Goal: Task Accomplishment & Management: Manage account settings

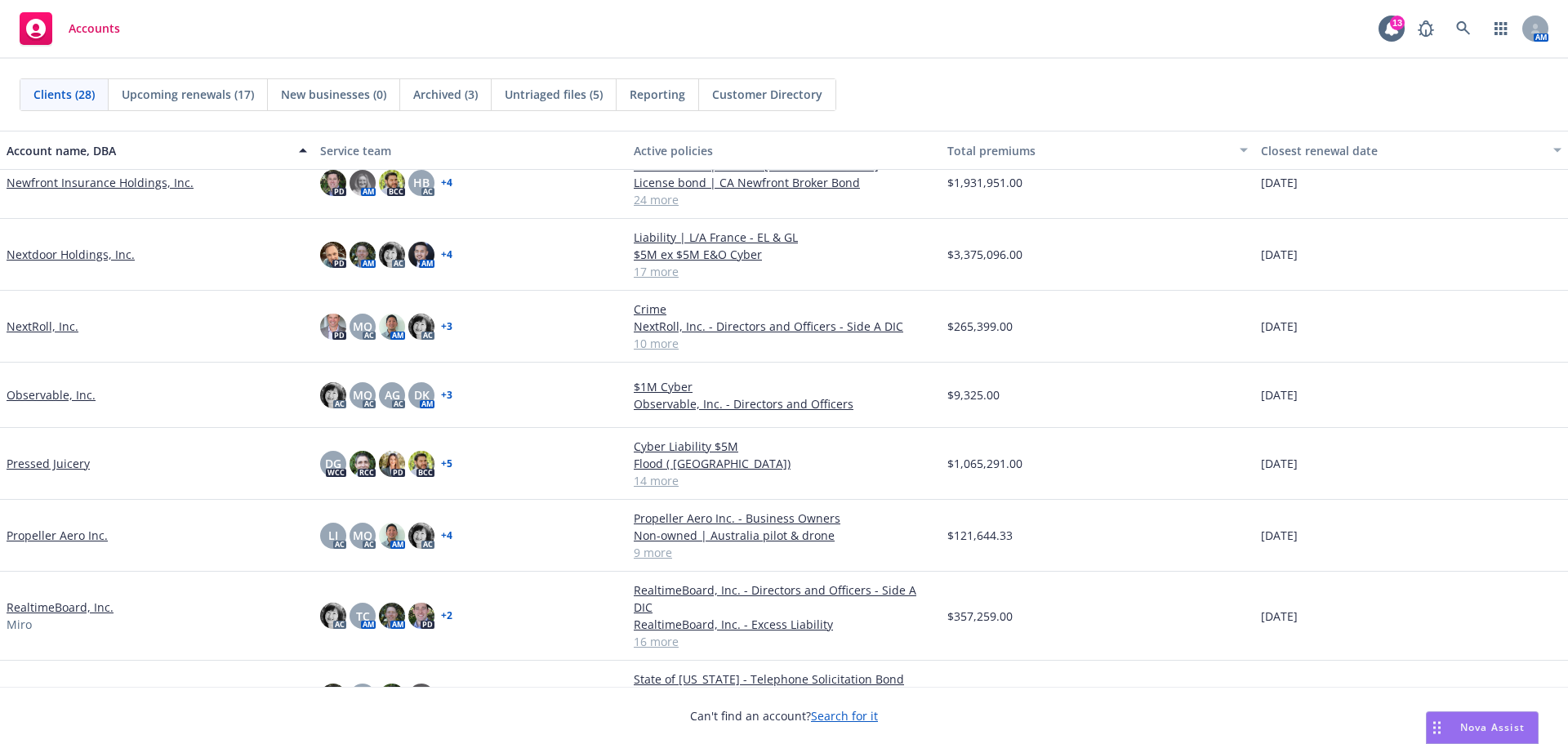
scroll to position [817, 0]
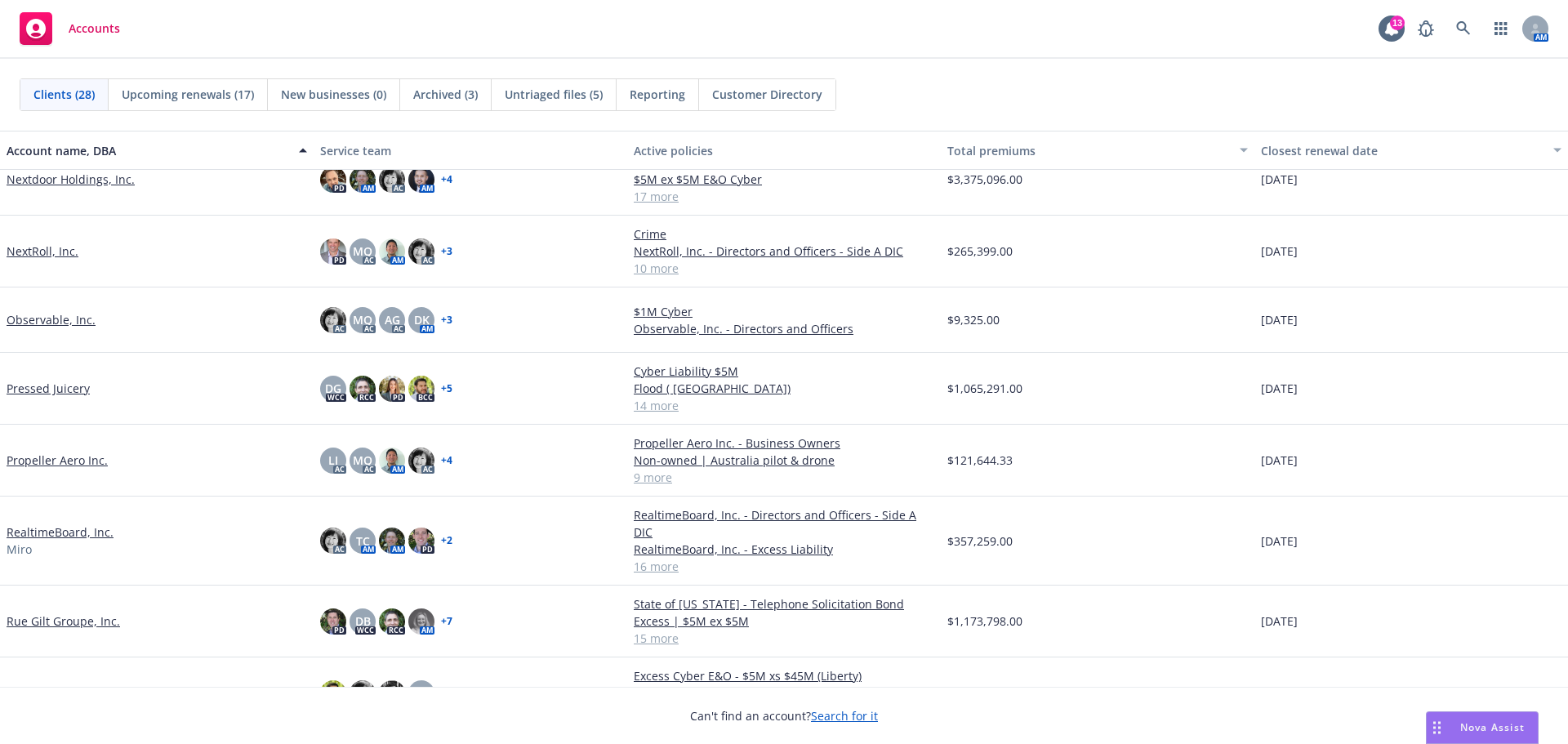
click at [67, 390] on link "Pressed Juicery" at bounding box center [48, 388] width 83 height 17
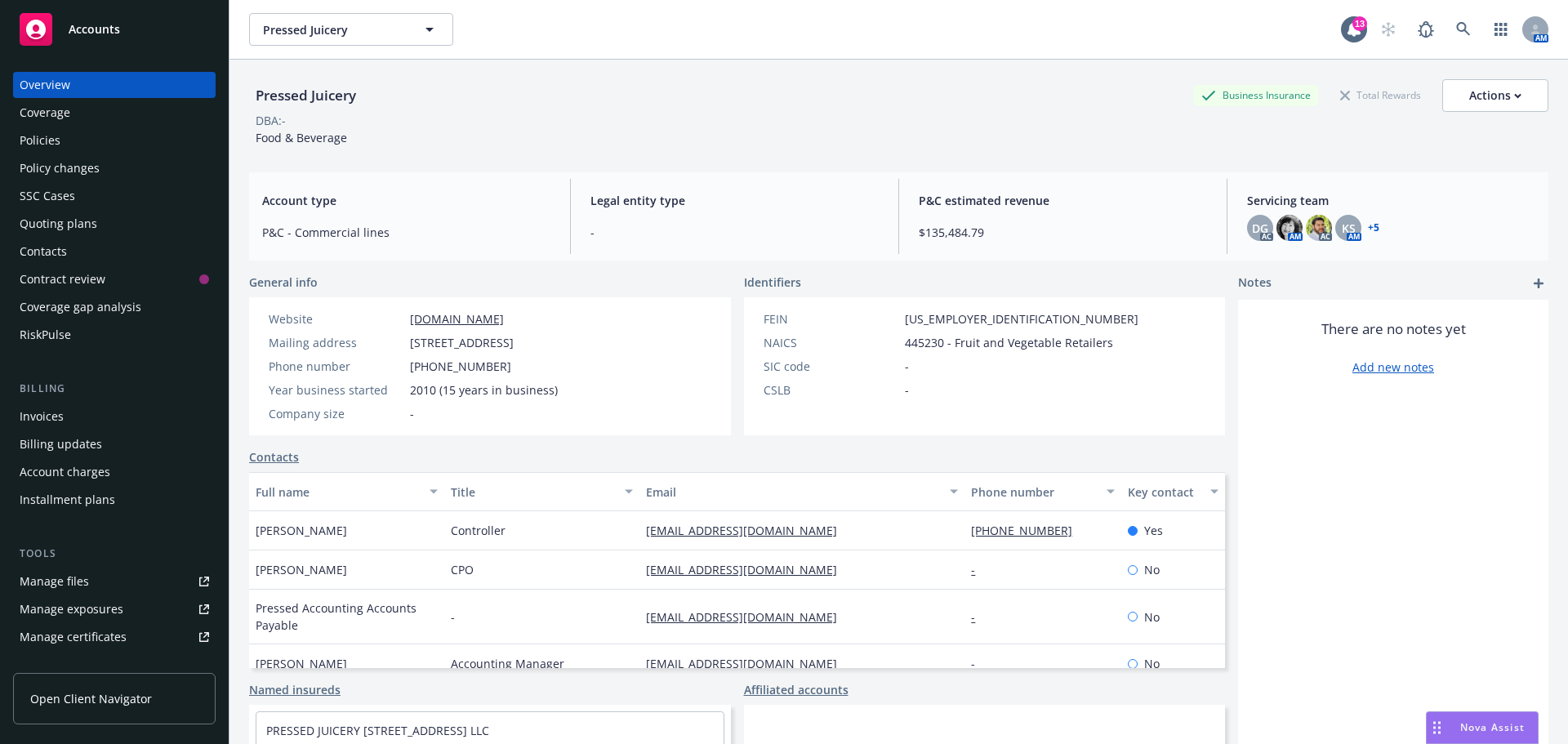
click at [38, 142] on div "Policies" at bounding box center [40, 140] width 40 height 26
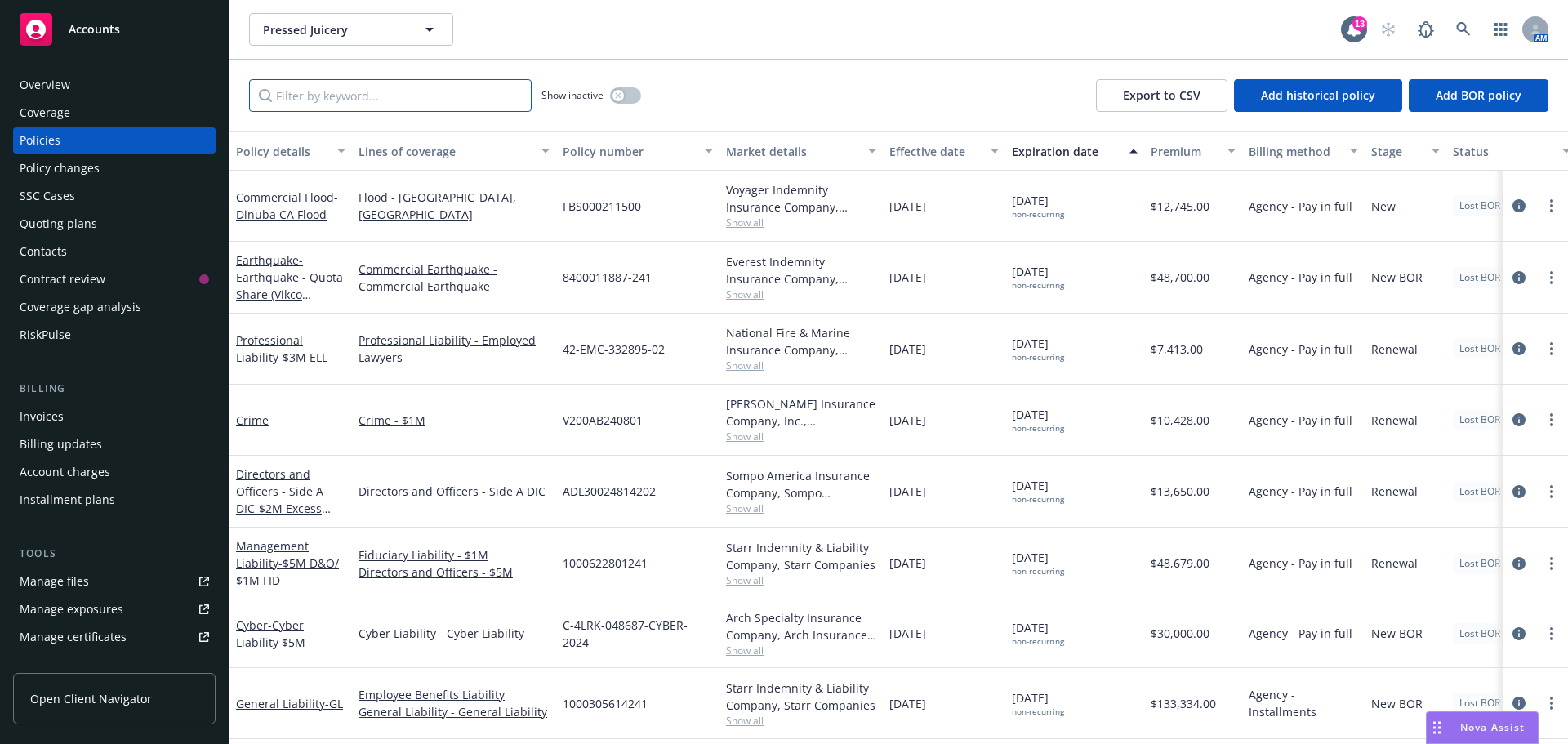
click at [383, 91] on input "Filter by keyword..." at bounding box center [390, 96] width 282 height 33
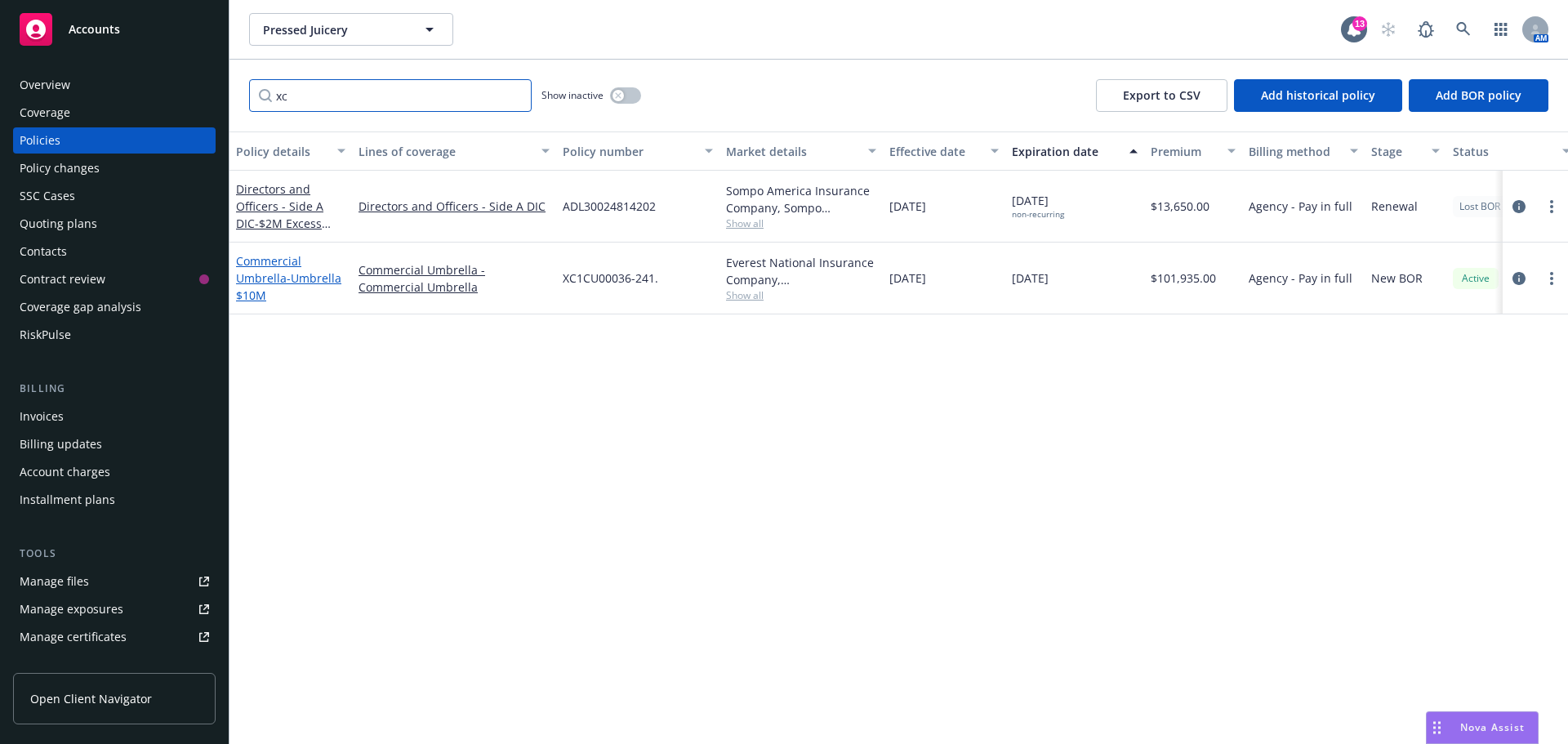
type input "xc"
click at [277, 278] on link "Commercial Umbrella - Umbrella $10M" at bounding box center [288, 278] width 105 height 50
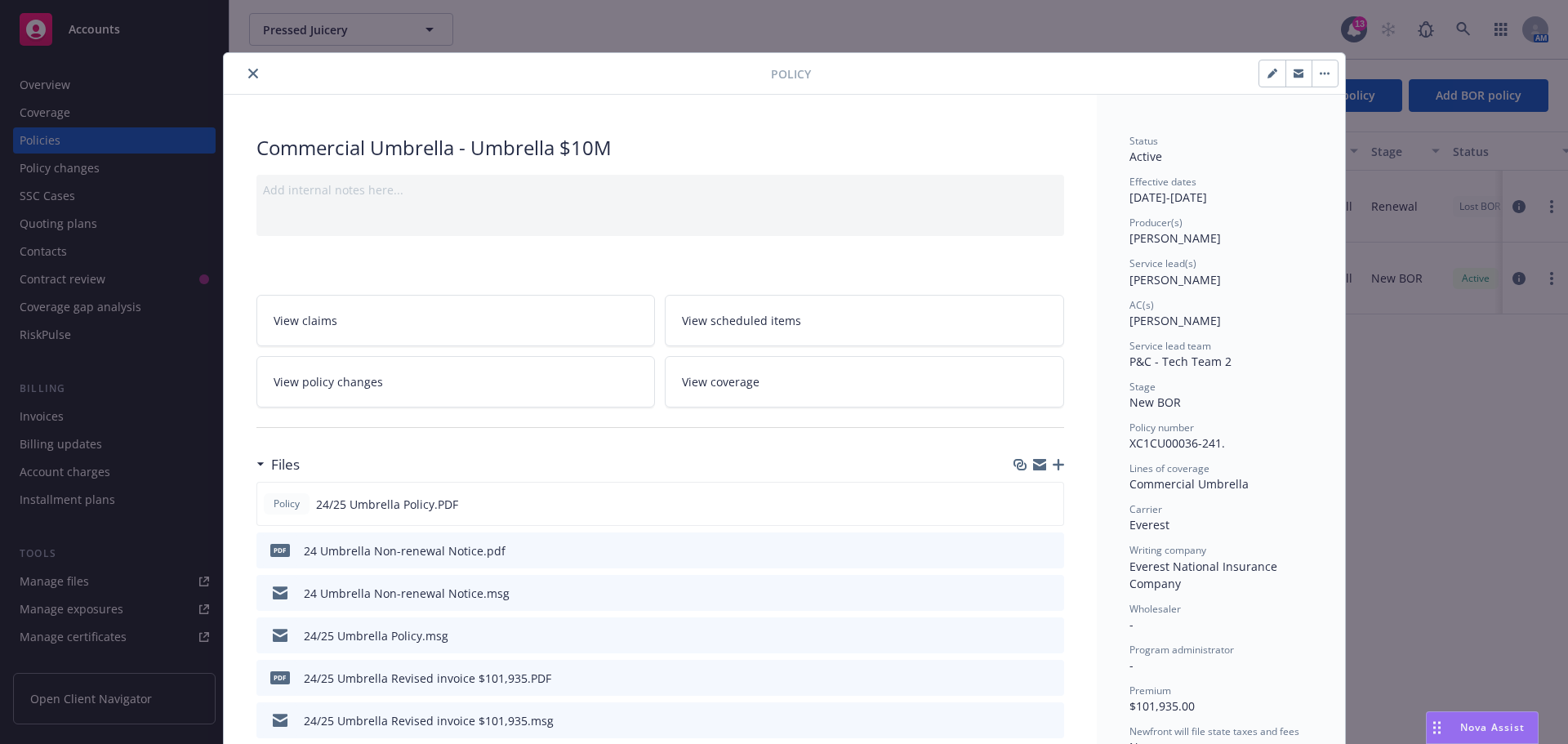
click at [1053, 465] on icon "button" at bounding box center [1058, 464] width 11 height 11
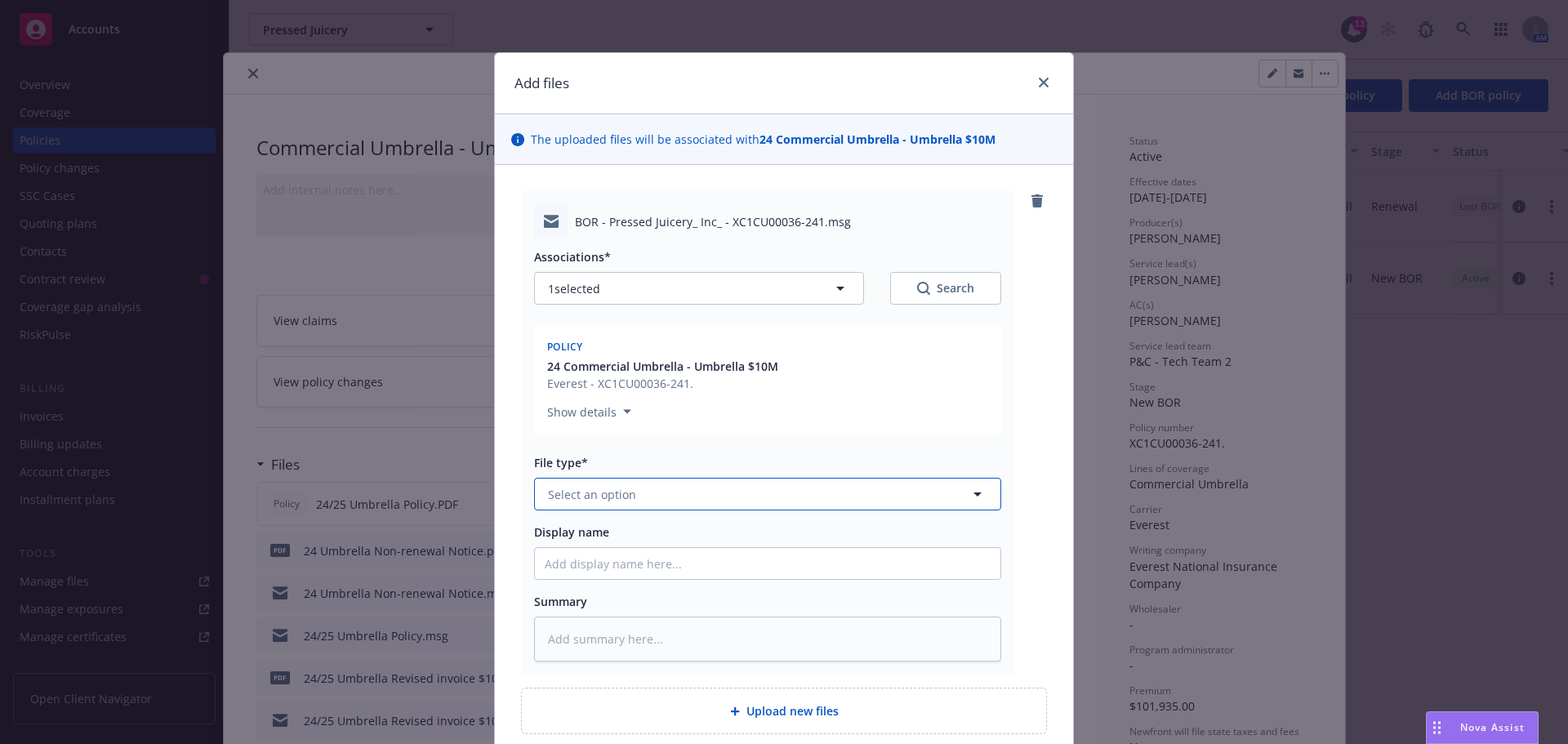
click at [633, 488] on button "Select an option" at bounding box center [768, 494] width 467 height 33
type input "bo"
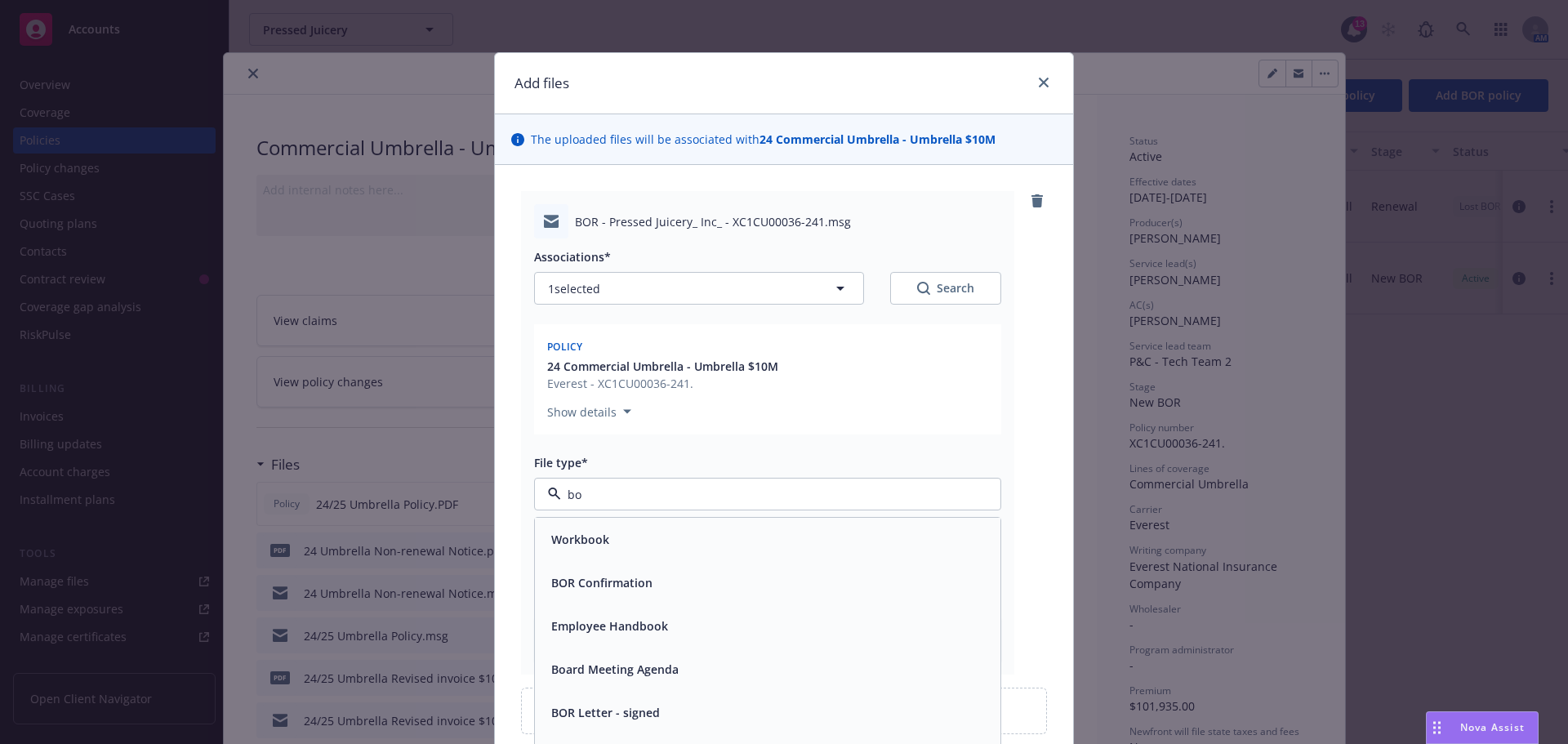
click at [614, 580] on span "BOR Confirmation" at bounding box center [602, 583] width 102 height 17
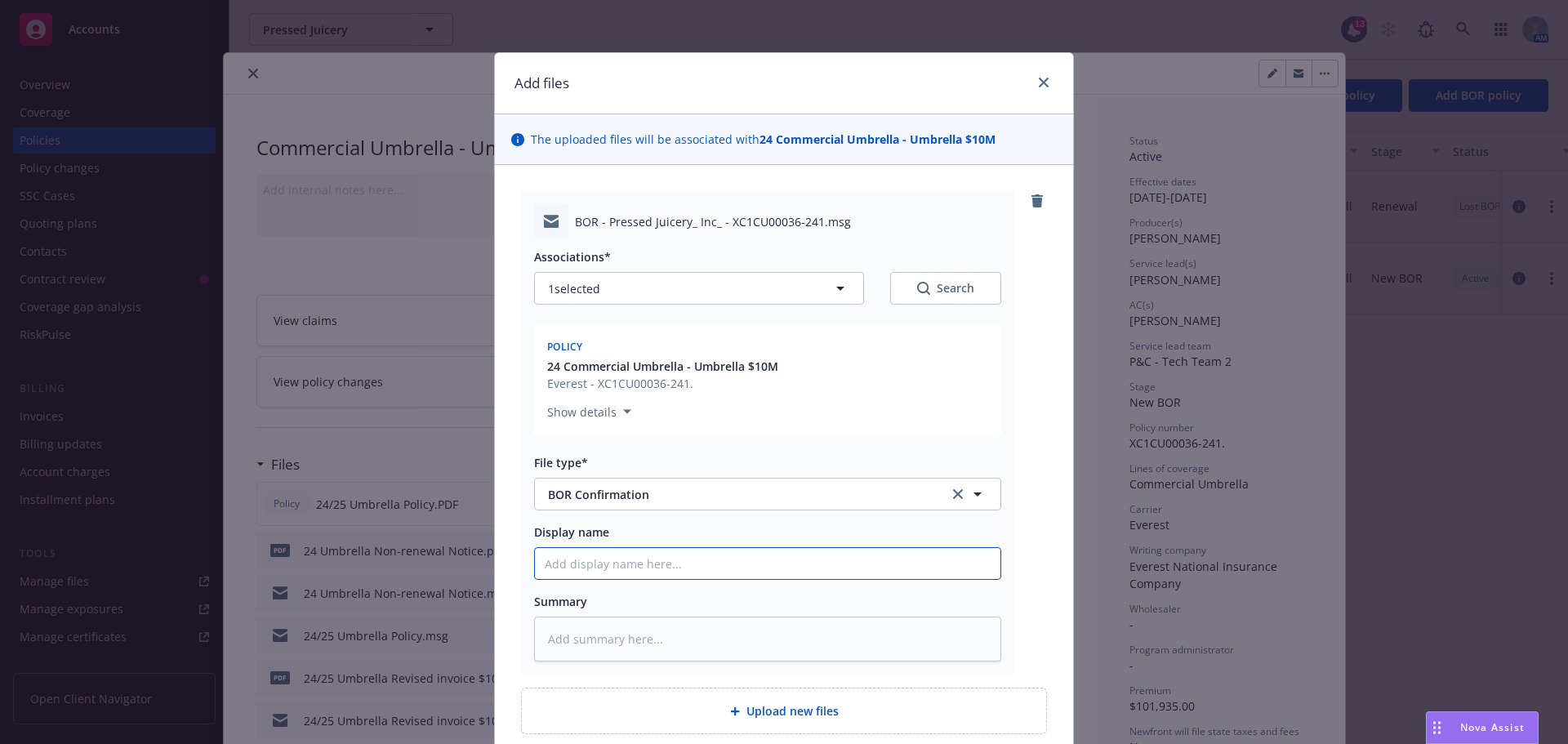
click at [600, 559] on input "Display name" at bounding box center [768, 564] width 466 height 31
type textarea "x"
type input "2"
type textarea "x"
type input "25"
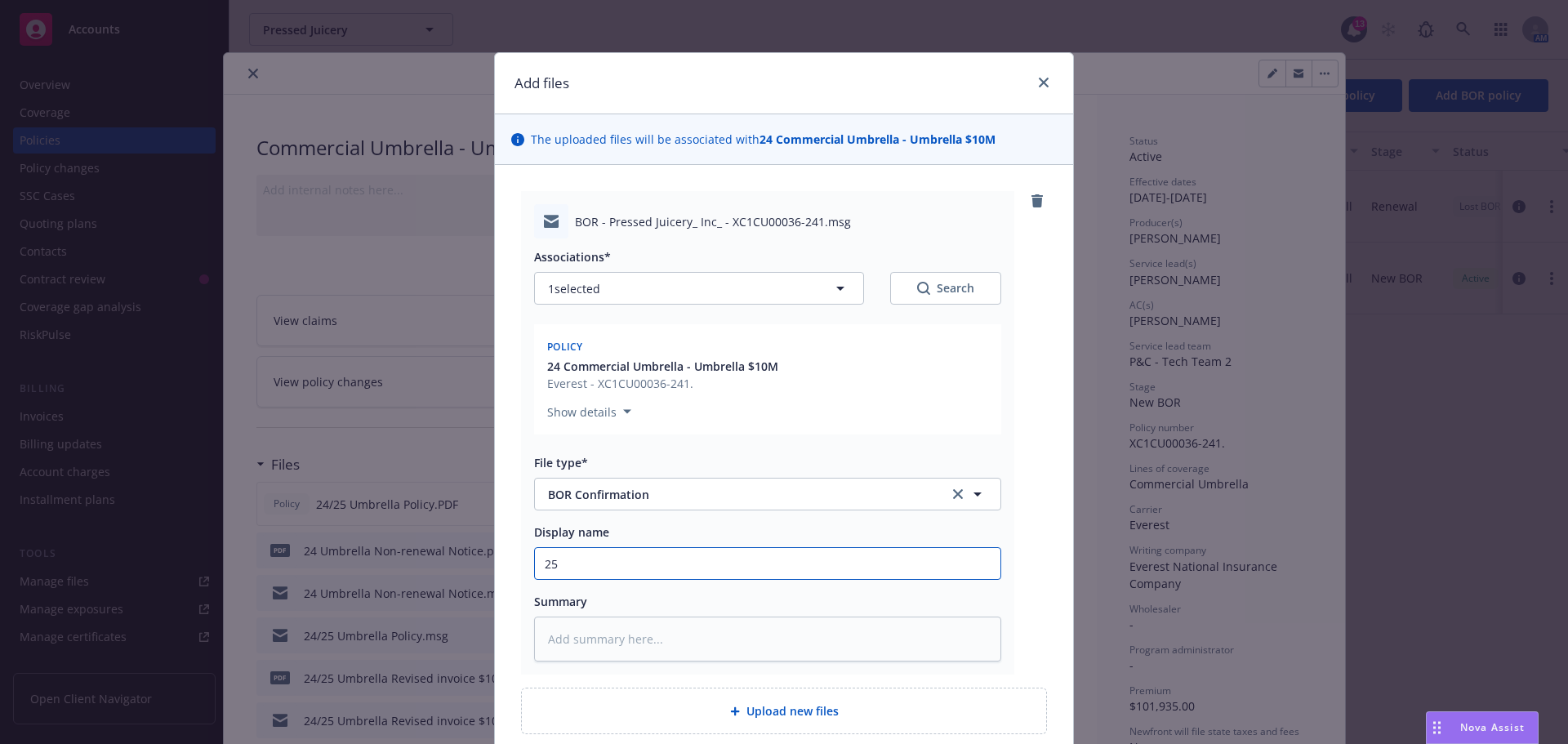
type textarea "x"
type input "2"
type textarea "x"
type input "24"
type textarea "x"
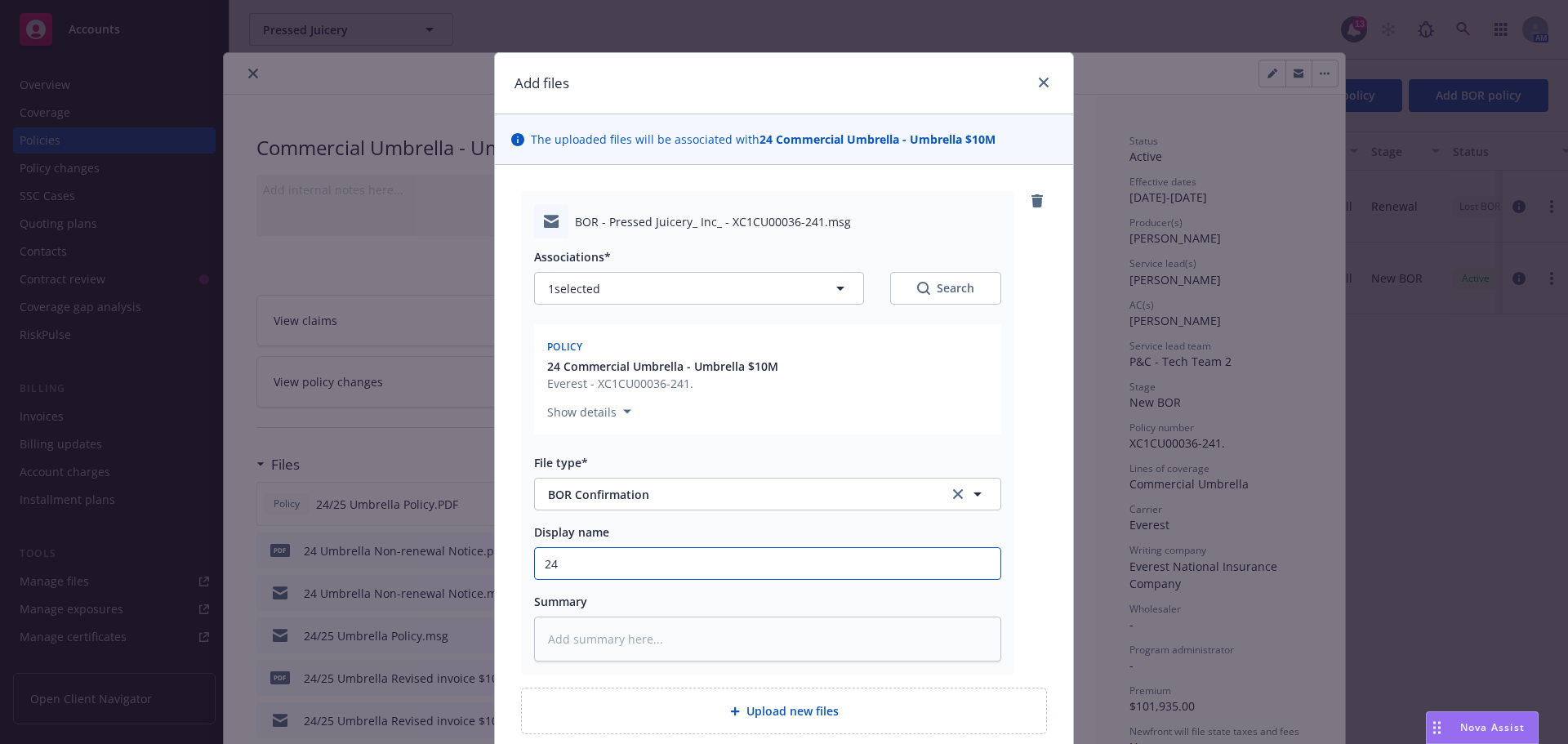
type input "24"
type textarea "x"
type input "24 U"
type textarea "x"
type input "24 Um"
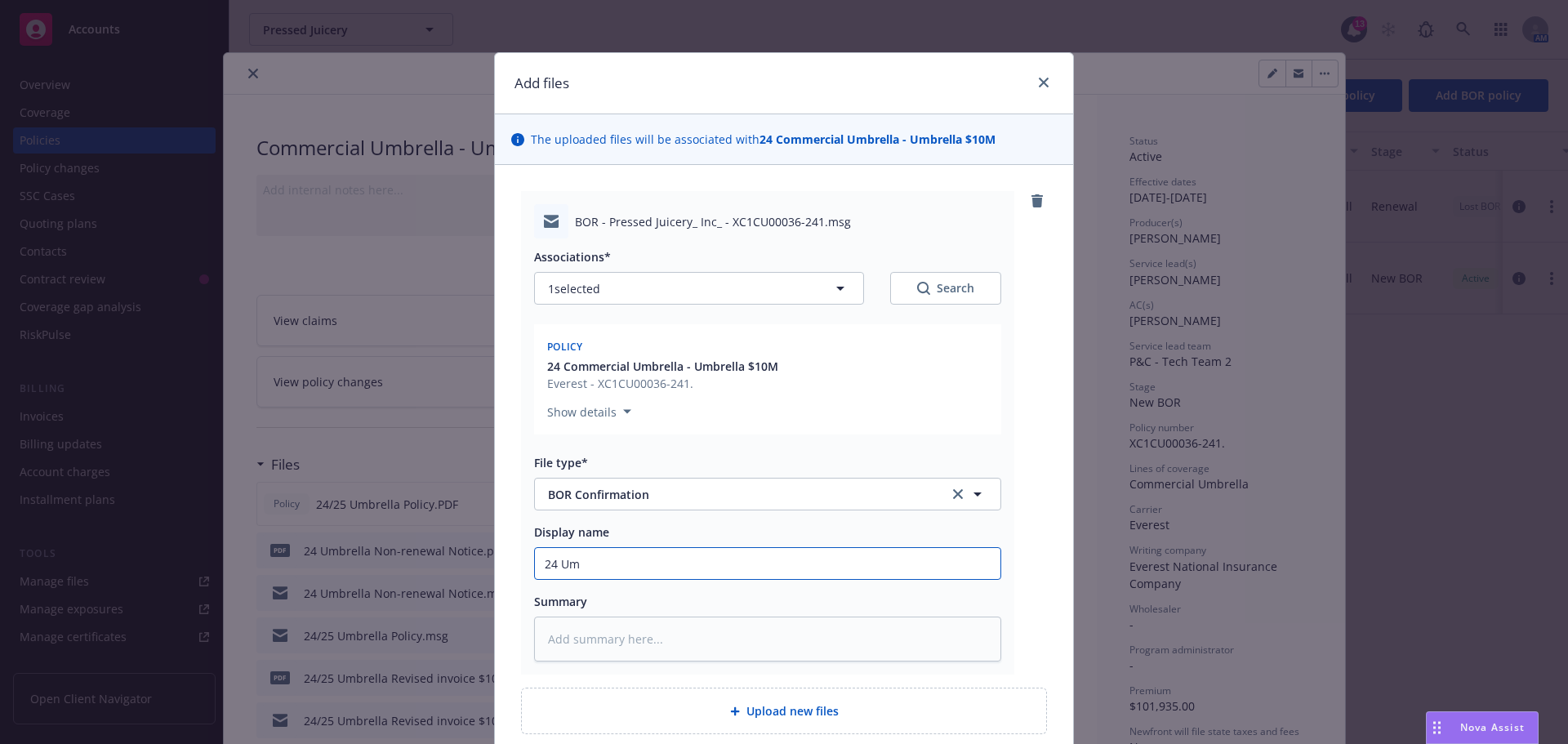
type textarea "x"
type input "24 Umb"
type textarea "x"
type input "24 Umbr"
type textarea "x"
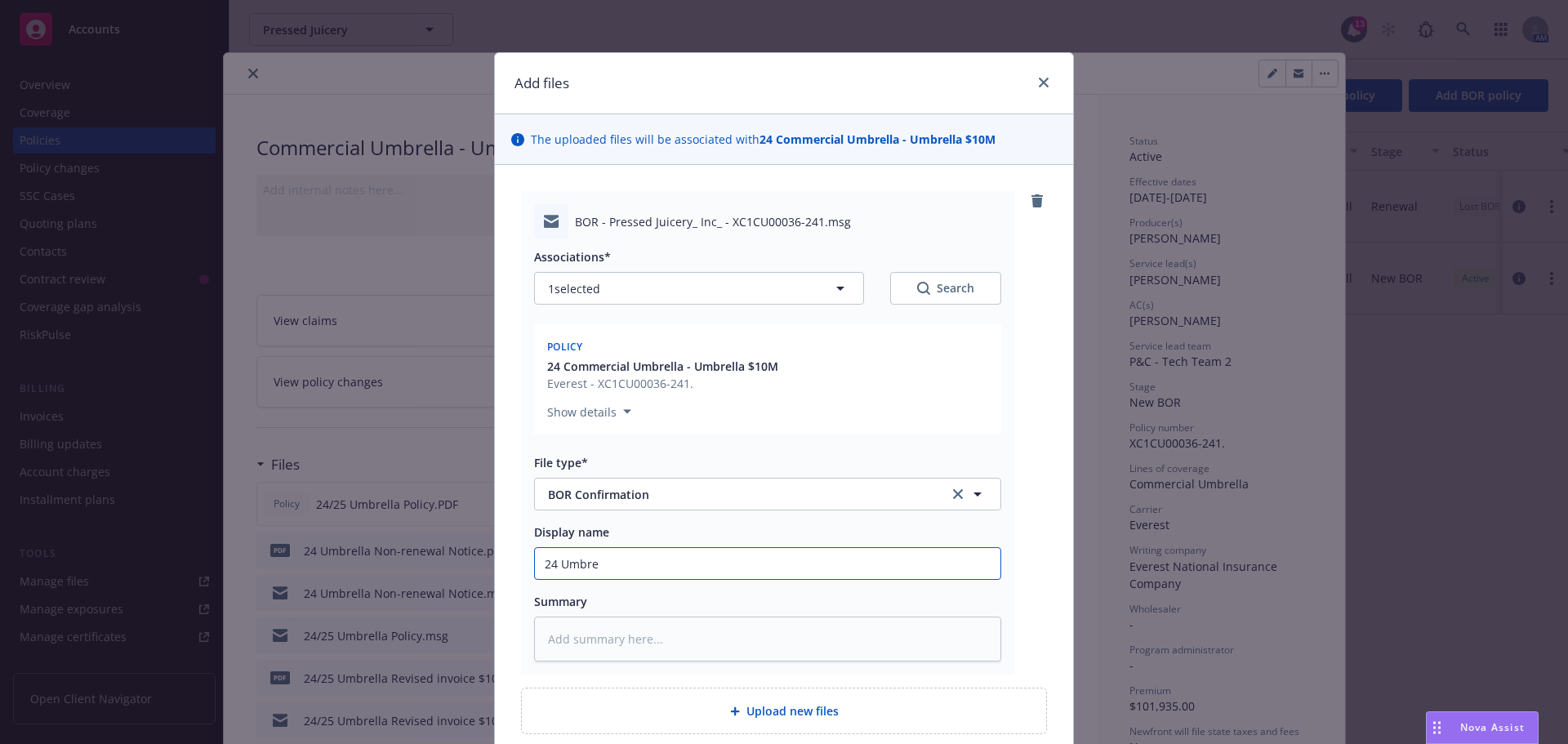
type input "24 Umbrea"
type textarea "x"
type input "24 Umbreal"
type textarea "x"
type input "24 Umbreall"
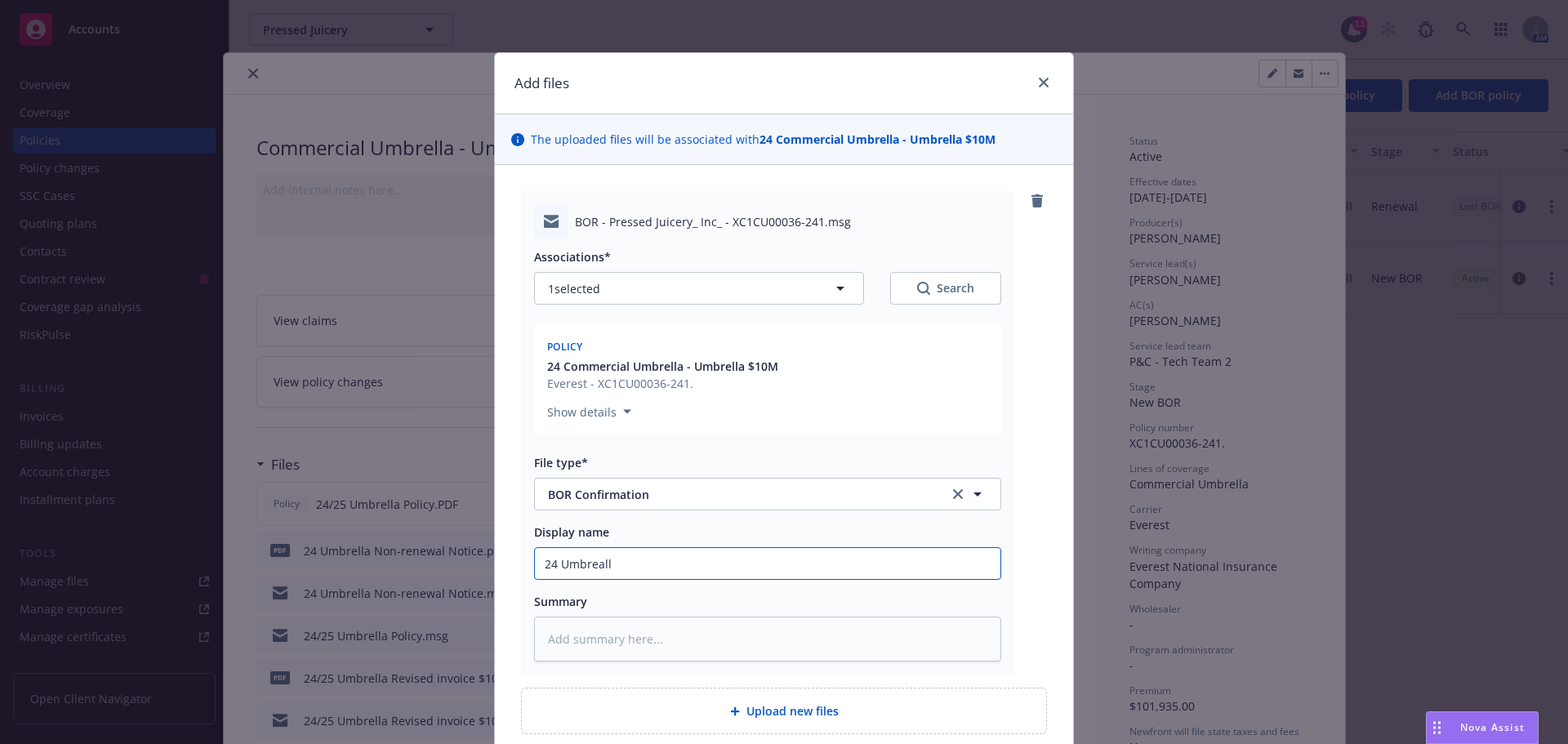
type textarea "x"
type input "24 Umbrealla"
type textarea "x"
type input "24 Umbrealla"
type textarea "x"
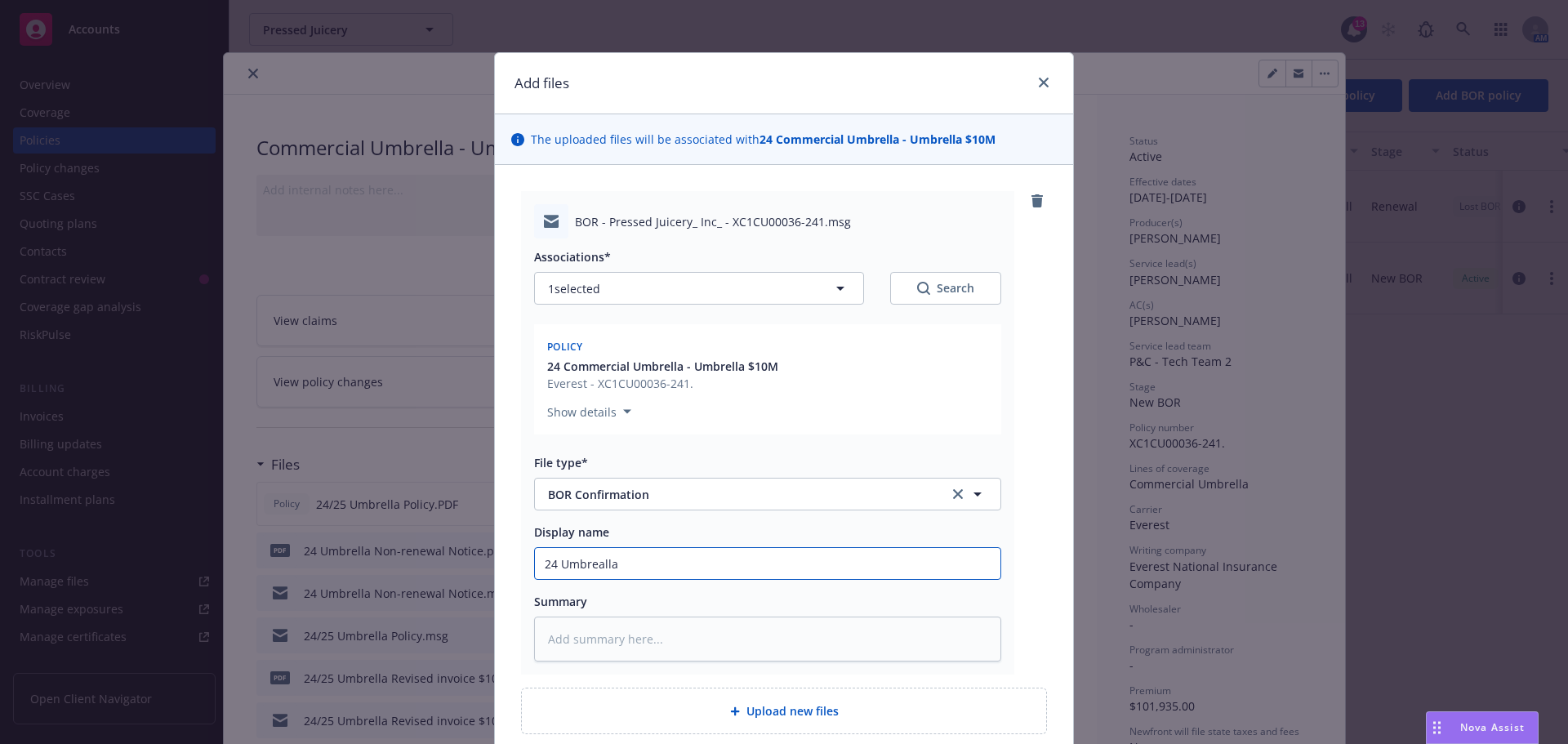
type input "24 Umbrella"
click at [657, 560] on input "24 Umbrella" at bounding box center [768, 564] width 466 height 31
type textarea "x"
type input "24 Umbrella"
type textarea "x"
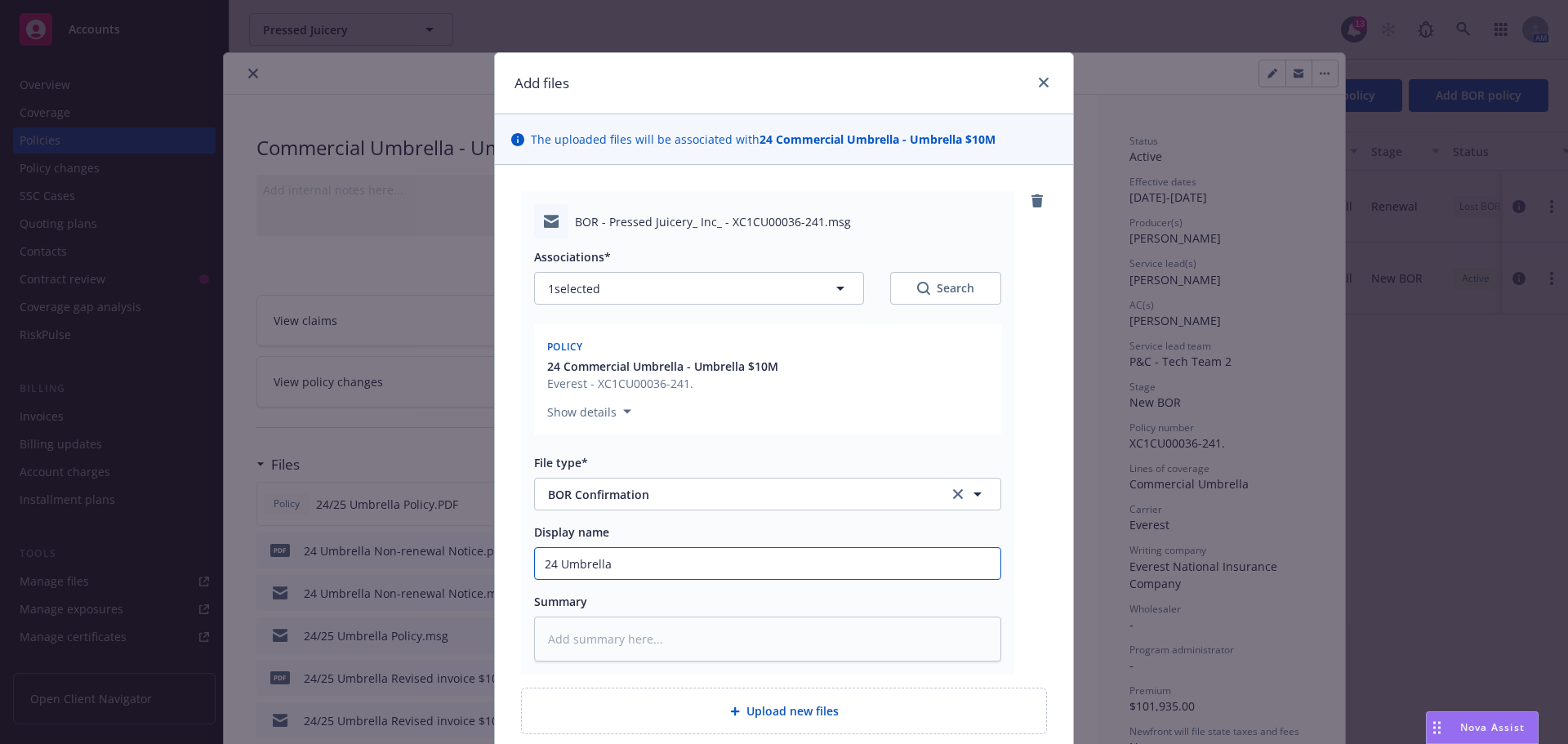
type input "24 Umbrella B"
type textarea "x"
type input "24 Umbrella BO"
type textarea "x"
type input "24 Umbrella BOR"
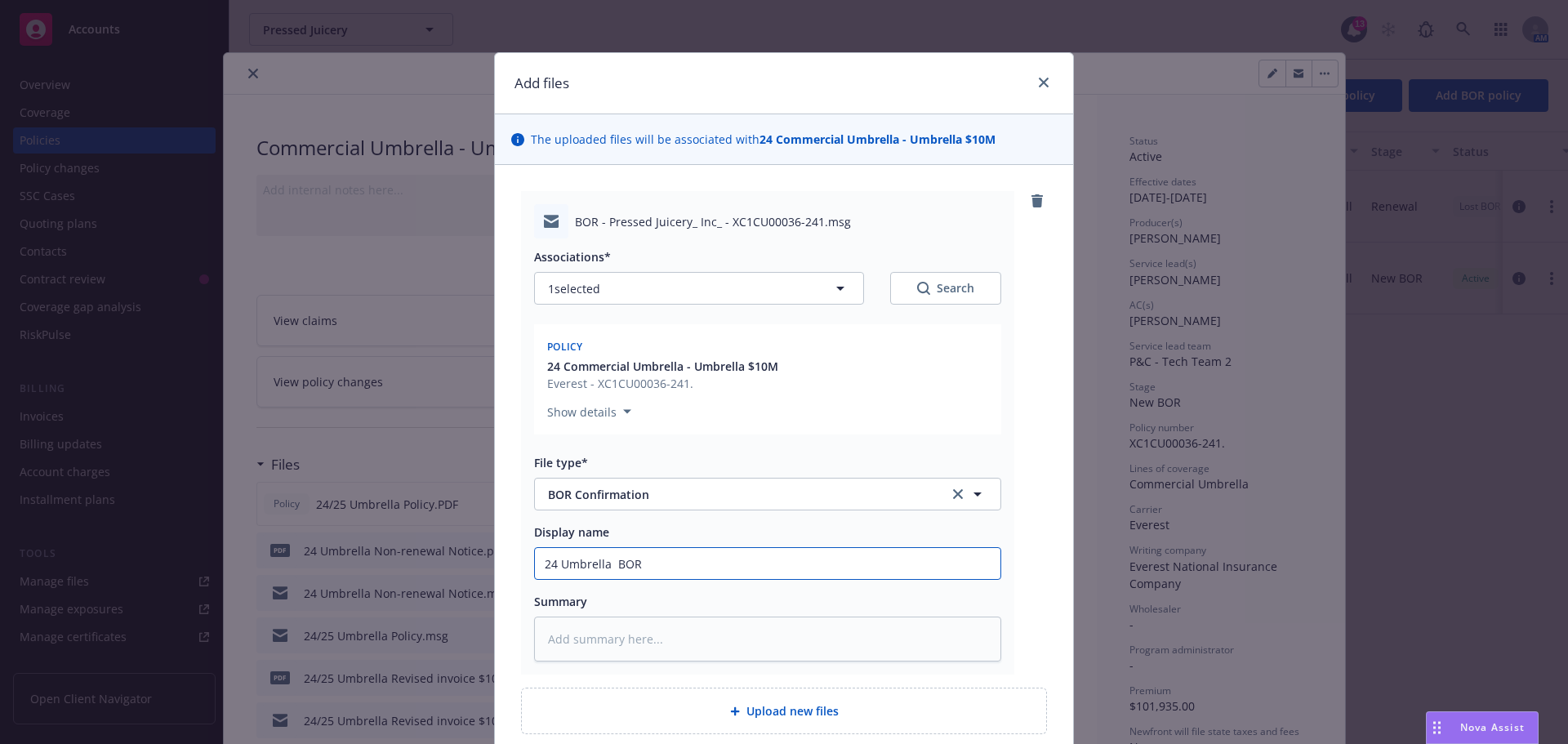
type textarea "x"
type input "24 Umbrella BOR"
type textarea "x"
type input "24 Umbrella BOR l"
type textarea "x"
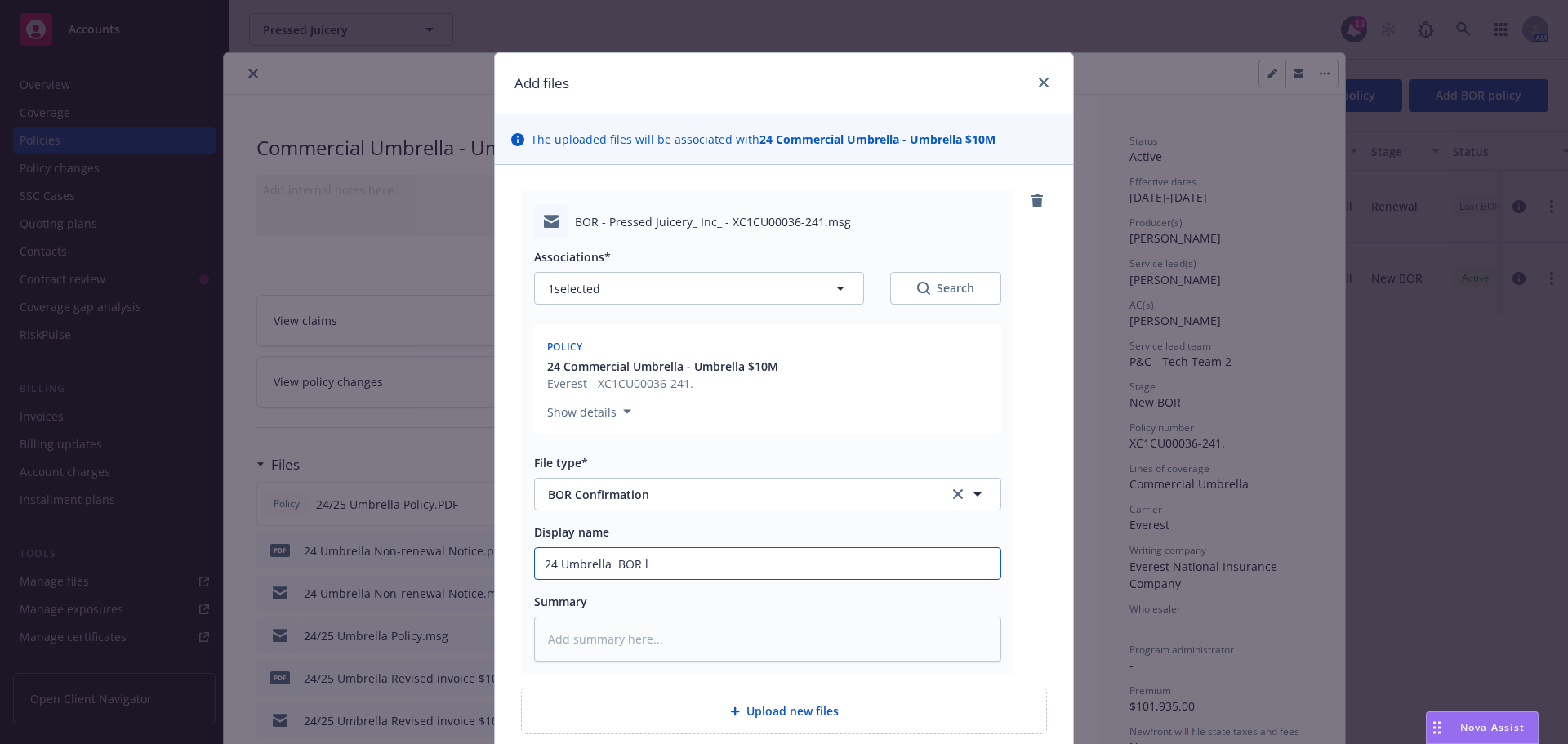
type input "24 Umbrella BOR lo"
type textarea "x"
type input "24 Umbrella BOR los"
type textarea "x"
type input "24 Umbrella BOR los"
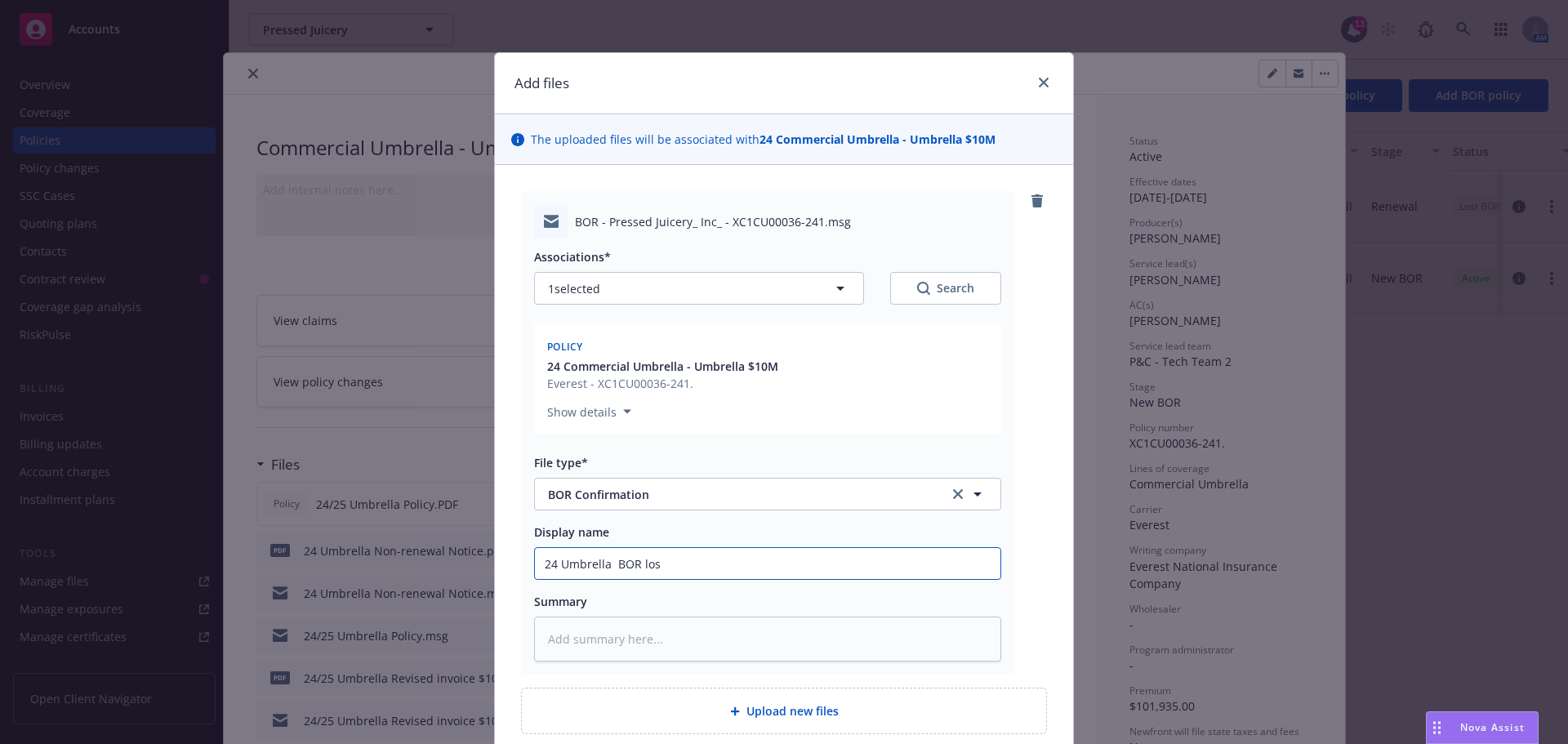
type textarea "x"
type input "24 Umbrella BOR los c"
type textarea "x"
type input "24 Umbrella BOR los cl"
type textarea "x"
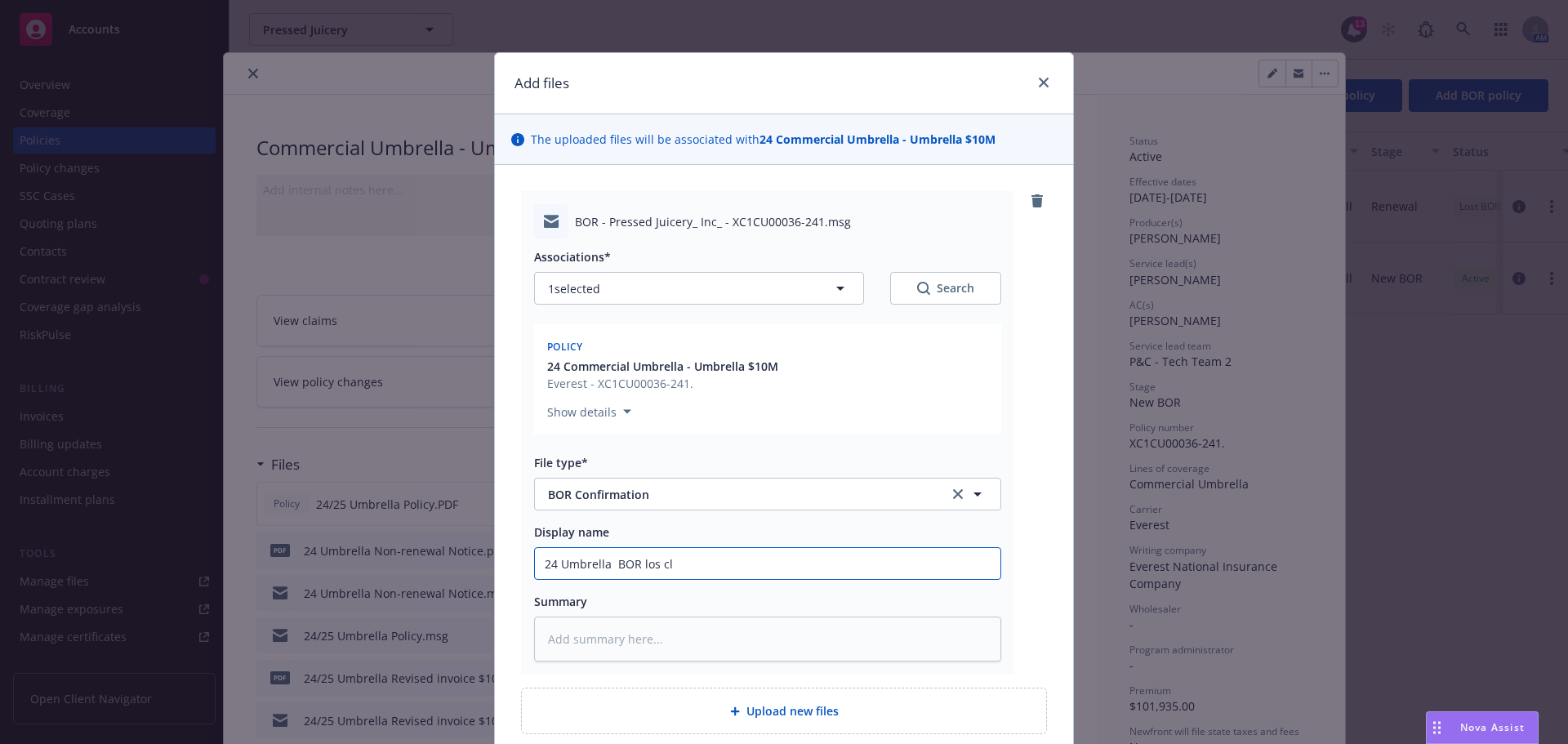
type input "24 Umbrella BOR los c"
type textarea "x"
type input "24 Umbrella BOR los"
type textarea "x"
type input "24 Umbrella BOR los"
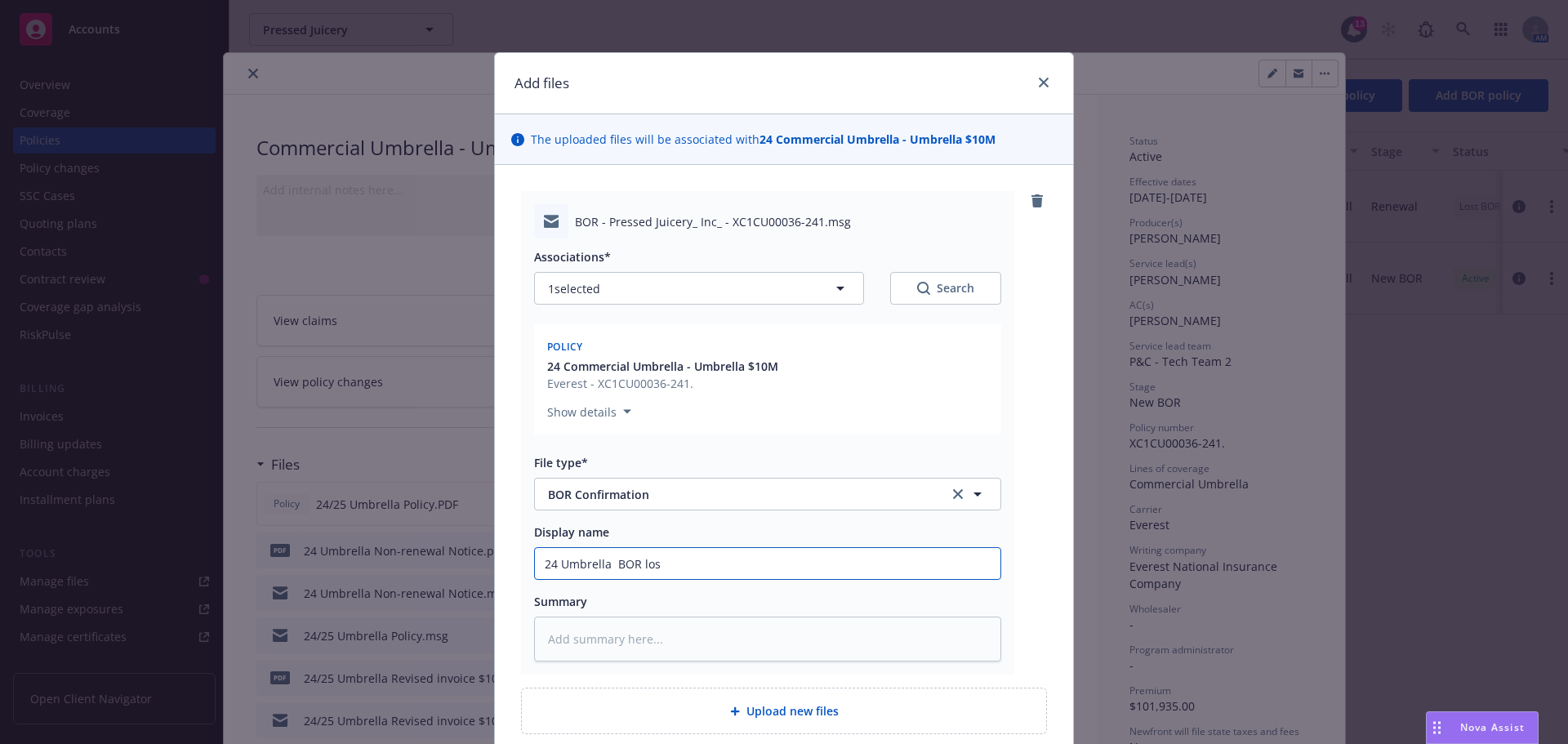
type textarea "x"
type input "24 [PERSON_NAME] lost"
type textarea "x"
type input "24 [PERSON_NAME] lost"
type textarea "x"
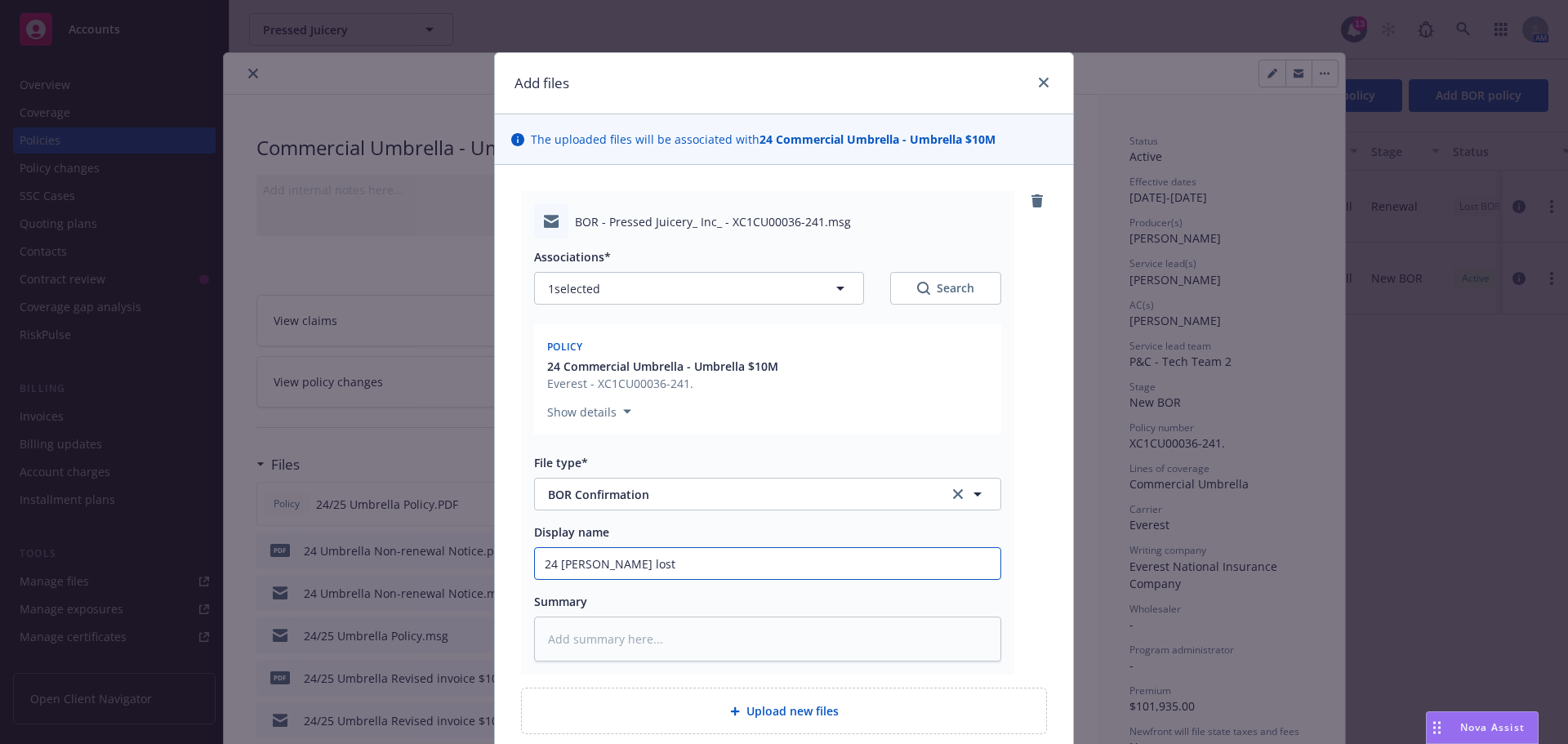
type input "24 Umbrella BOR lost c"
type textarea "x"
type input "24 Umbrella BOR lost cl"
type textarea "x"
type input "24 Umbrella BOR lost cli"
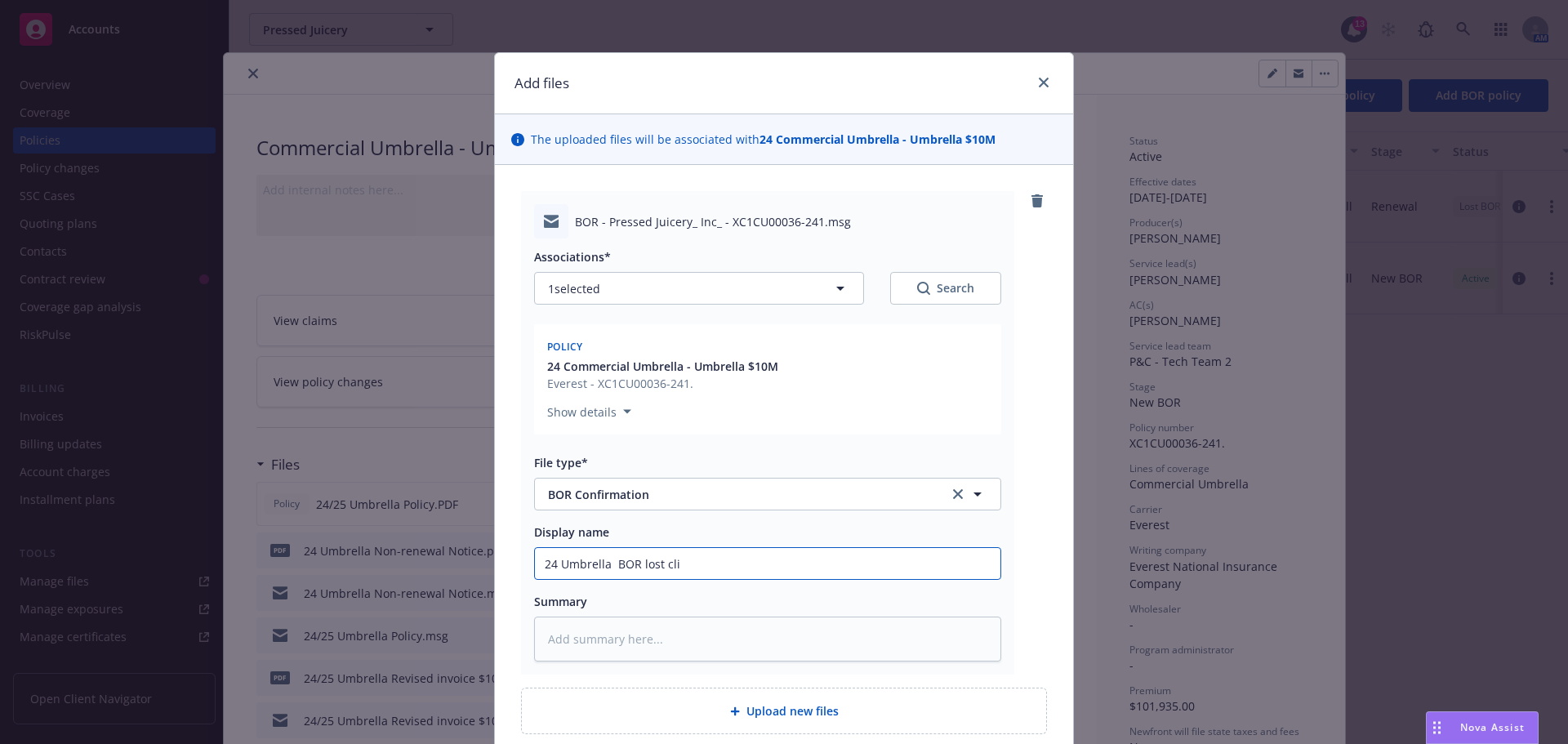
type textarea "x"
type input "24 Umbrella BOR lost clie"
type textarea "x"
type input "24 [PERSON_NAME] lost clien"
type textarea "x"
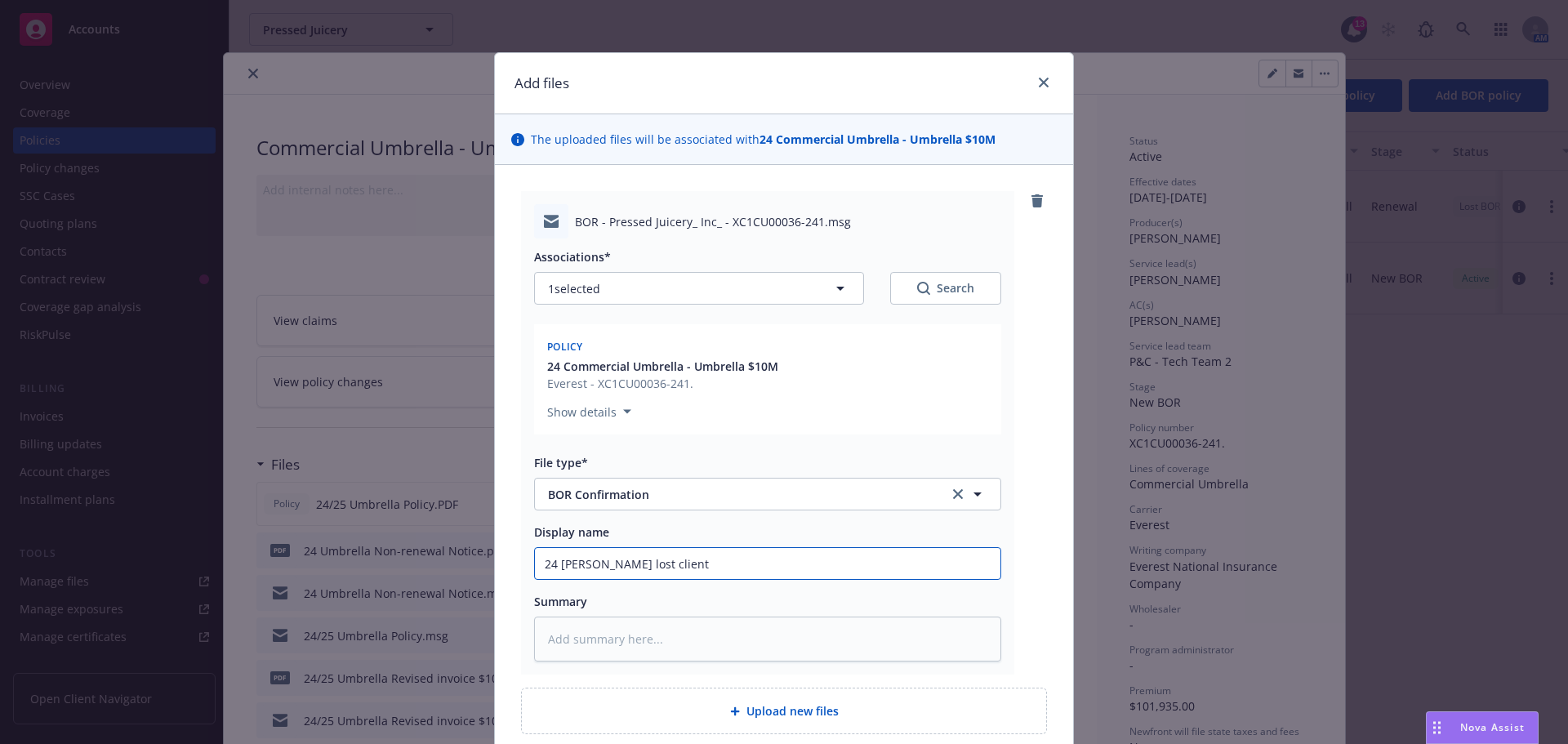
type input "24 [PERSON_NAME] lost client"
type textarea "x"
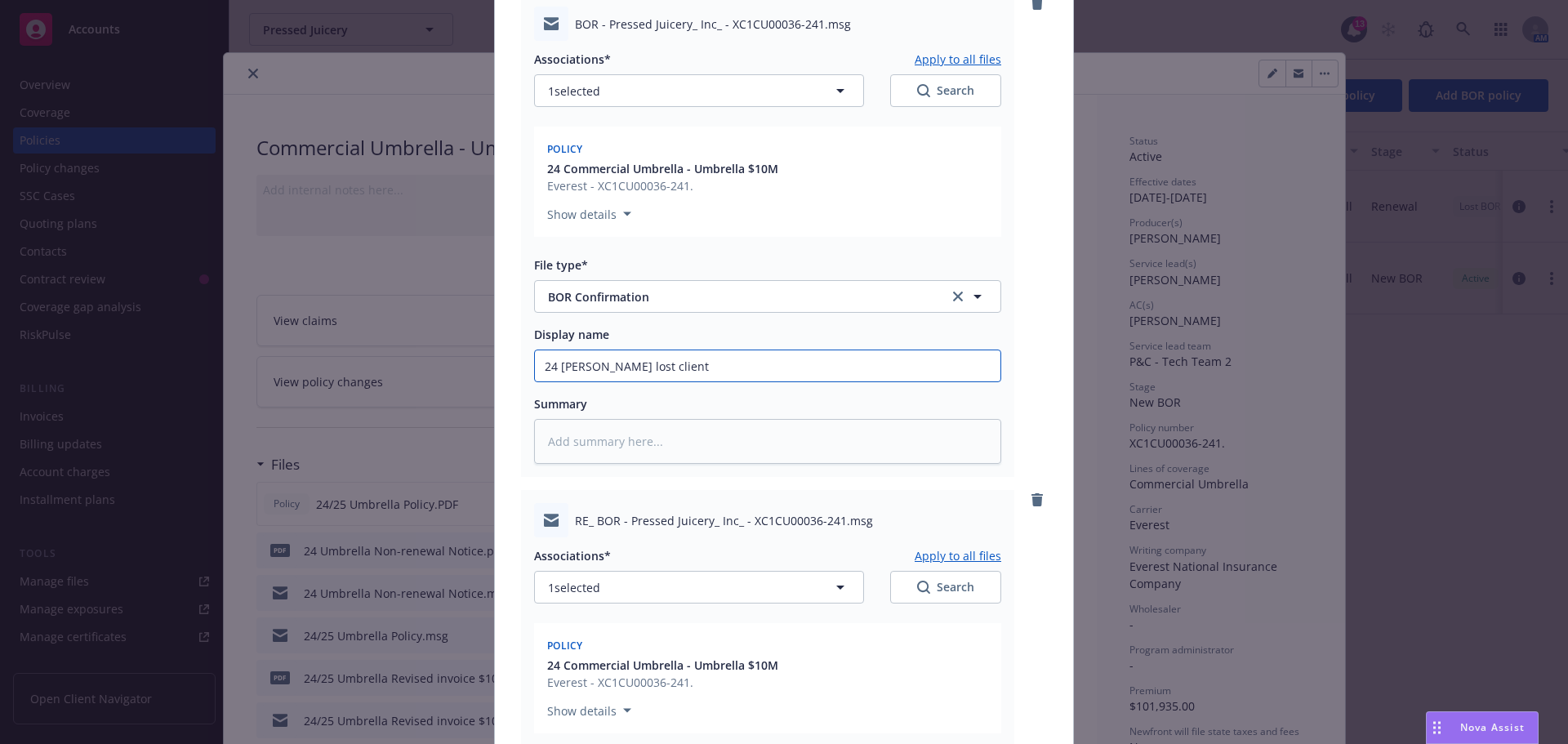
scroll to position [327, 0]
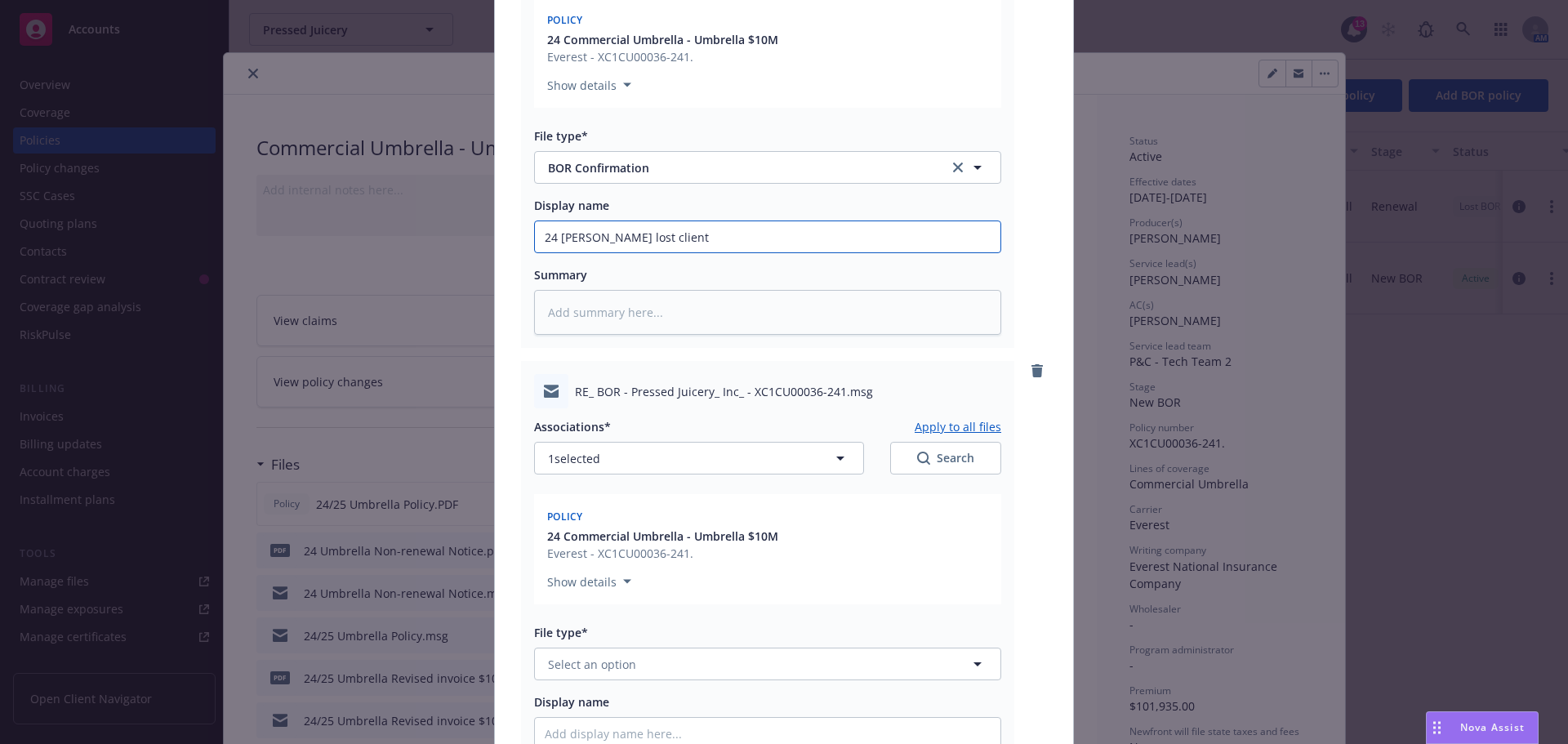
drag, startPoint x: 701, startPoint y: 230, endPoint x: 304, endPoint y: 210, distance: 397.5
click at [305, 210] on div "Add files The uploaded files will be associated with 24 Commercial Umbrella - U…" at bounding box center [784, 372] width 1568 height 744
click at [608, 656] on span "Select an option" at bounding box center [592, 665] width 88 height 17
type input "bor"
click at [617, 702] on span "BOR Confirmation" at bounding box center [602, 710] width 102 height 17
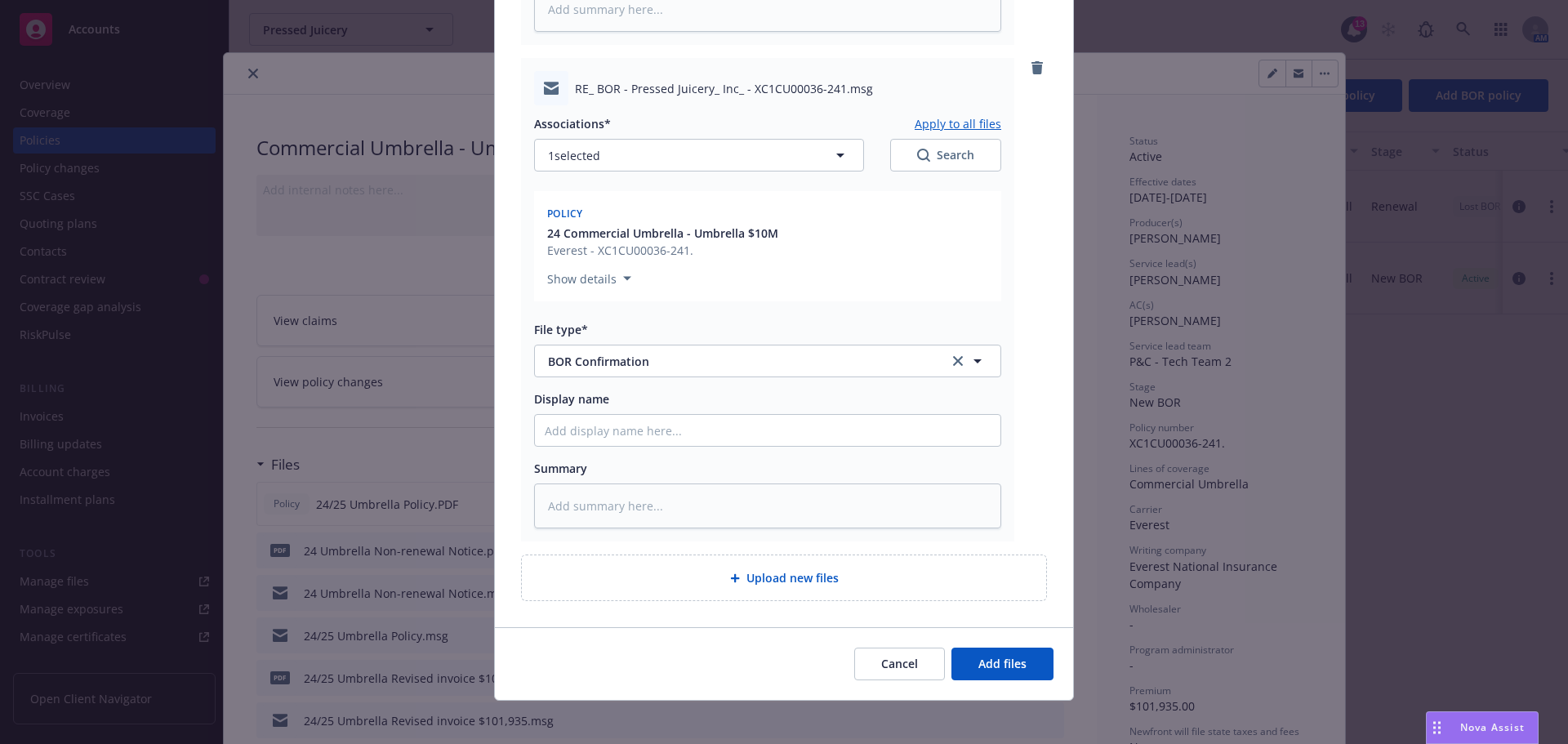
scroll to position [639, 0]
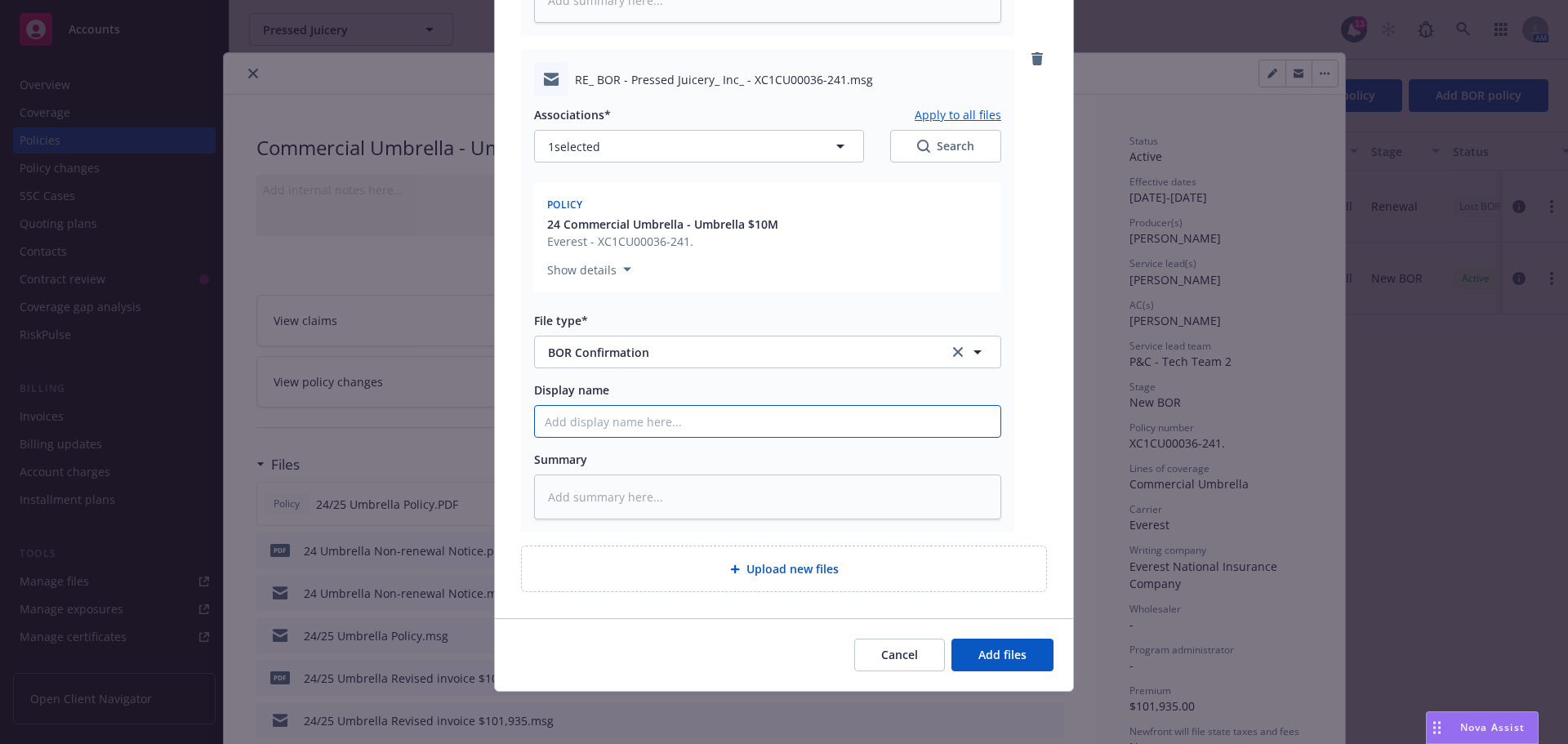
paste input "24 [PERSON_NAME] lost client"
type textarea "x"
type input "24 [PERSON_NAME] lost client"
click at [997, 658] on span "Add files" at bounding box center [1003, 655] width 48 height 16
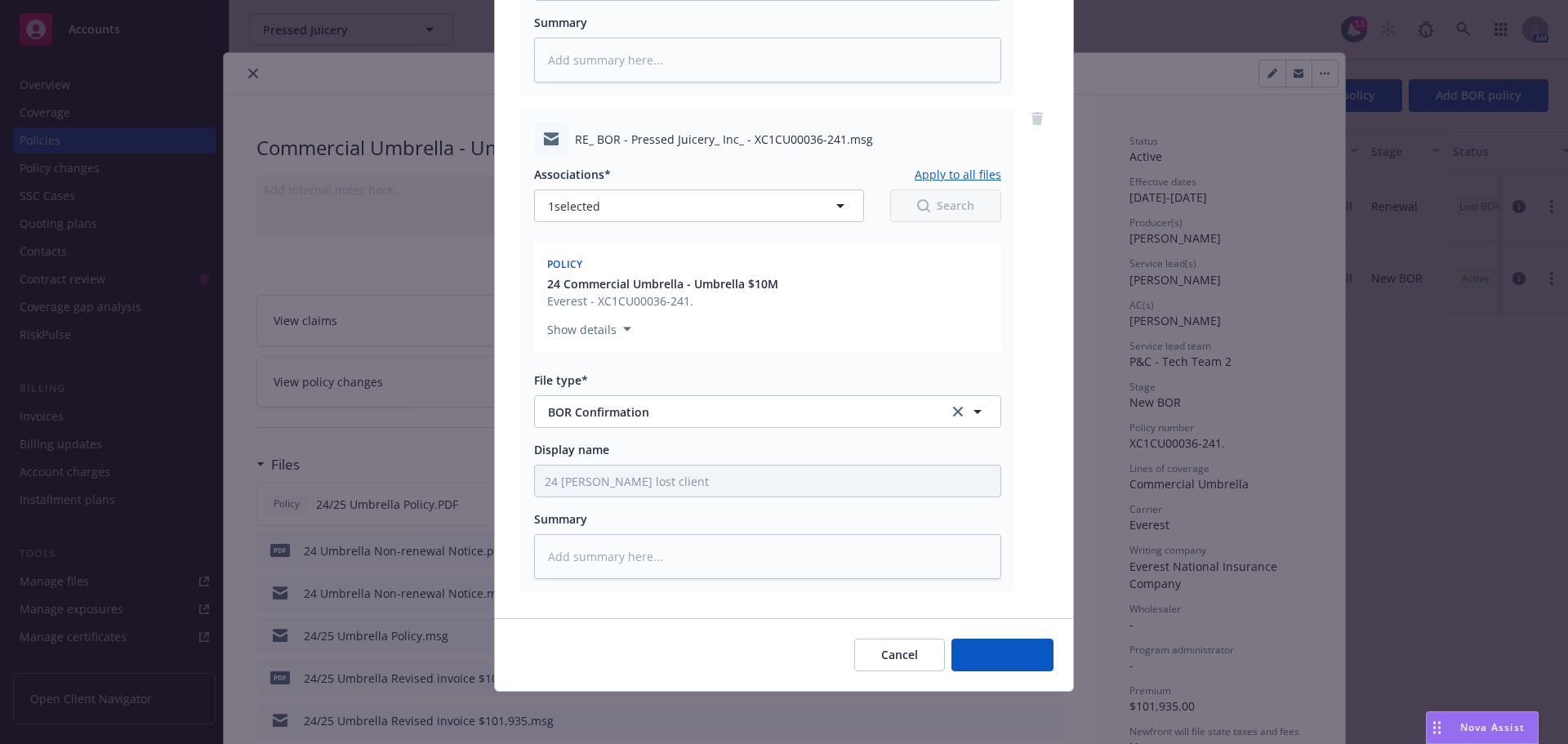
scroll to position [580, 0]
type textarea "x"
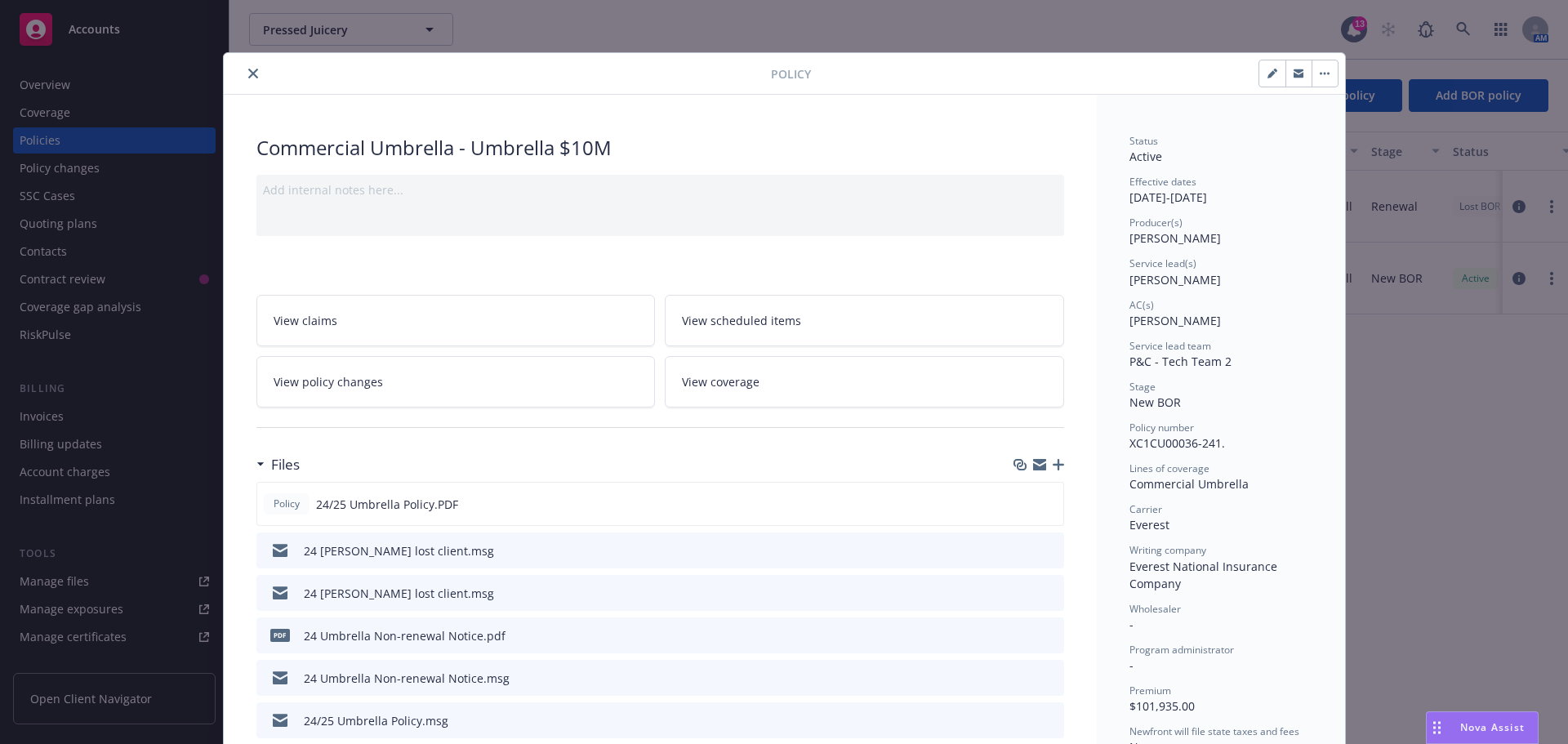
click at [244, 65] on button "close" at bounding box center [253, 73] width 20 height 20
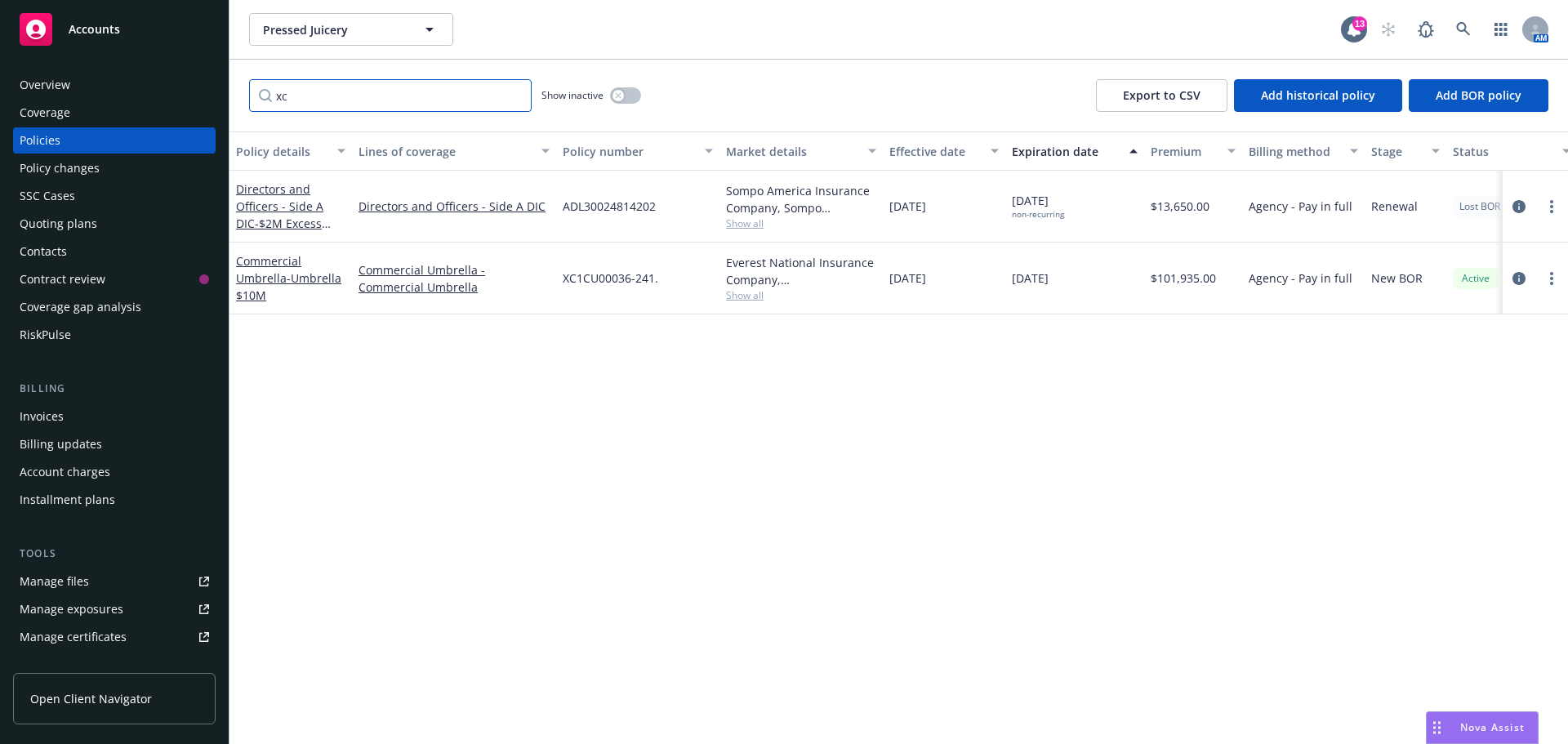
drag, startPoint x: 315, startPoint y: 82, endPoint x: 224, endPoint y: 83, distance: 91.0
click at [224, 83] on div "Accounts Overview Coverage Policies Policy changes SSC Cases Quoting plans Cont…" at bounding box center [784, 372] width 1568 height 744
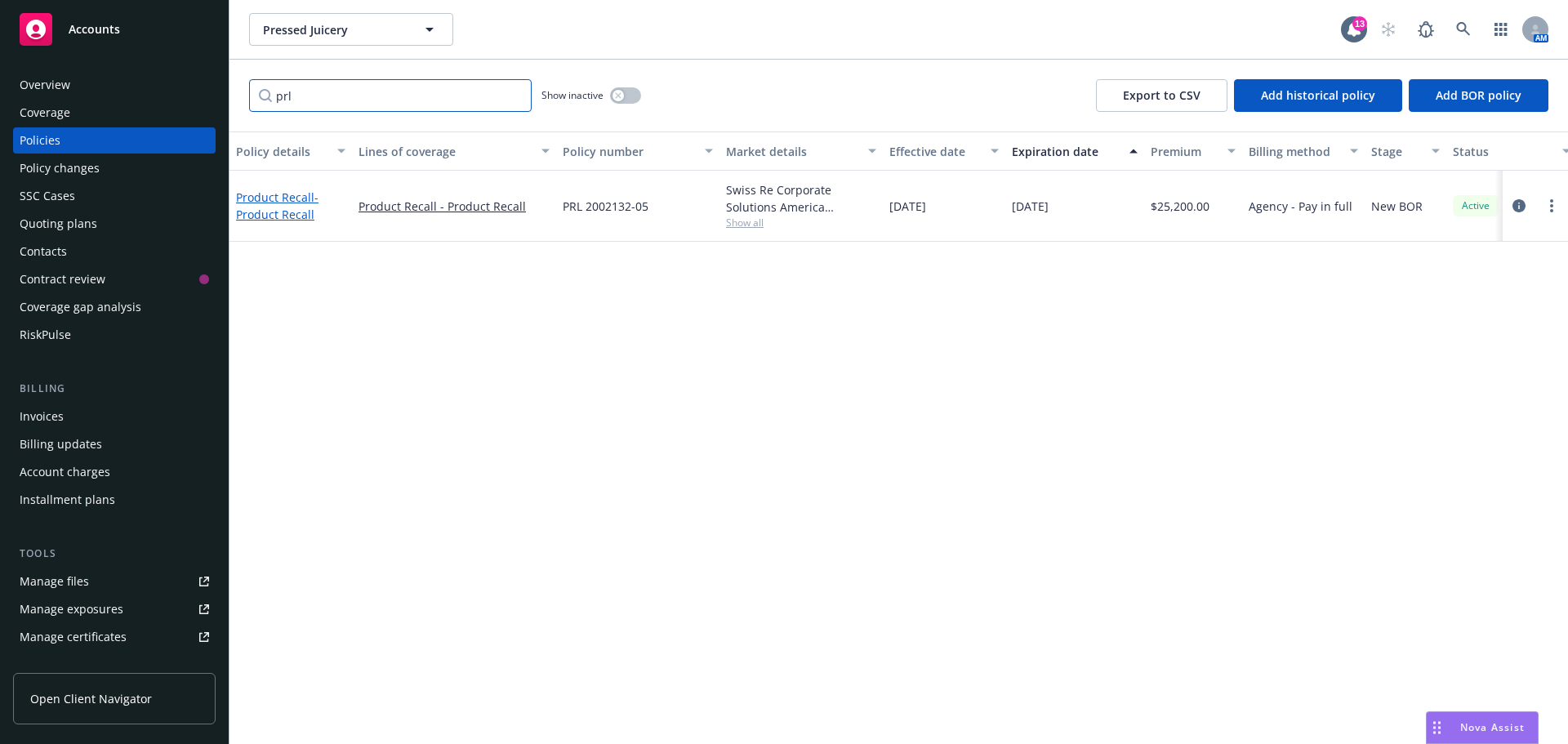
type input "prl"
click at [273, 197] on link "Product Recall - Product Recall" at bounding box center [277, 206] width 83 height 33
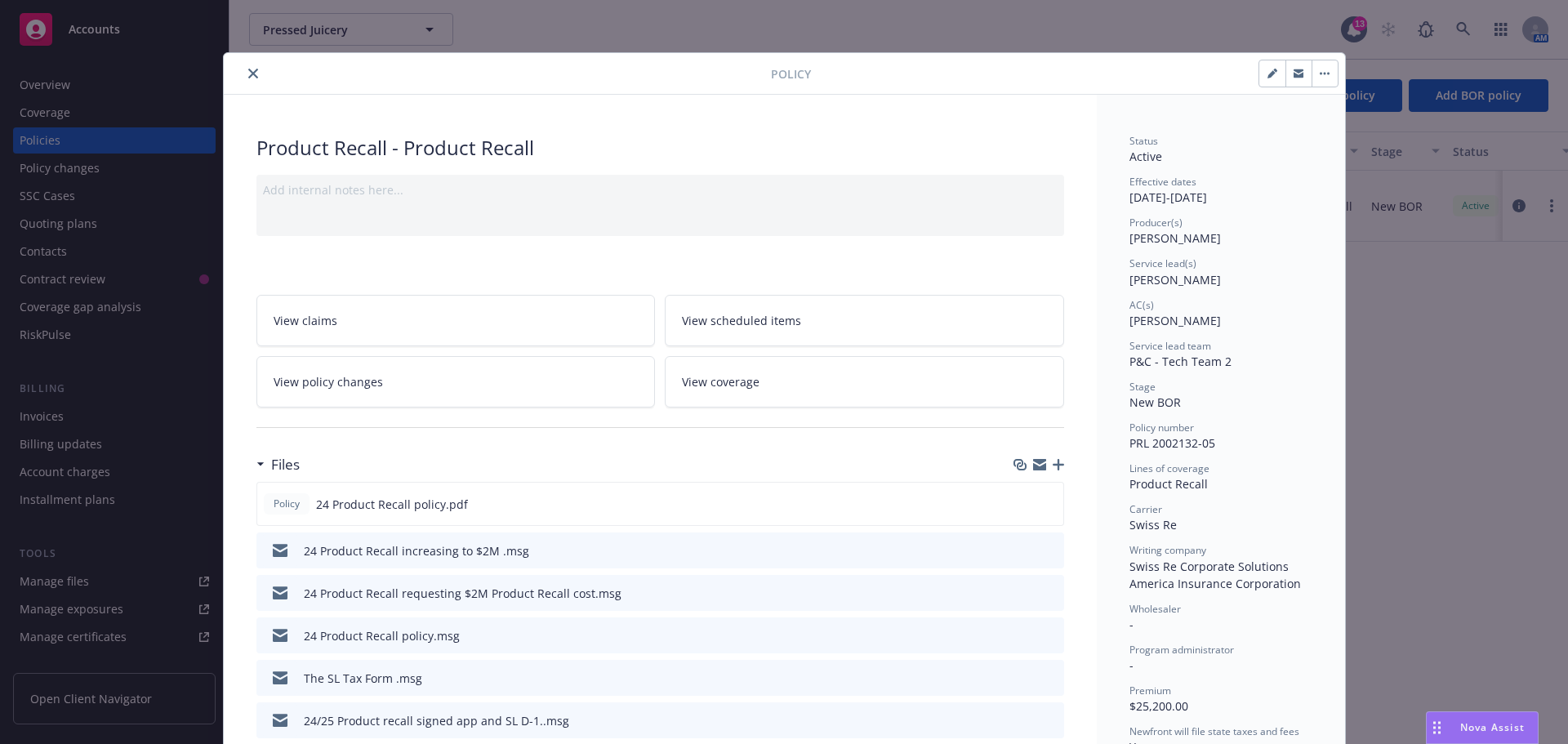
click at [1053, 459] on icon "button" at bounding box center [1058, 464] width 11 height 11
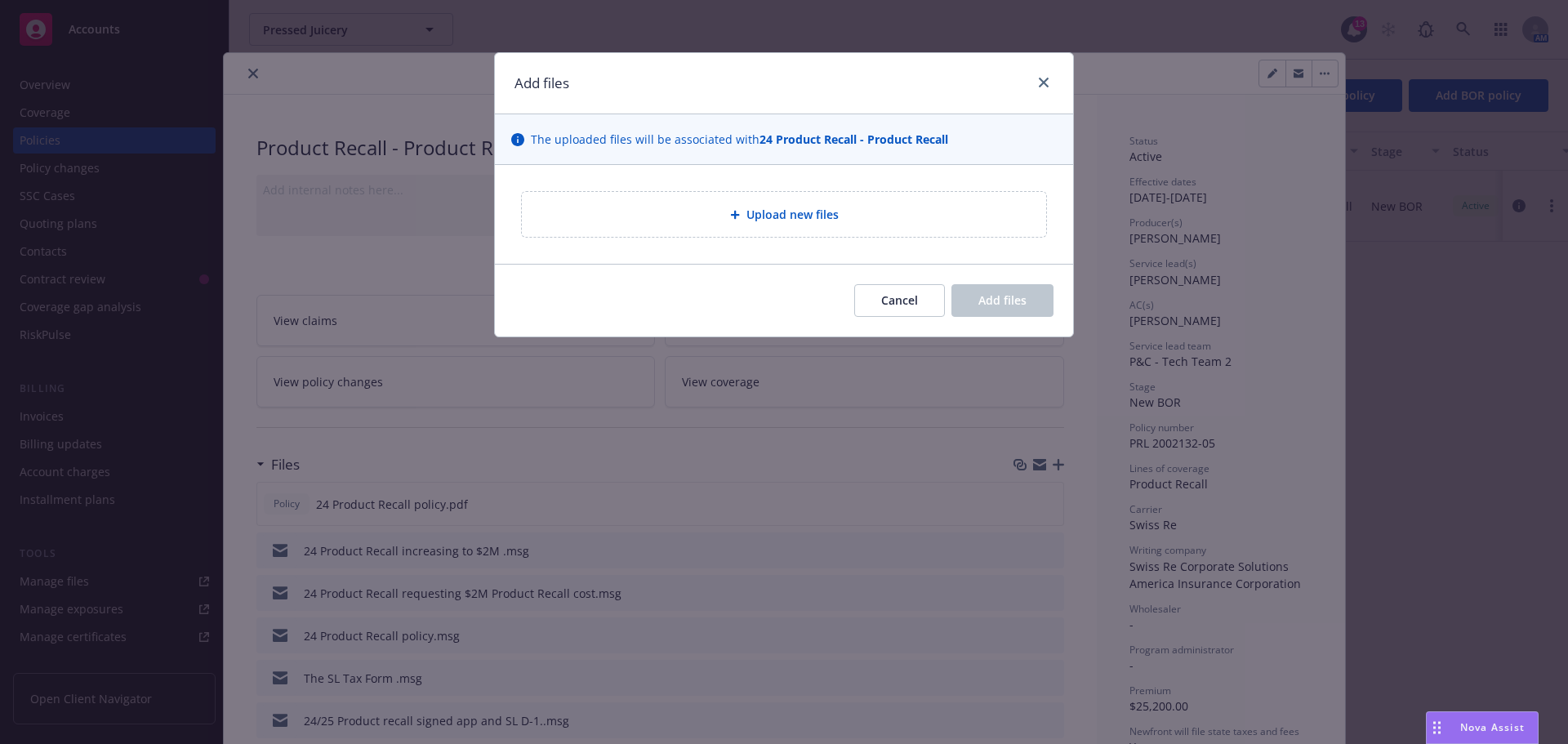
type textarea "x"
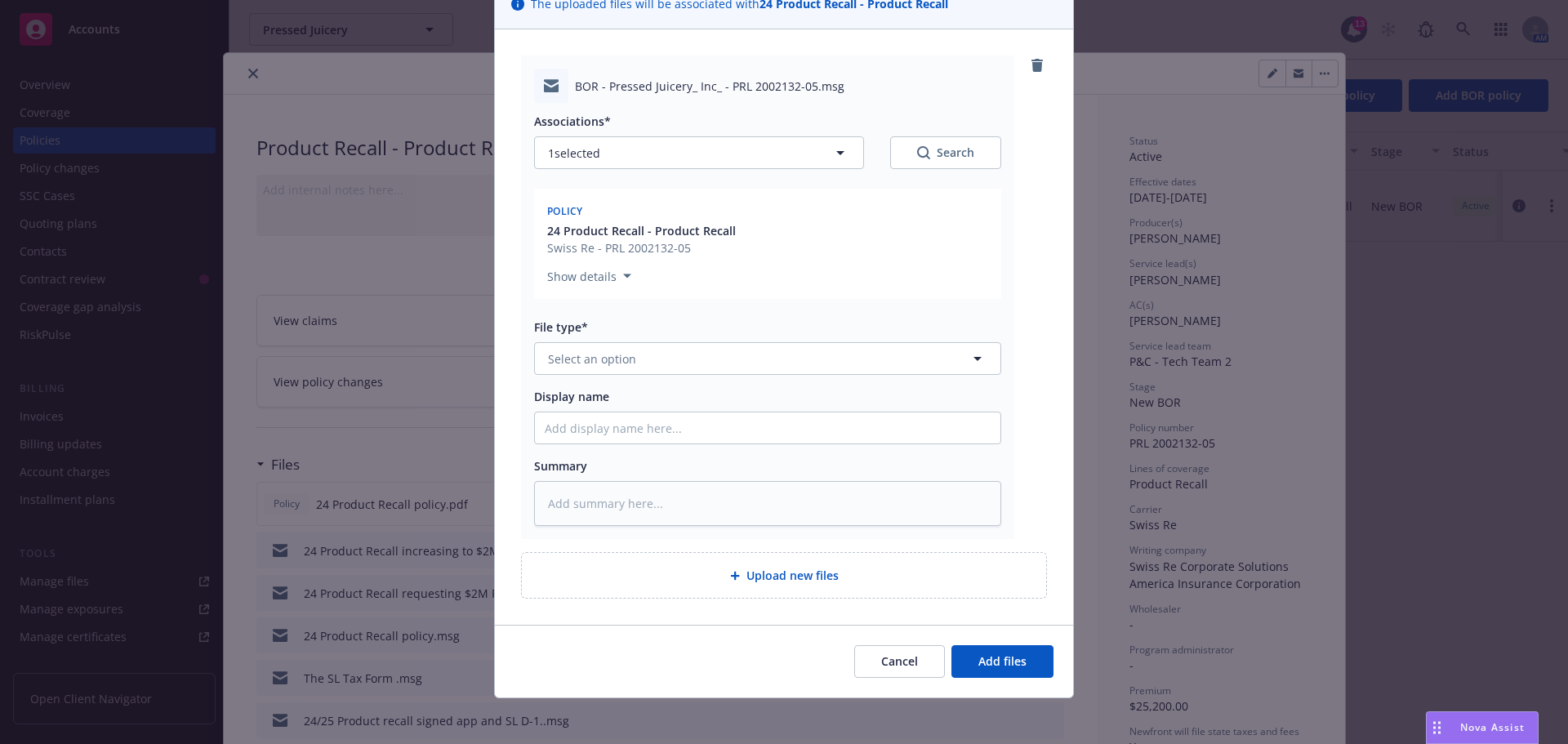
scroll to position [142, 0]
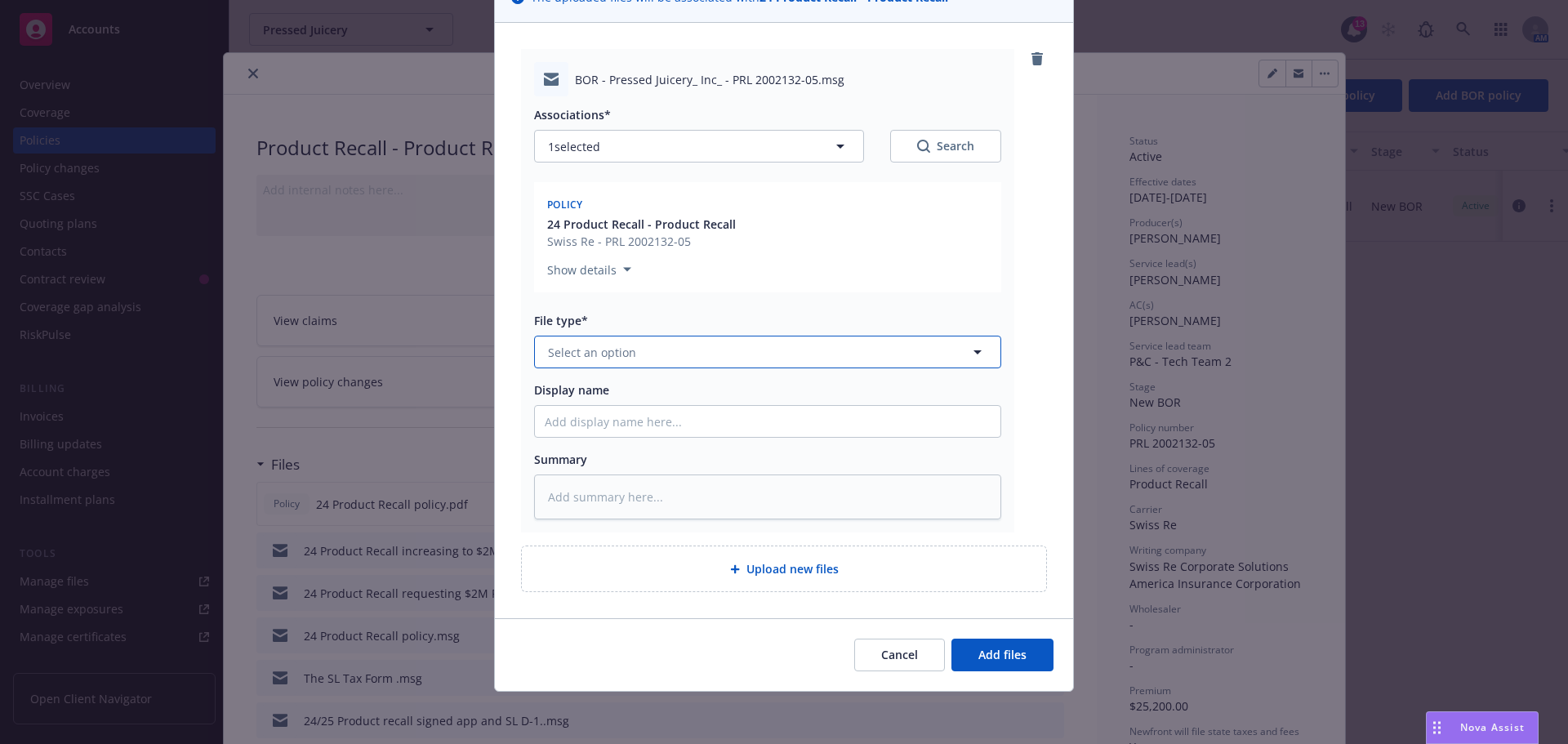
click at [616, 348] on span "Select an option" at bounding box center [592, 352] width 88 height 17
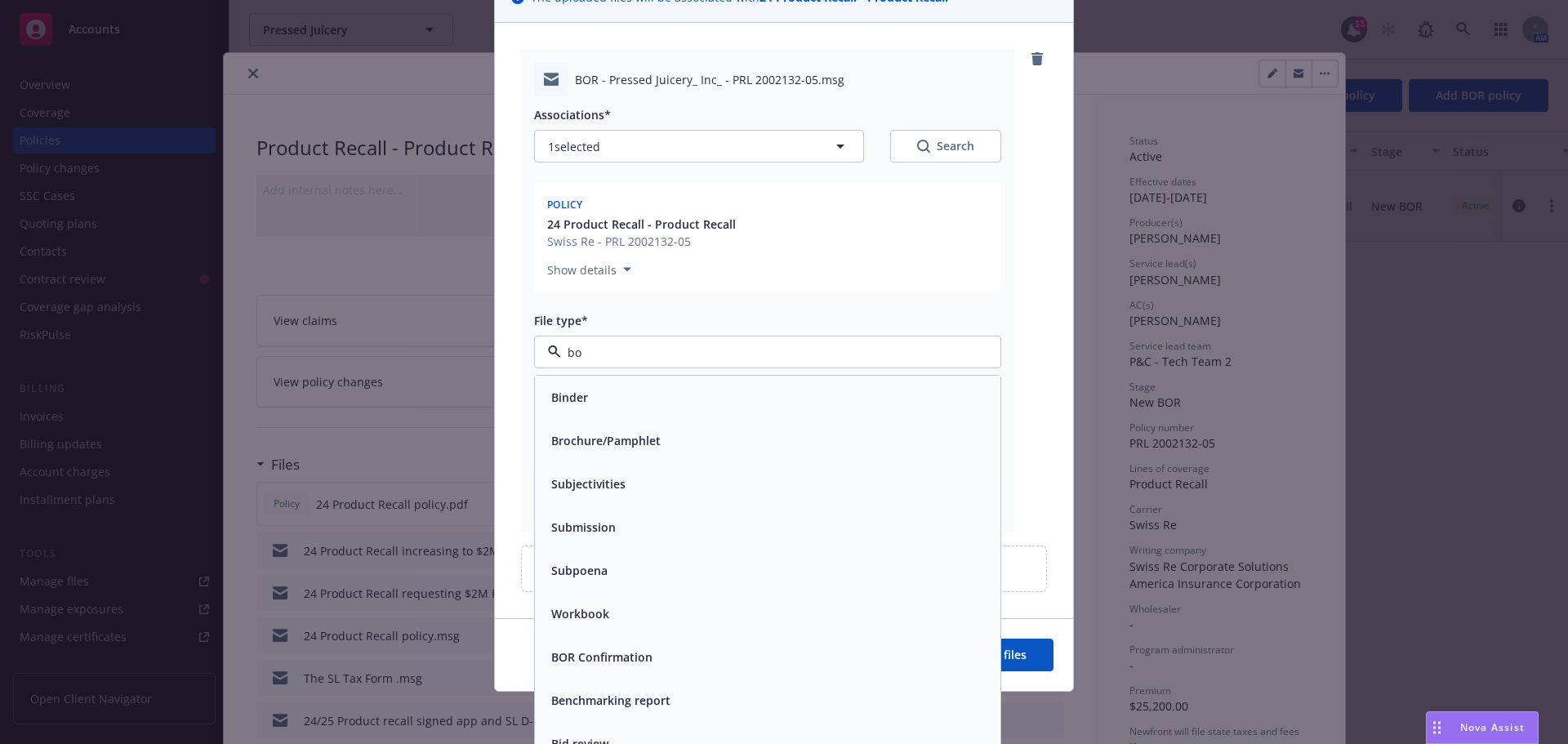
type input "bor"
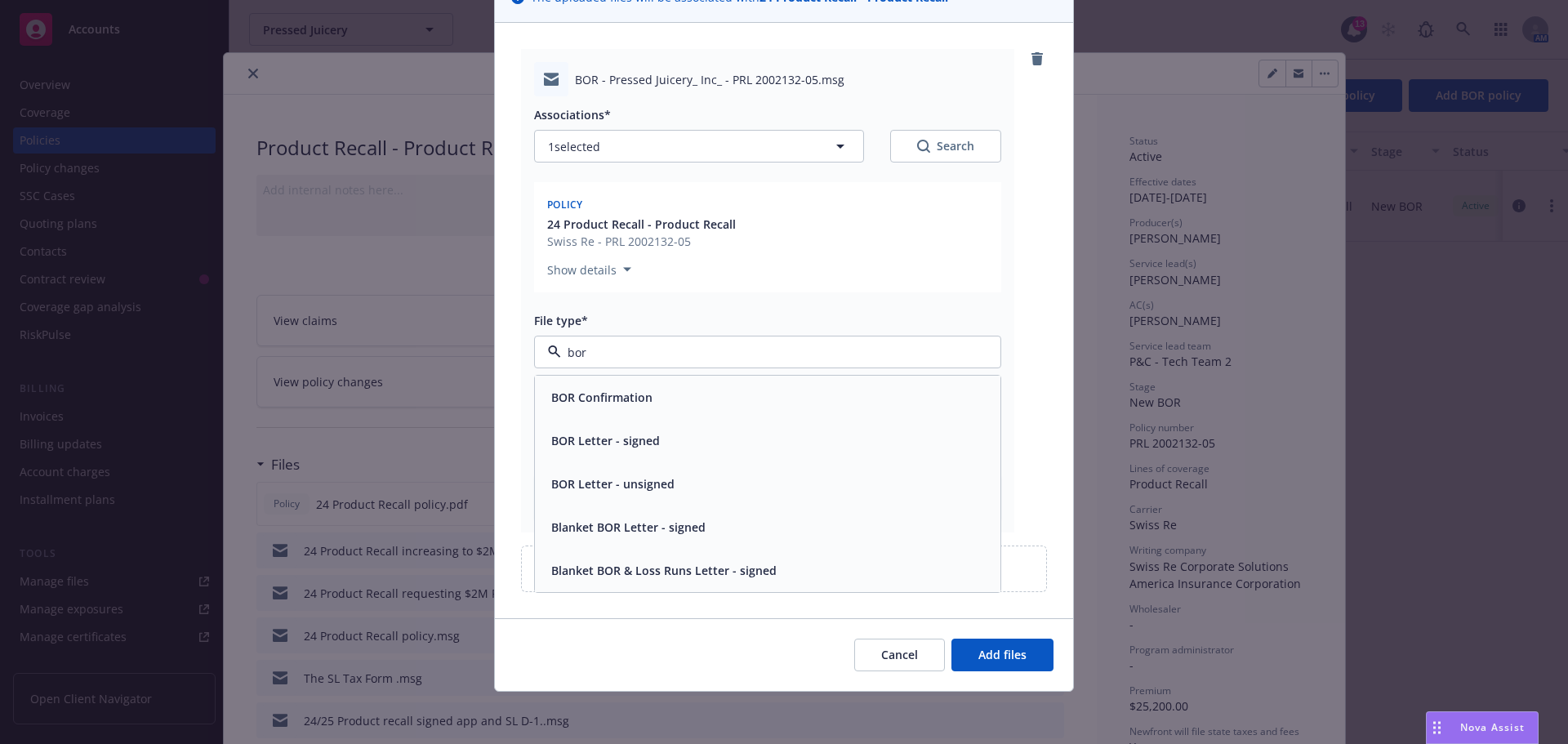
click at [617, 410] on div "BOR Confirmation" at bounding box center [768, 397] width 466 height 43
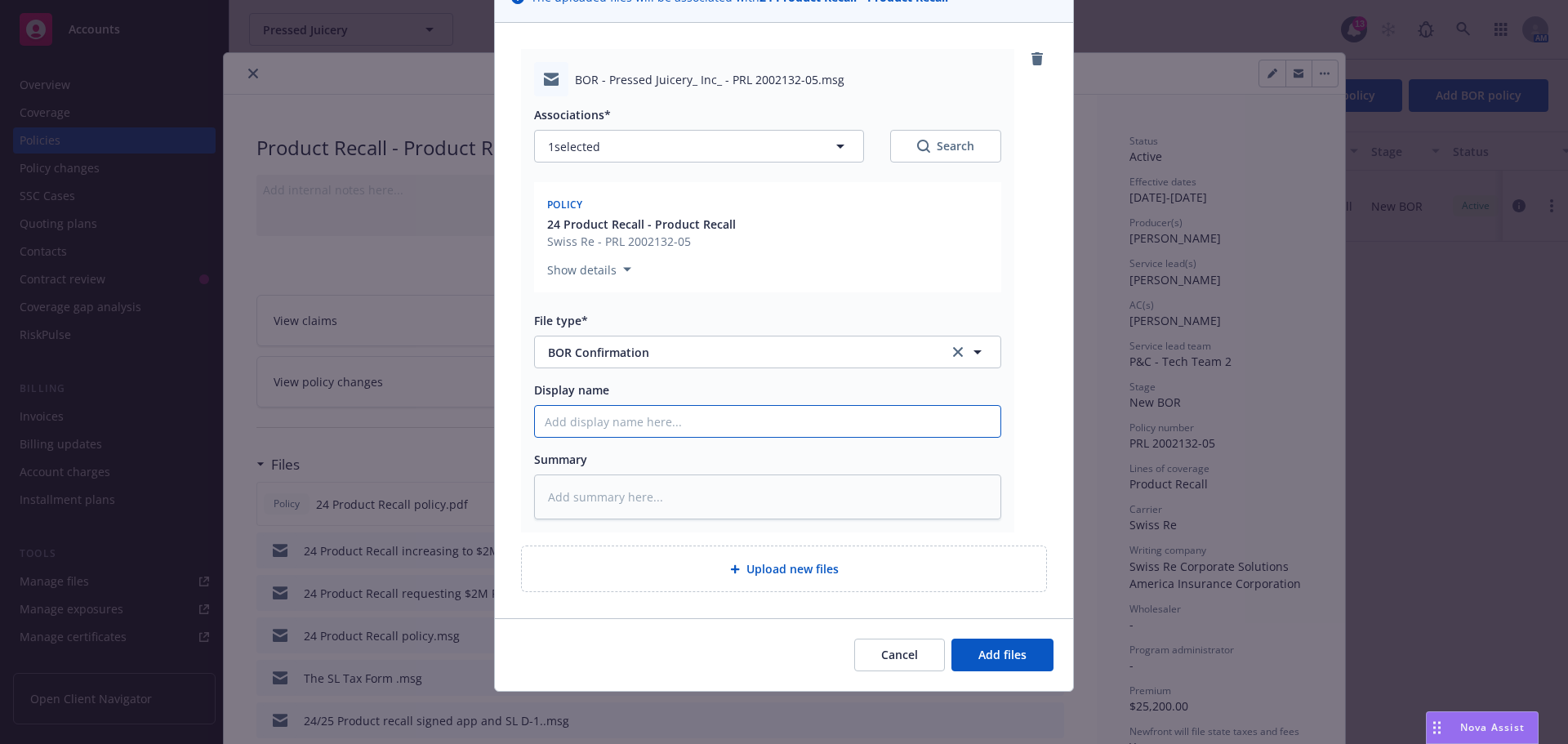
click at [583, 425] on input "Display name" at bounding box center [768, 422] width 466 height 31
paste input "24 [PERSON_NAME] lost client"
type textarea "x"
type input "24 [PERSON_NAME] lost client"
drag, startPoint x: 606, startPoint y: 422, endPoint x: 554, endPoint y: 430, distance: 52.6
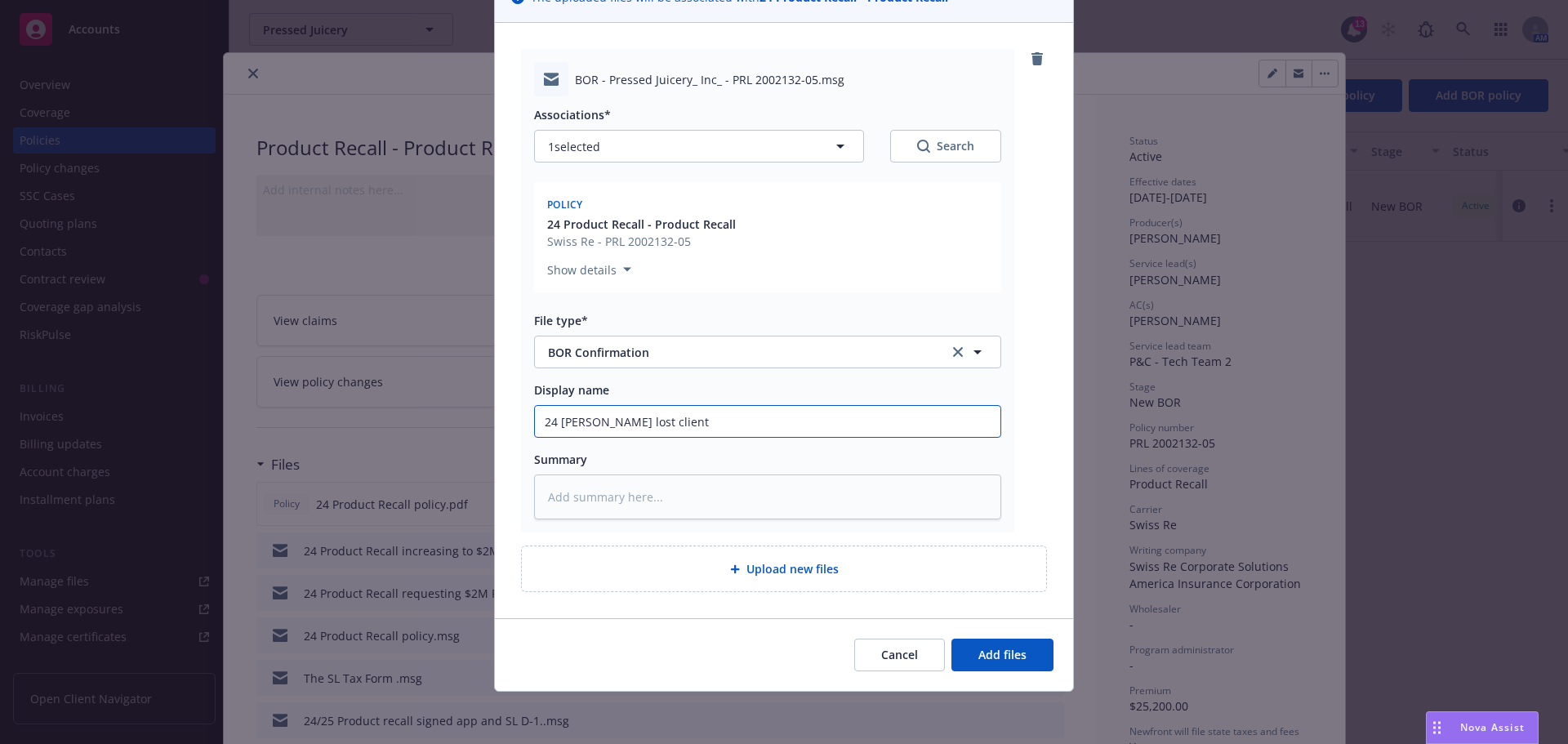
click at [554, 430] on input "24 [PERSON_NAME] lost client" at bounding box center [768, 422] width 466 height 31
type textarea "x"
type input "24 P BOR lost client"
type textarea "x"
type input "24 [PERSON_NAME] lost client"
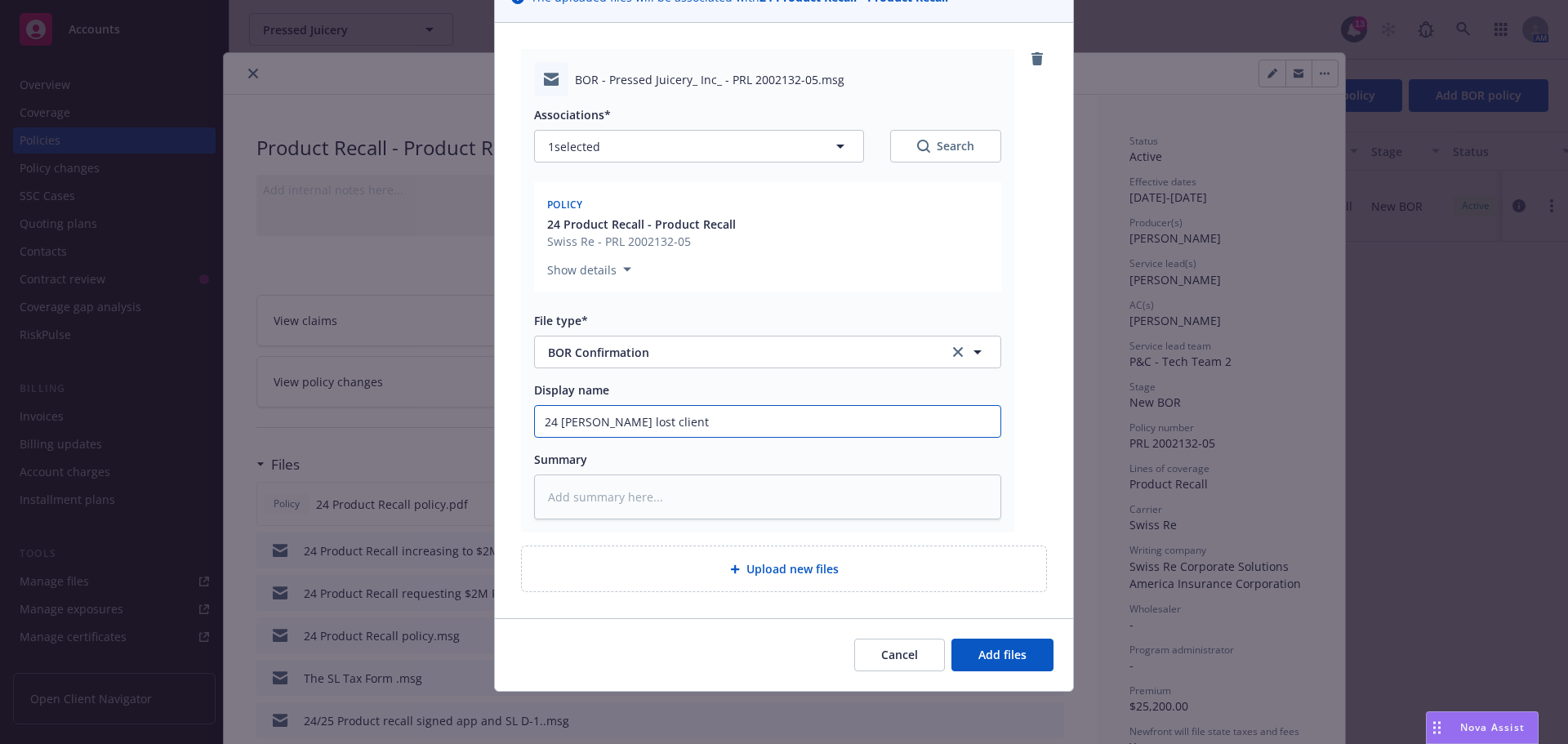
type textarea "x"
type input "24 Pro BOR lost client"
type textarea "x"
type input "24 Prod BOR lost client"
type textarea "x"
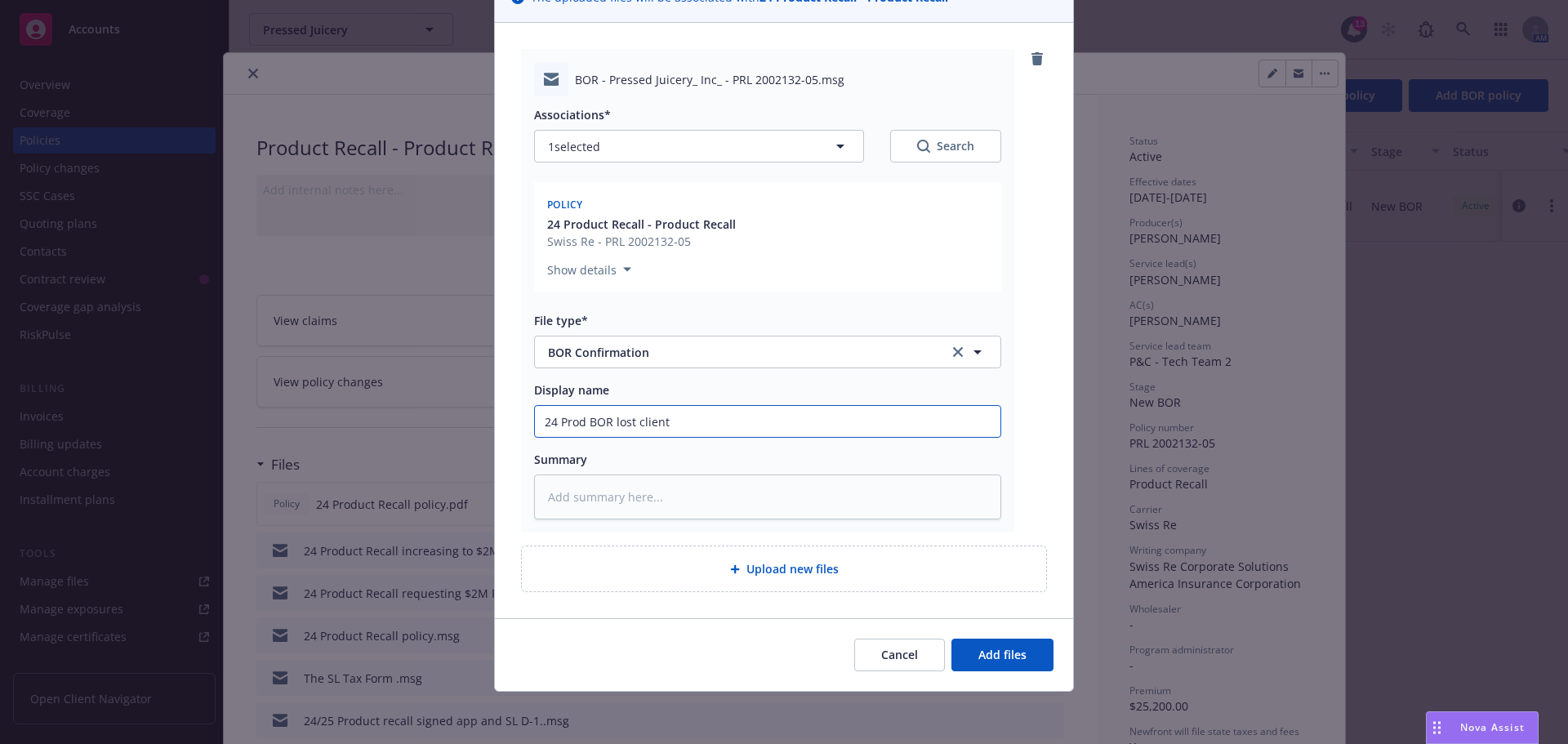
type input "24 Produ BOR lost client"
type textarea "x"
type input "24 Produc BOR lost client"
type textarea "x"
type input "24 Product BOR lost client"
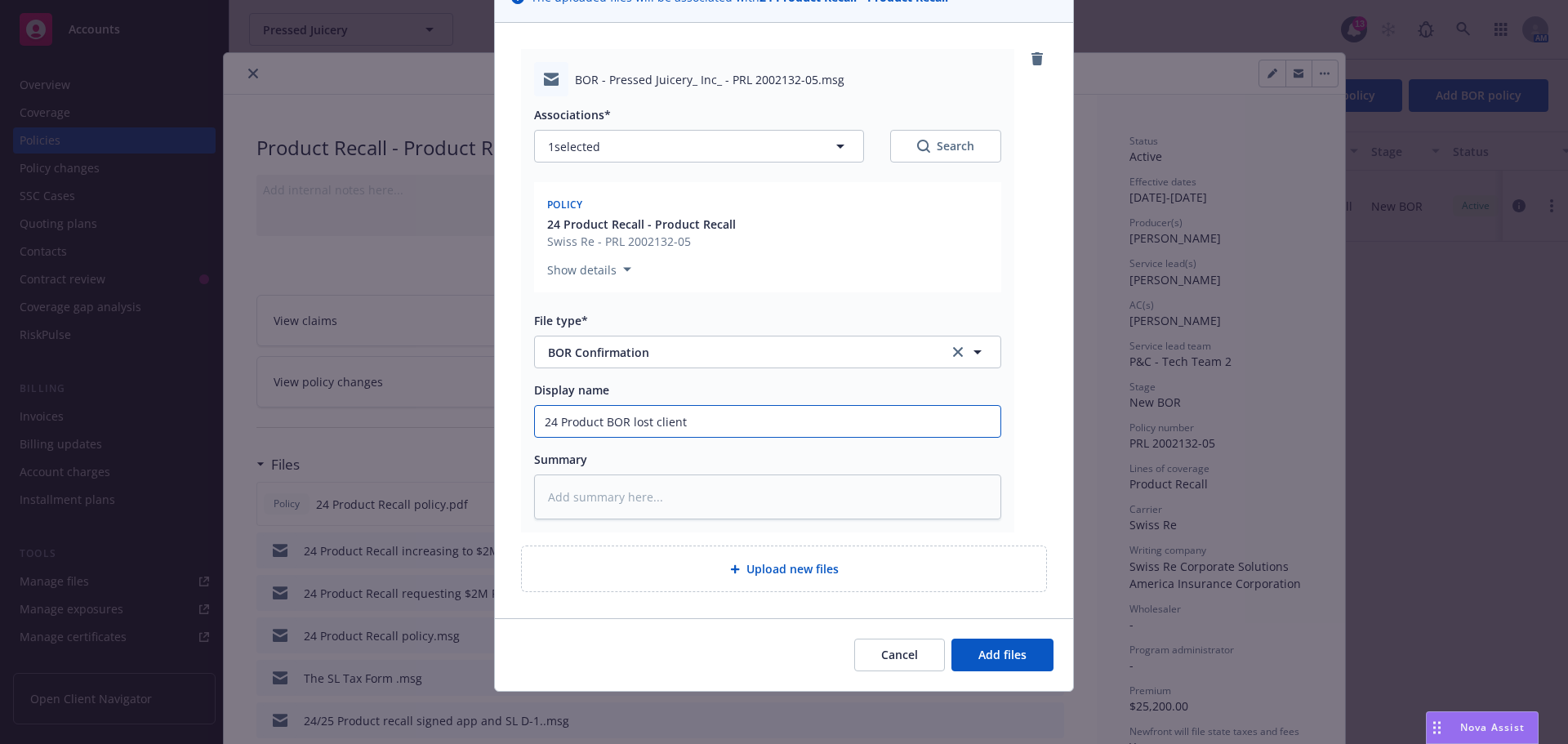
type textarea "x"
type input "24 Product BOR lost client"
type textarea "x"
type input "24 Product [PERSON_NAME] lost client"
type textarea "x"
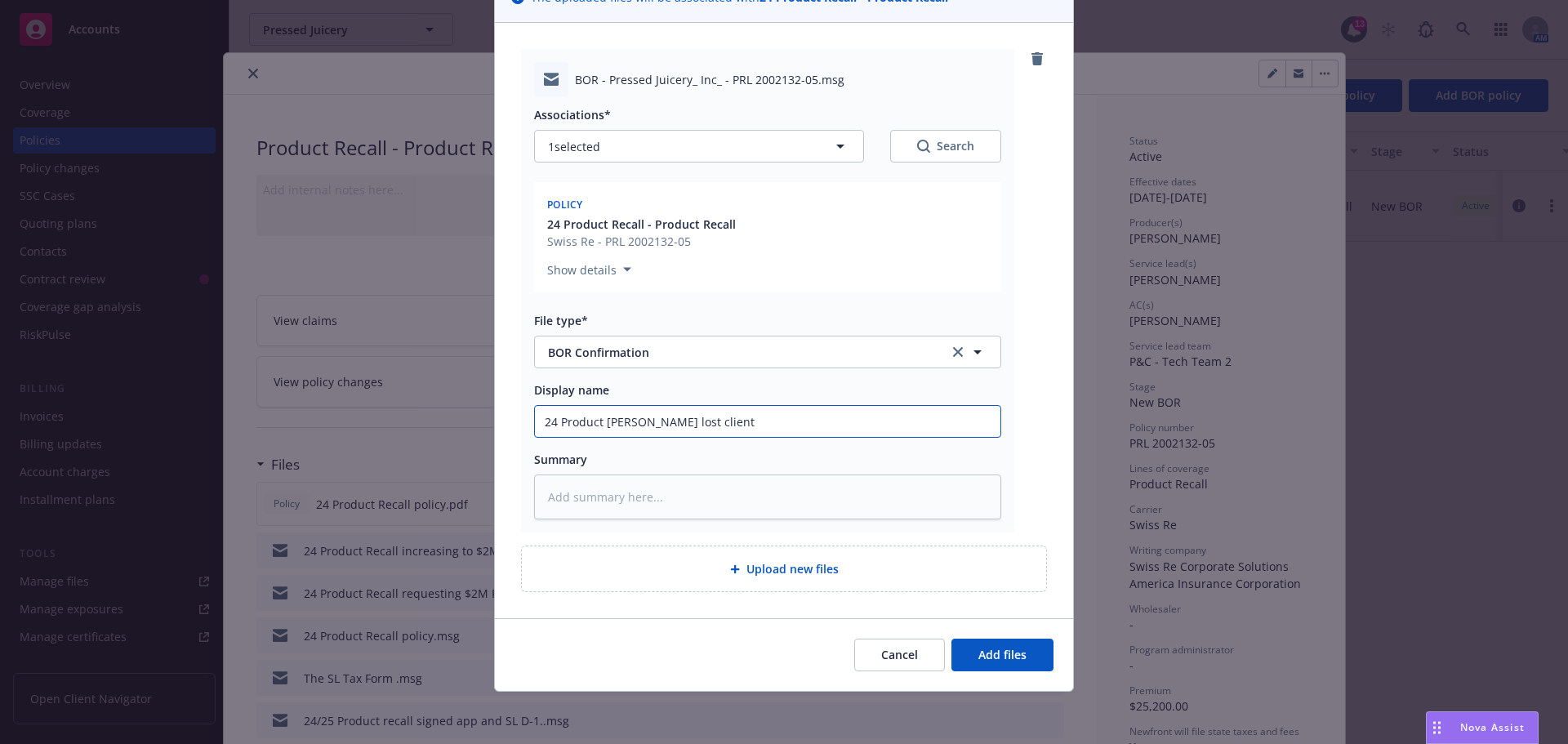
type input "24 Product Re BOR lost client"
type textarea "x"
type input "24 Product Rec BOR lost client"
type textarea "x"
type input "24 Product Reca BOR lost client"
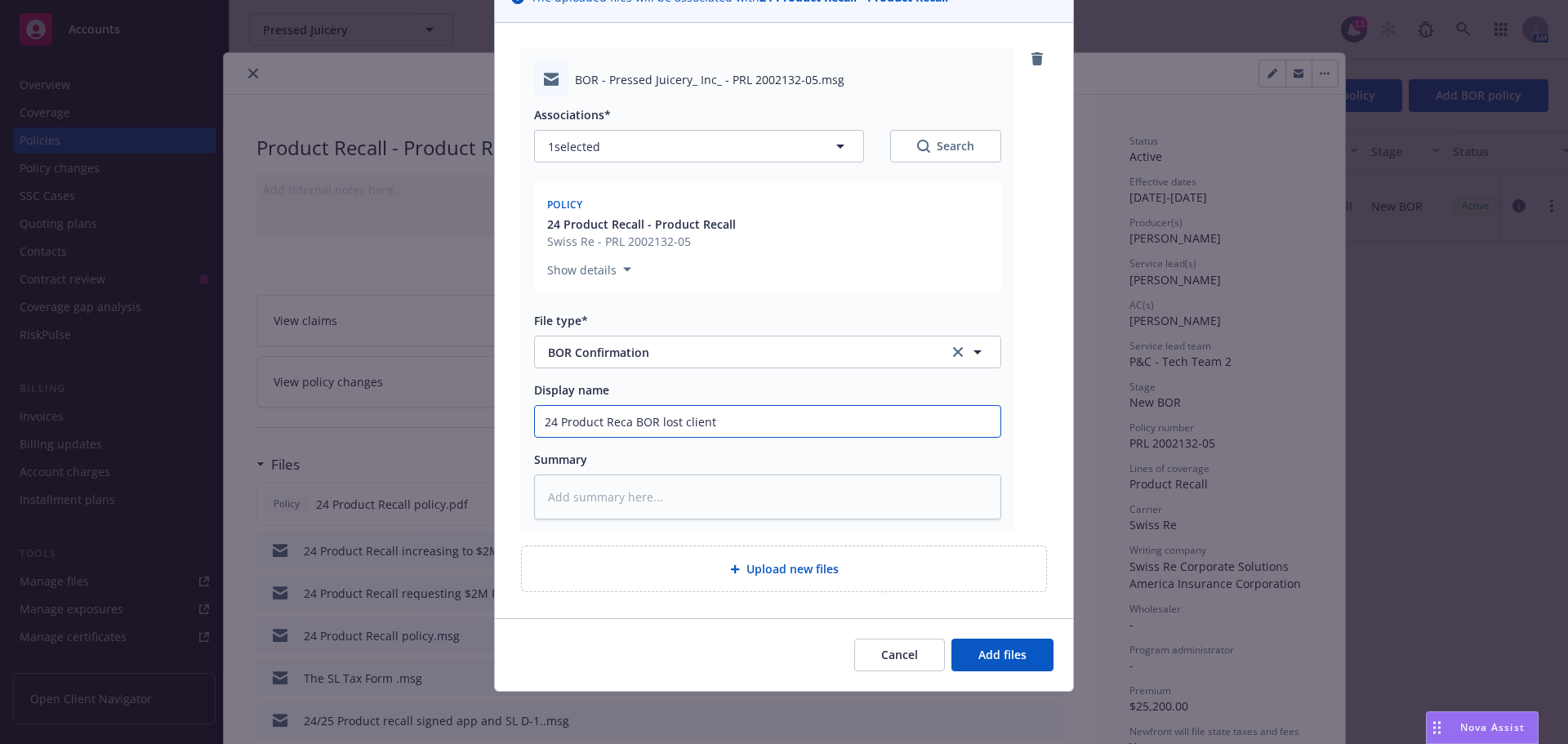
type textarea "x"
type input "24 Product Recal BOR lost client"
type textarea "x"
type input "24 Product [PERSON_NAME] lost client"
click at [1017, 657] on span "Add files" at bounding box center [1003, 655] width 48 height 16
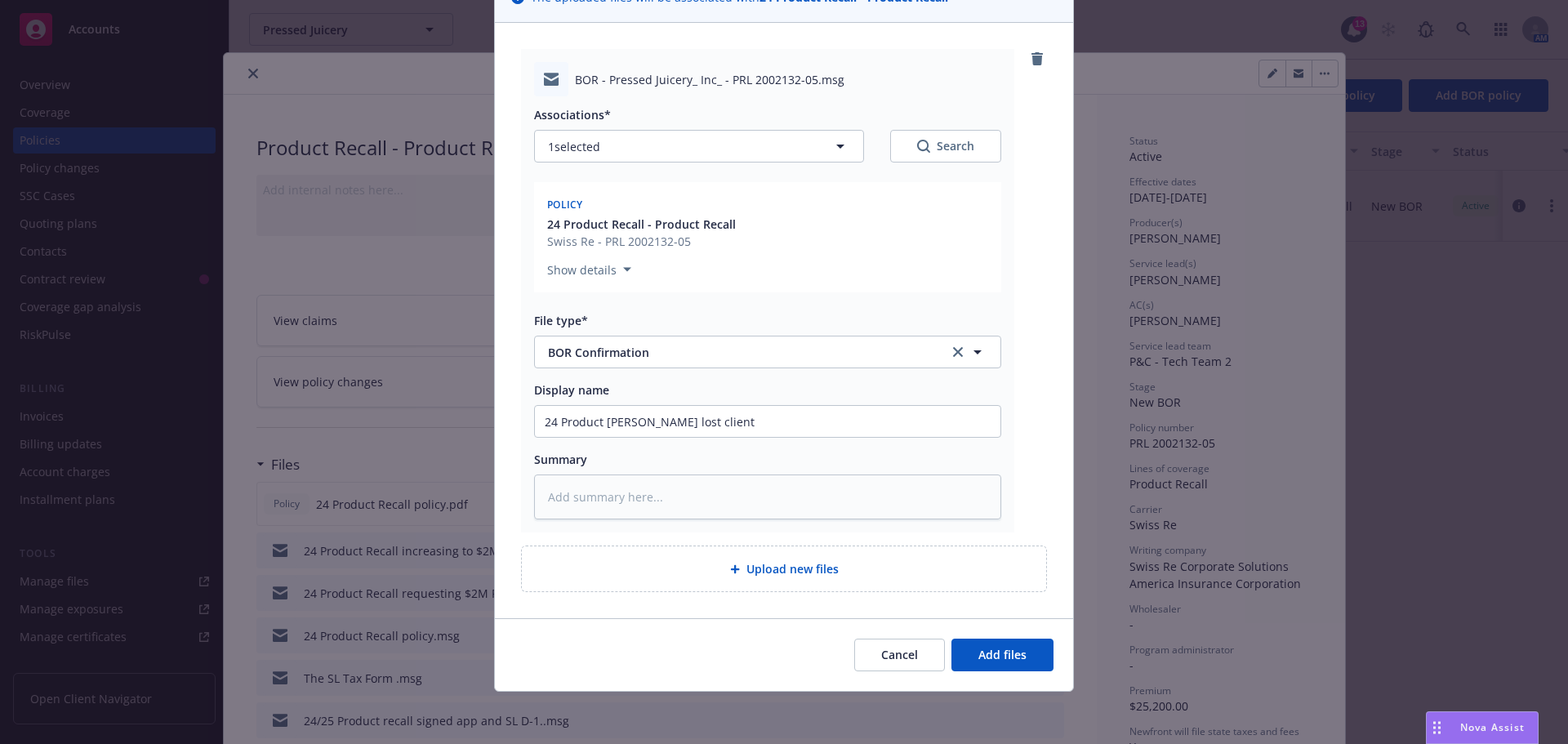
scroll to position [83, 0]
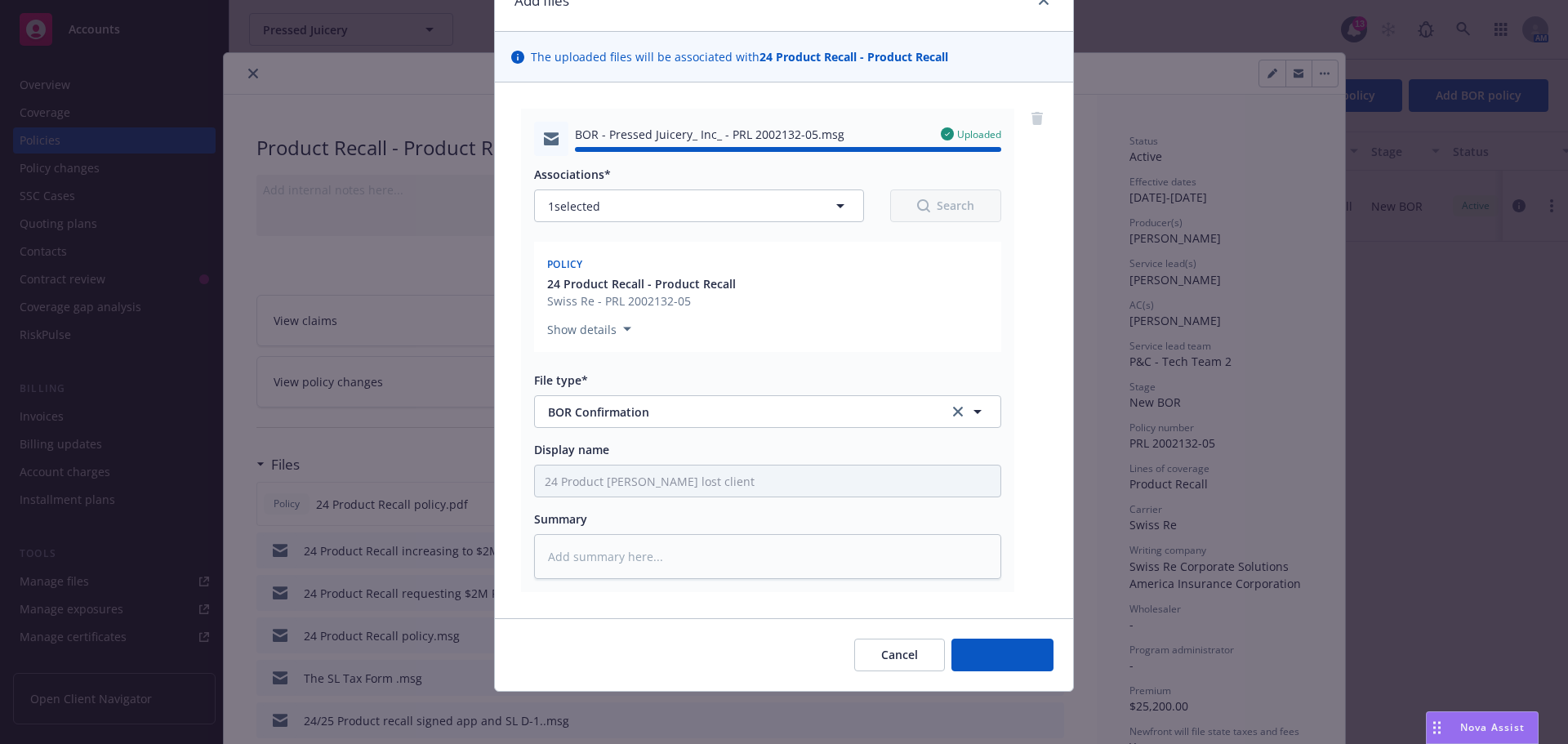
type textarea "x"
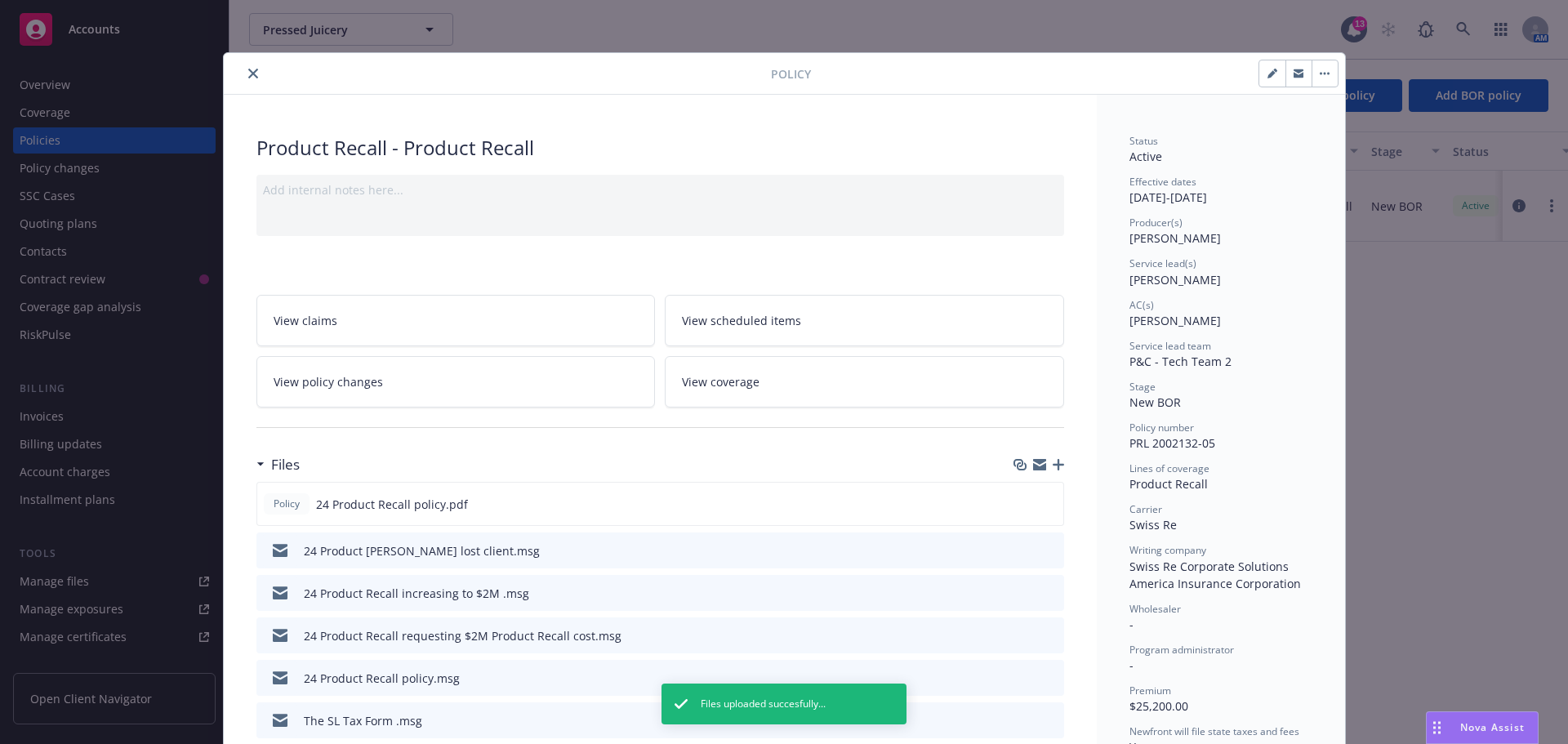
click at [248, 76] on icon "close" at bounding box center [252, 73] width 9 height 9
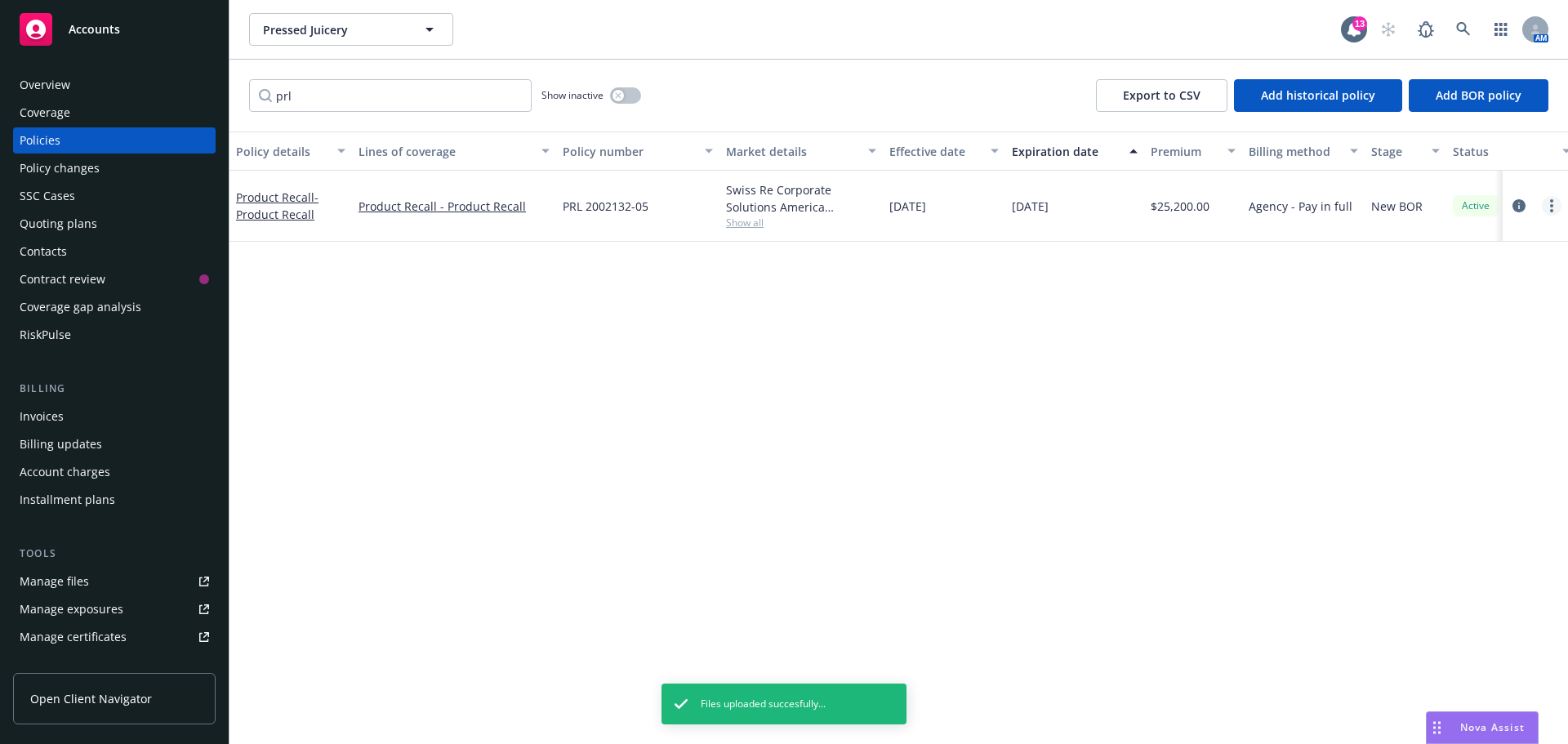
click at [1553, 208] on icon "more" at bounding box center [1552, 206] width 3 height 13
click at [1453, 307] on link "End policy" at bounding box center [1464, 305] width 192 height 33
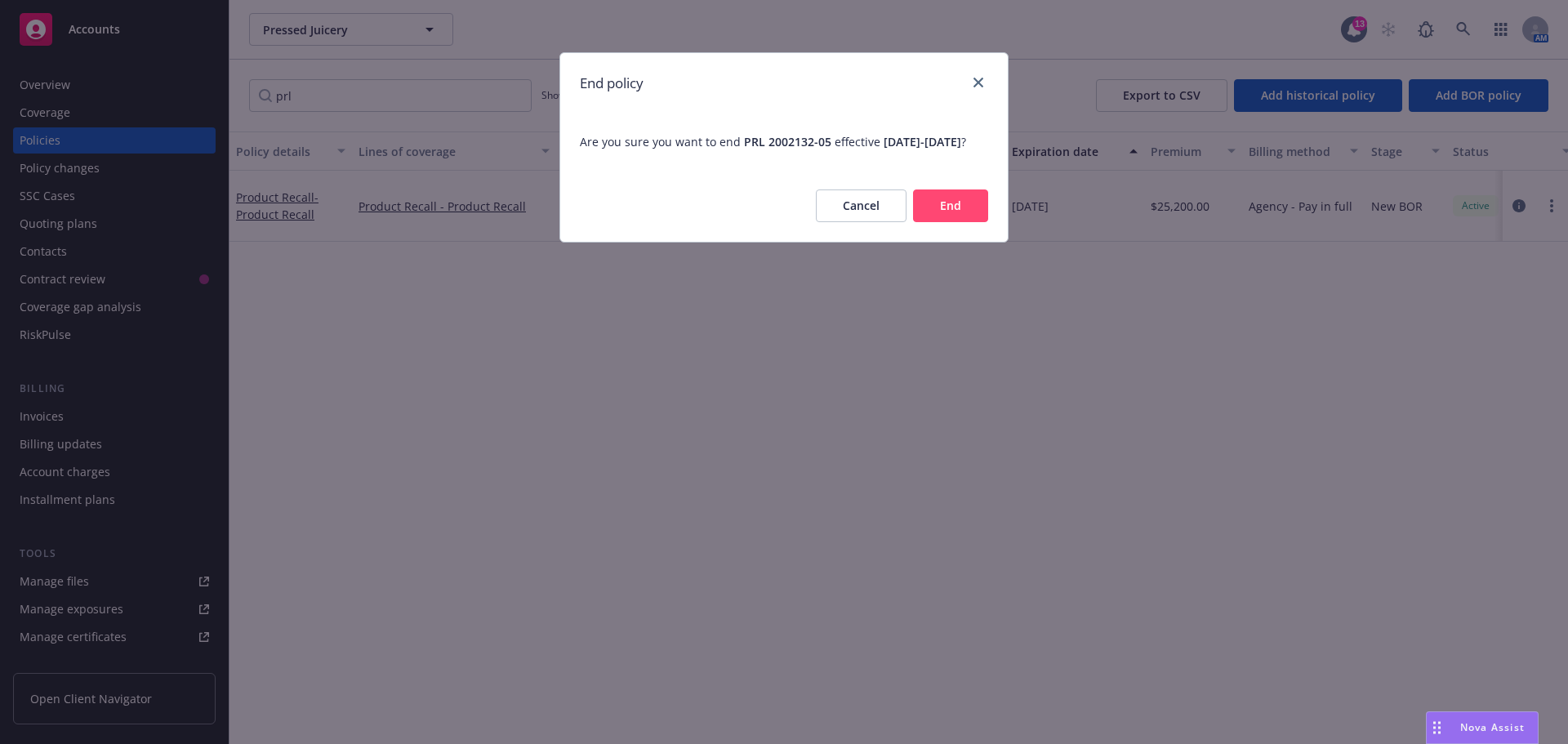
click at [943, 222] on button "End" at bounding box center [950, 206] width 75 height 33
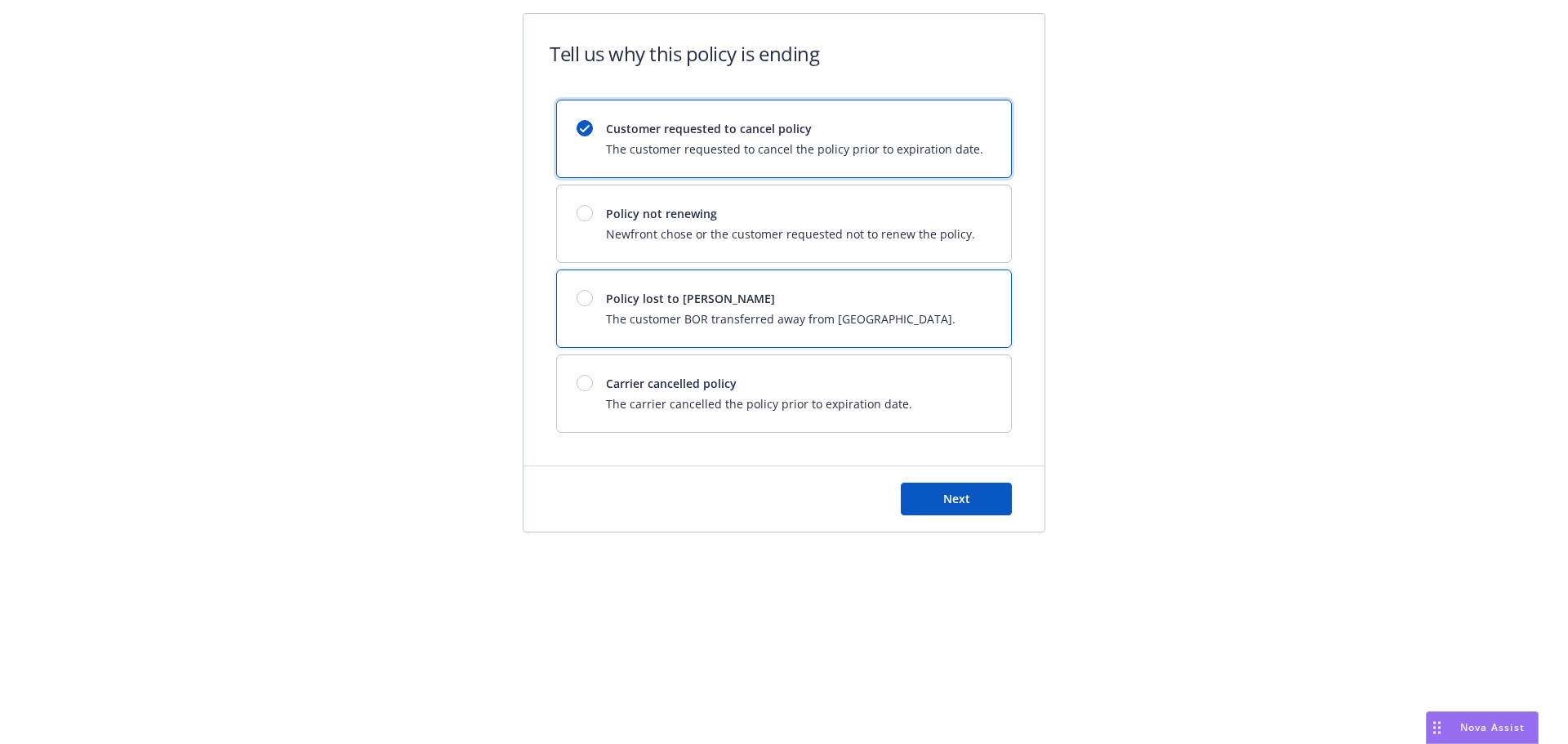
click at [584, 292] on div at bounding box center [584, 298] width 16 height 16
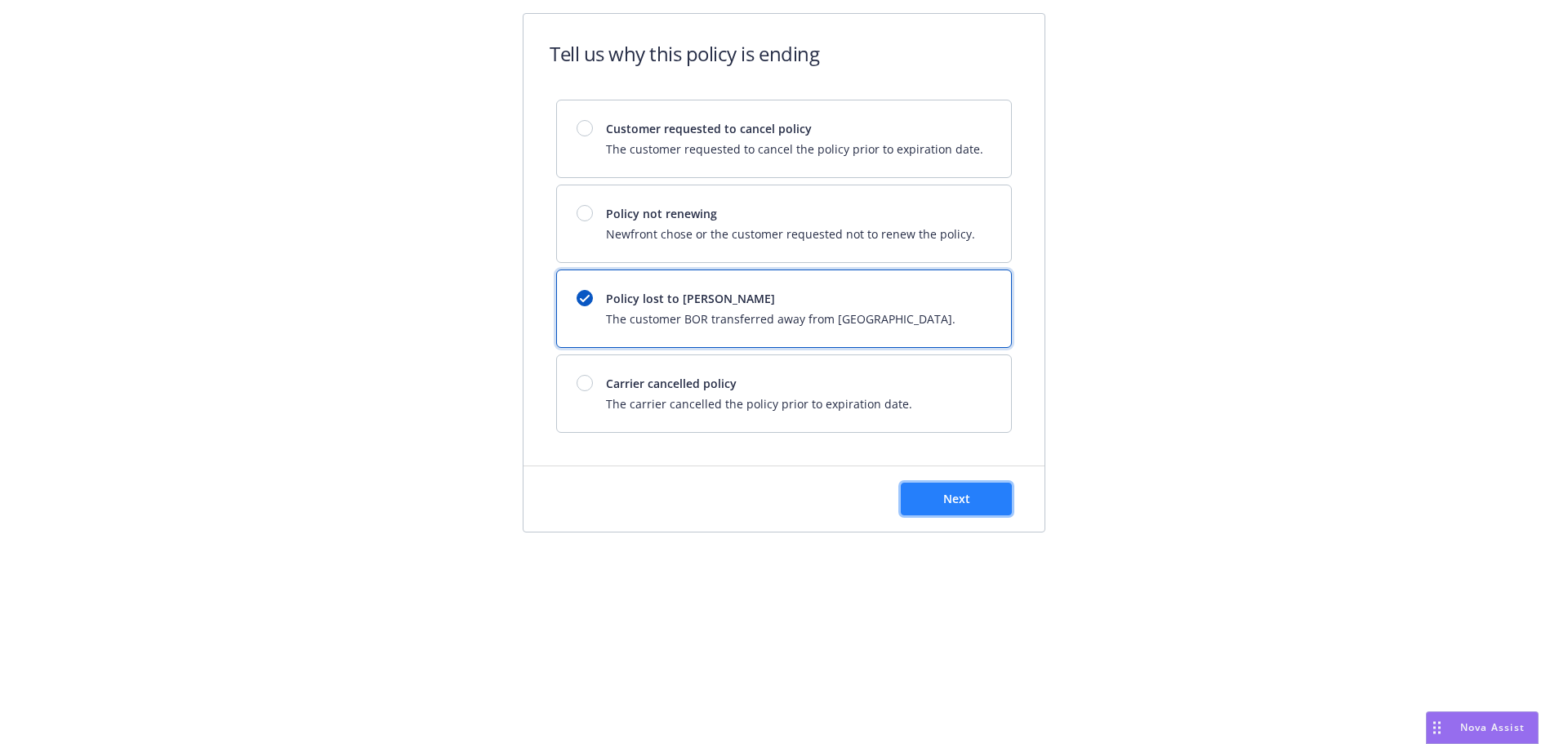
click at [950, 499] on span "Next" at bounding box center [956, 499] width 27 height 16
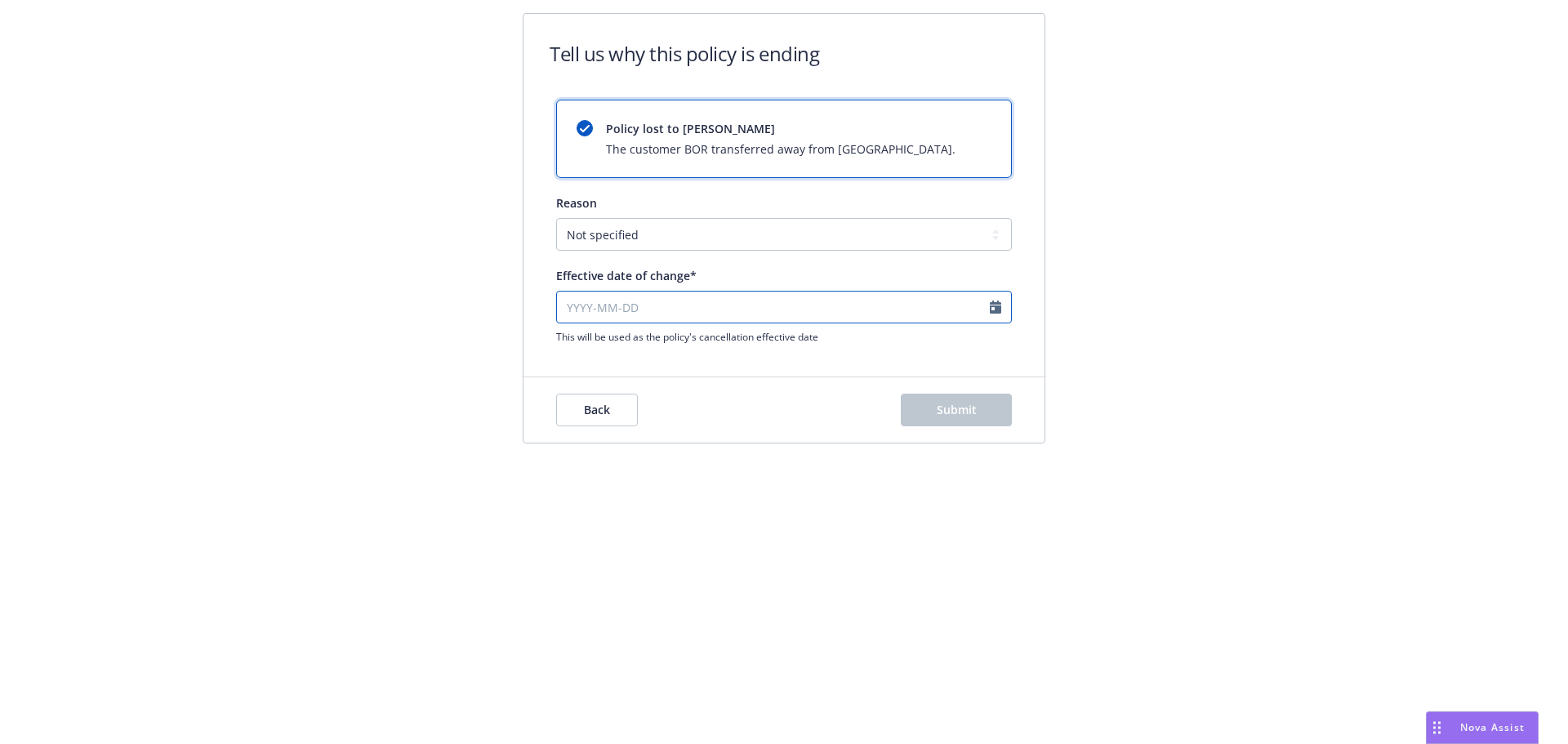
click at [617, 303] on input "Effective date of change*" at bounding box center [783, 307] width 455 height 33
select select "August"
select select "2025"
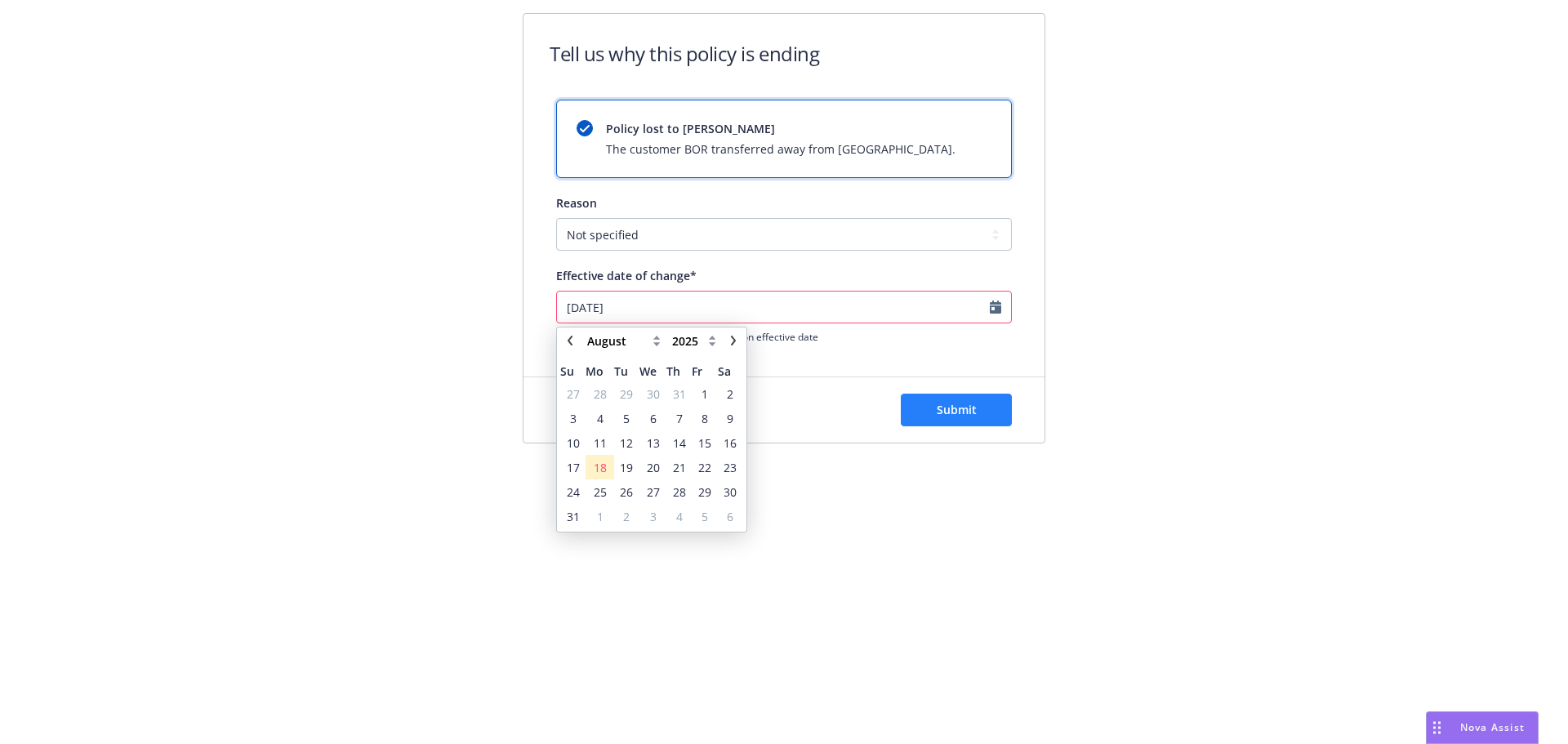
type input "[DATE]"
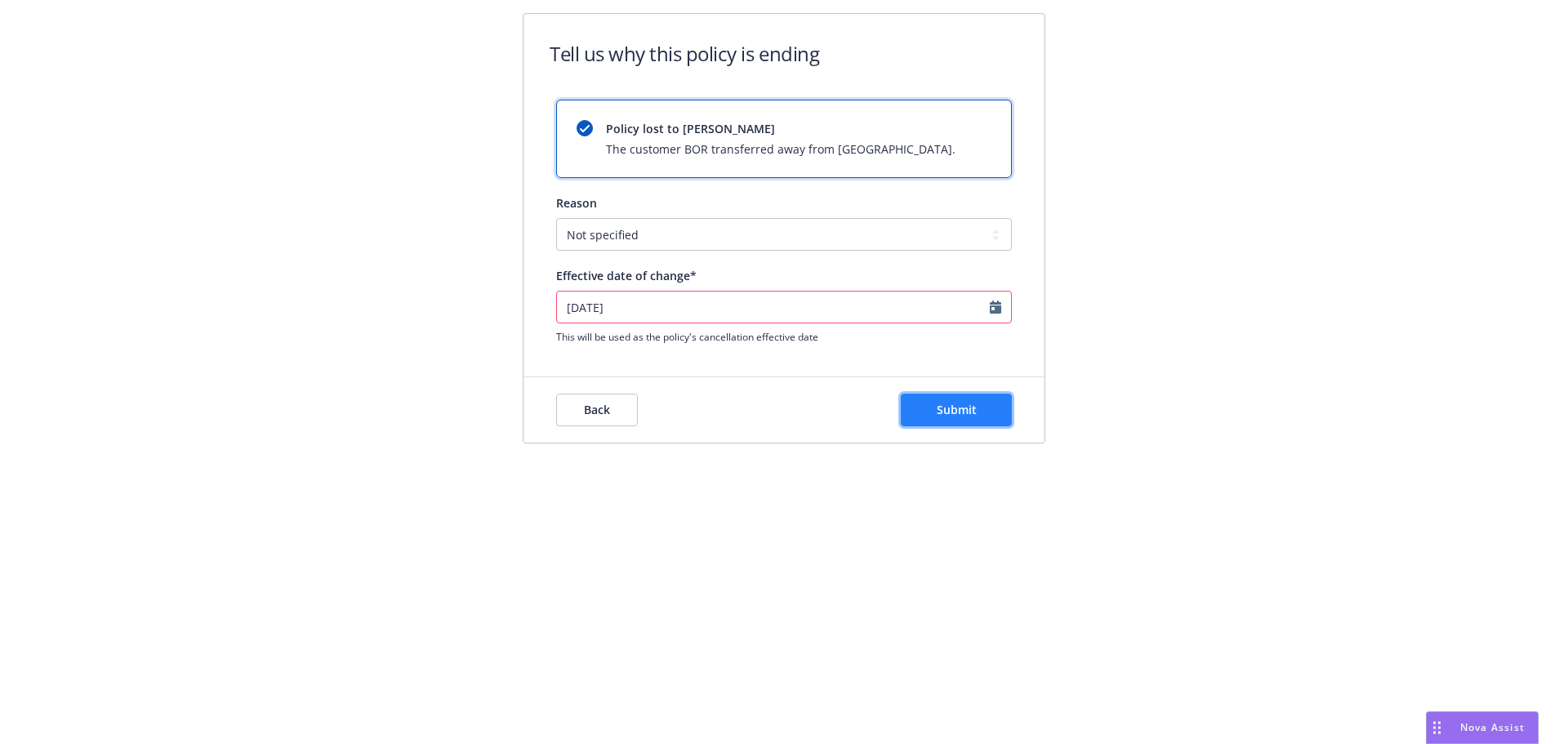
click at [942, 406] on span "Submit" at bounding box center [956, 410] width 40 height 16
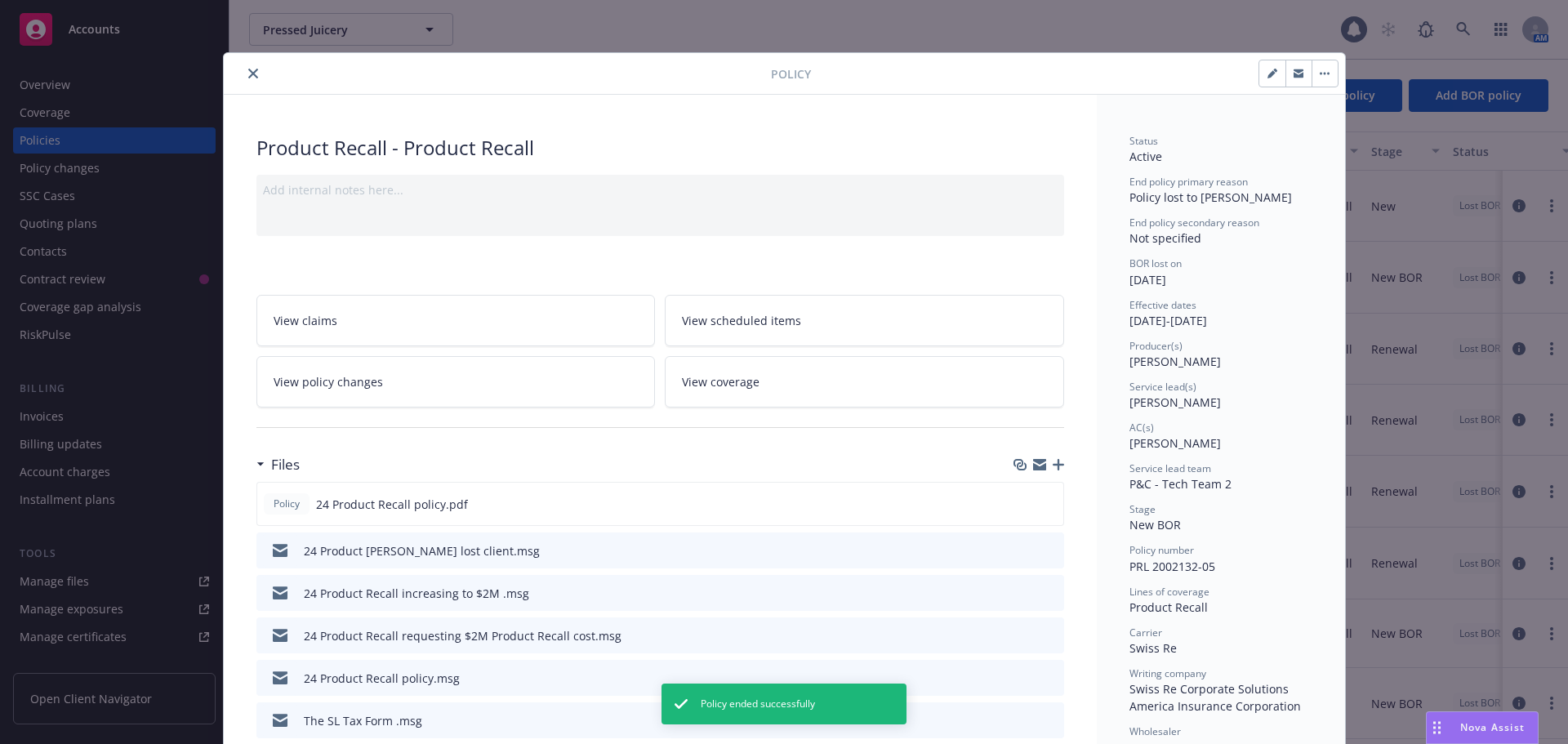
scroll to position [49, 0]
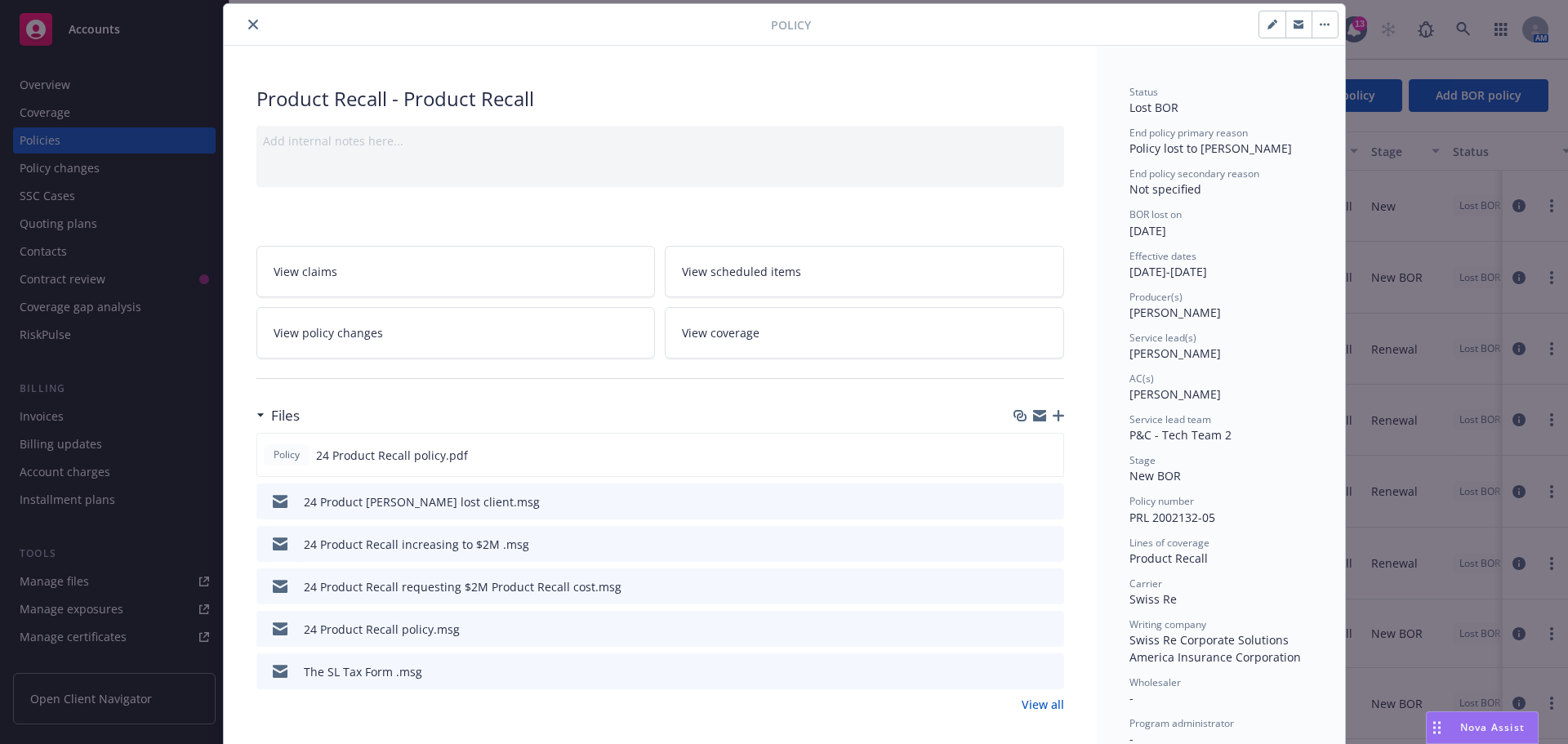
click at [248, 26] on icon "close" at bounding box center [252, 24] width 9 height 9
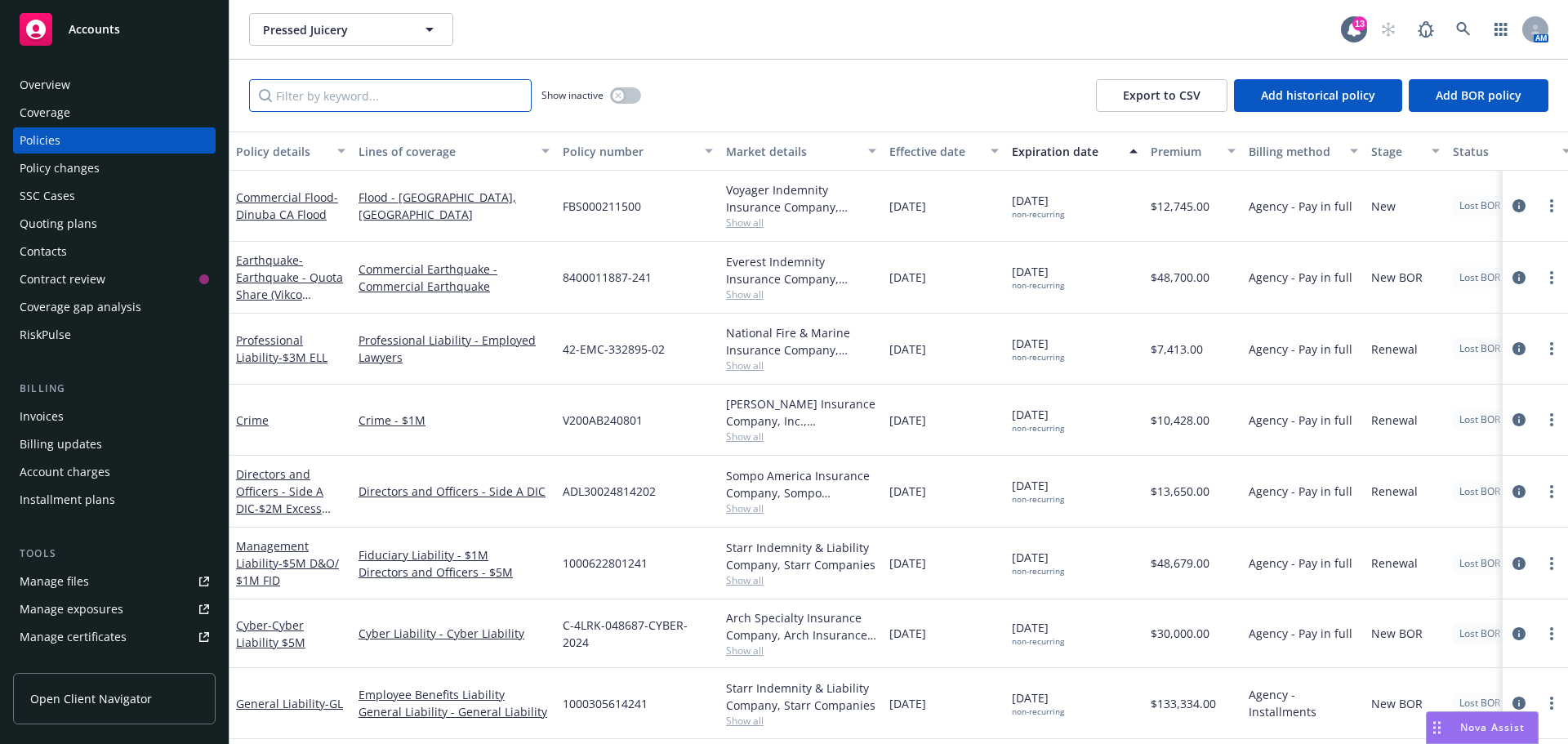
click at [390, 103] on input "Filter by keyword..." at bounding box center [390, 96] width 282 height 33
click at [363, 99] on input "Filter by keyword..." at bounding box center [390, 96] width 282 height 33
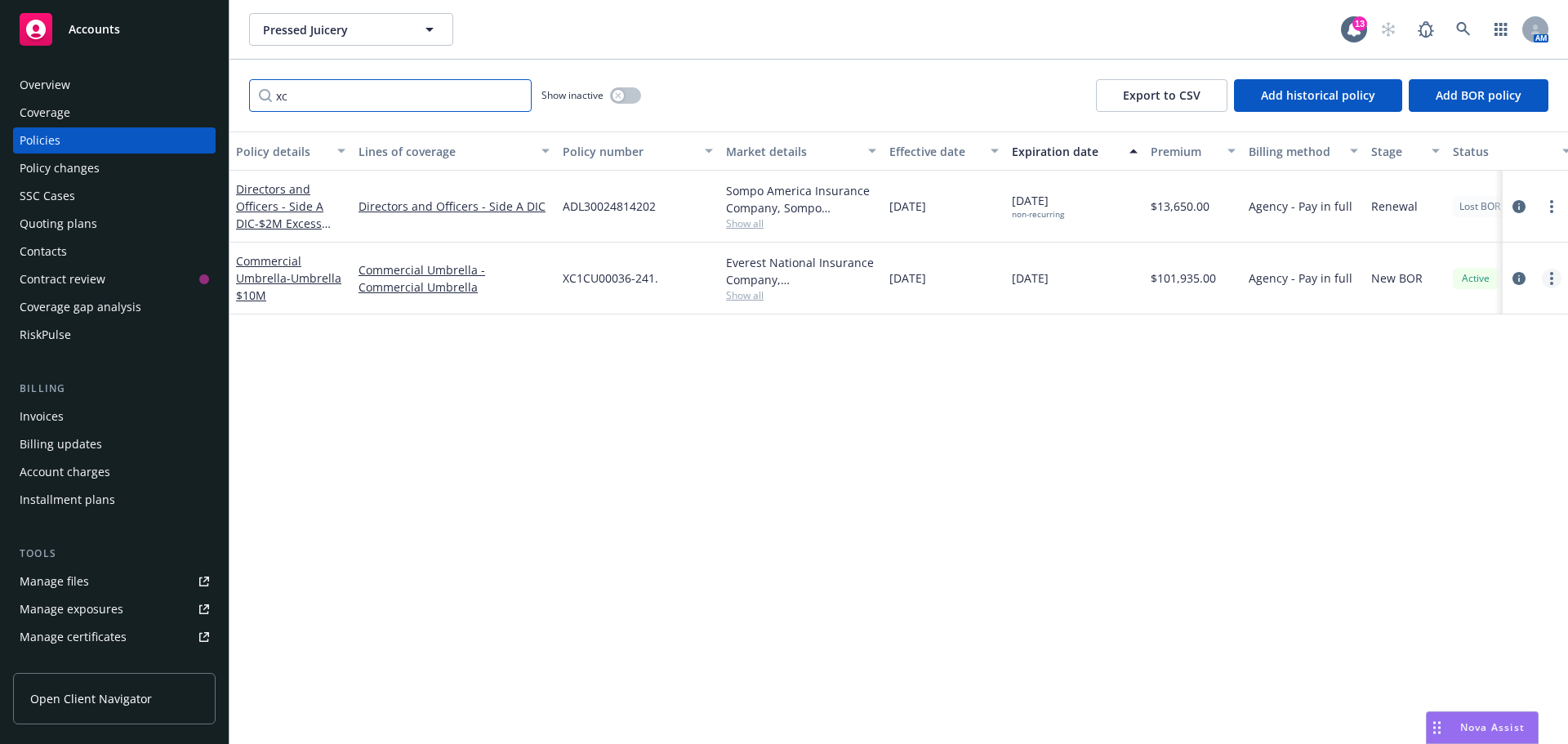
type input "xc"
click at [1549, 278] on link "more" at bounding box center [1551, 278] width 20 height 20
click at [1425, 375] on link "End policy" at bounding box center [1464, 377] width 192 height 33
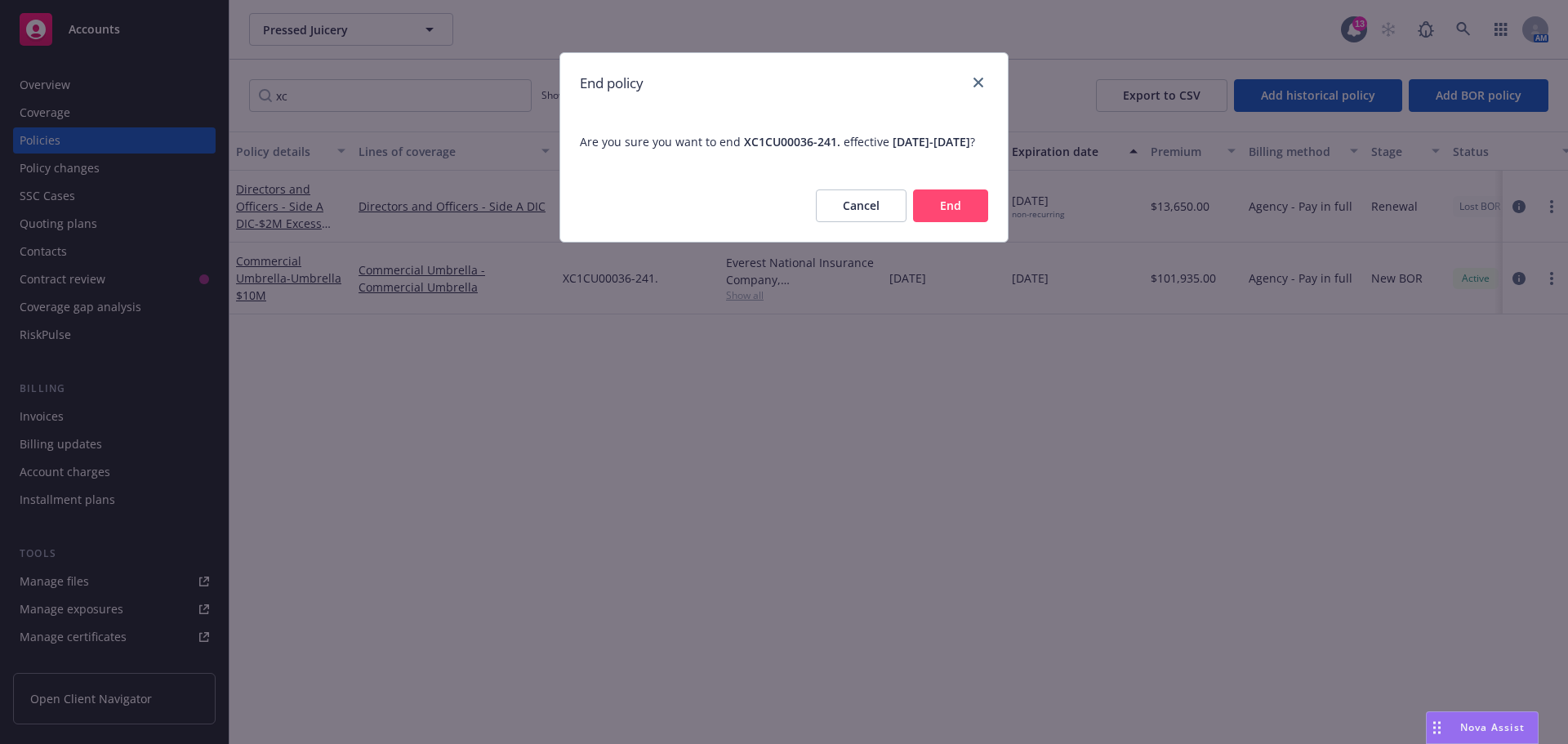
click at [949, 222] on button "End" at bounding box center [950, 206] width 75 height 33
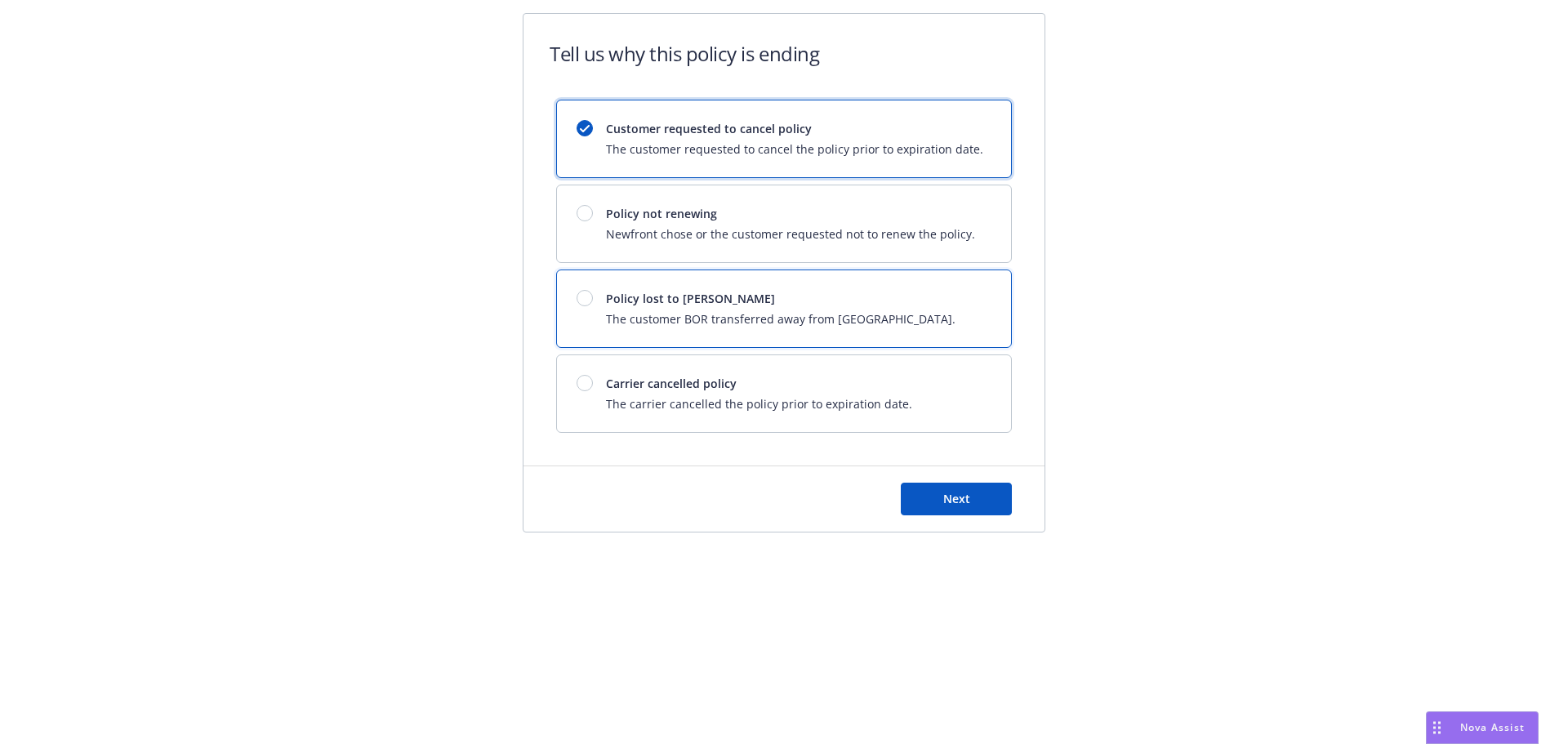
click at [579, 293] on div at bounding box center [584, 298] width 16 height 16
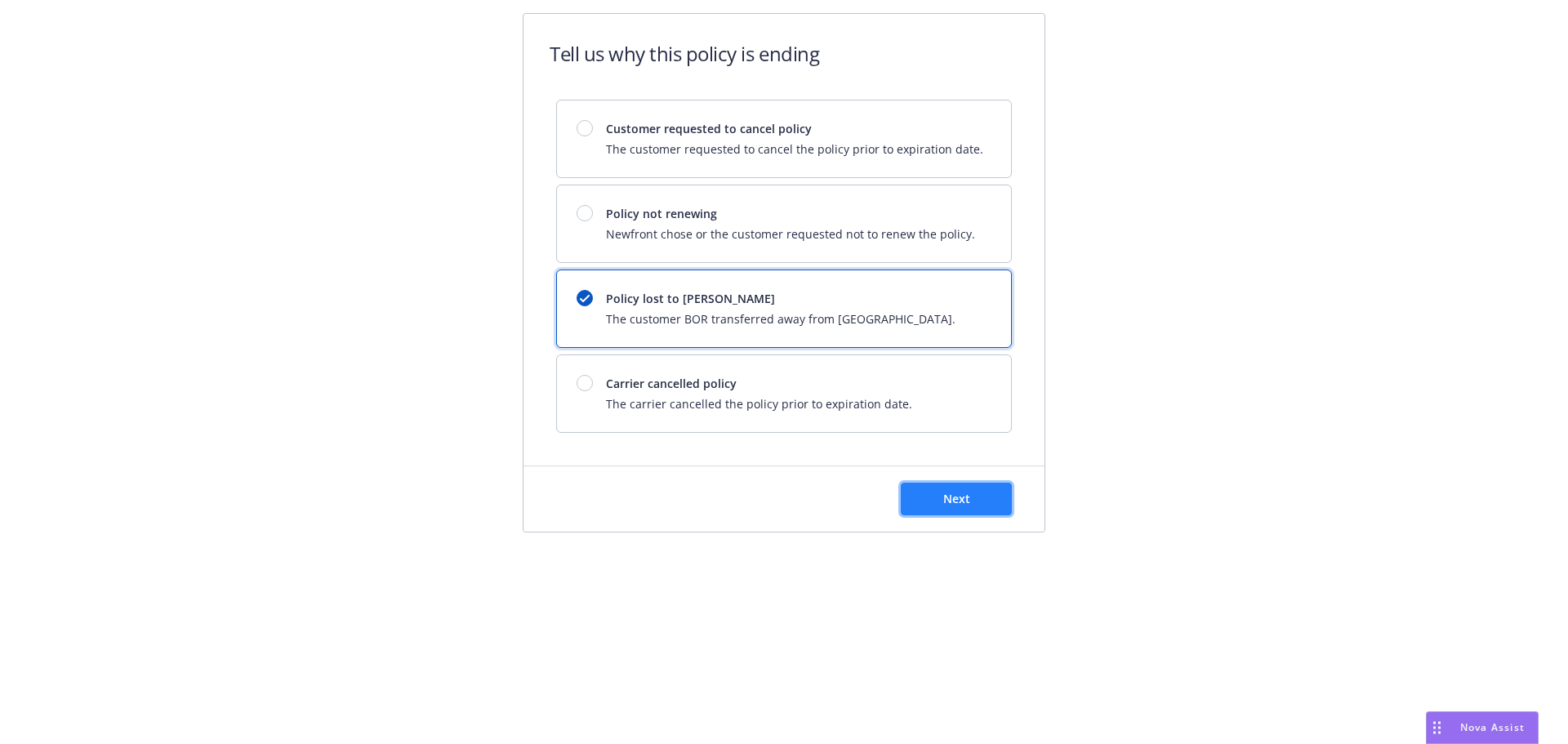
click at [965, 495] on span "Next" at bounding box center [956, 499] width 27 height 16
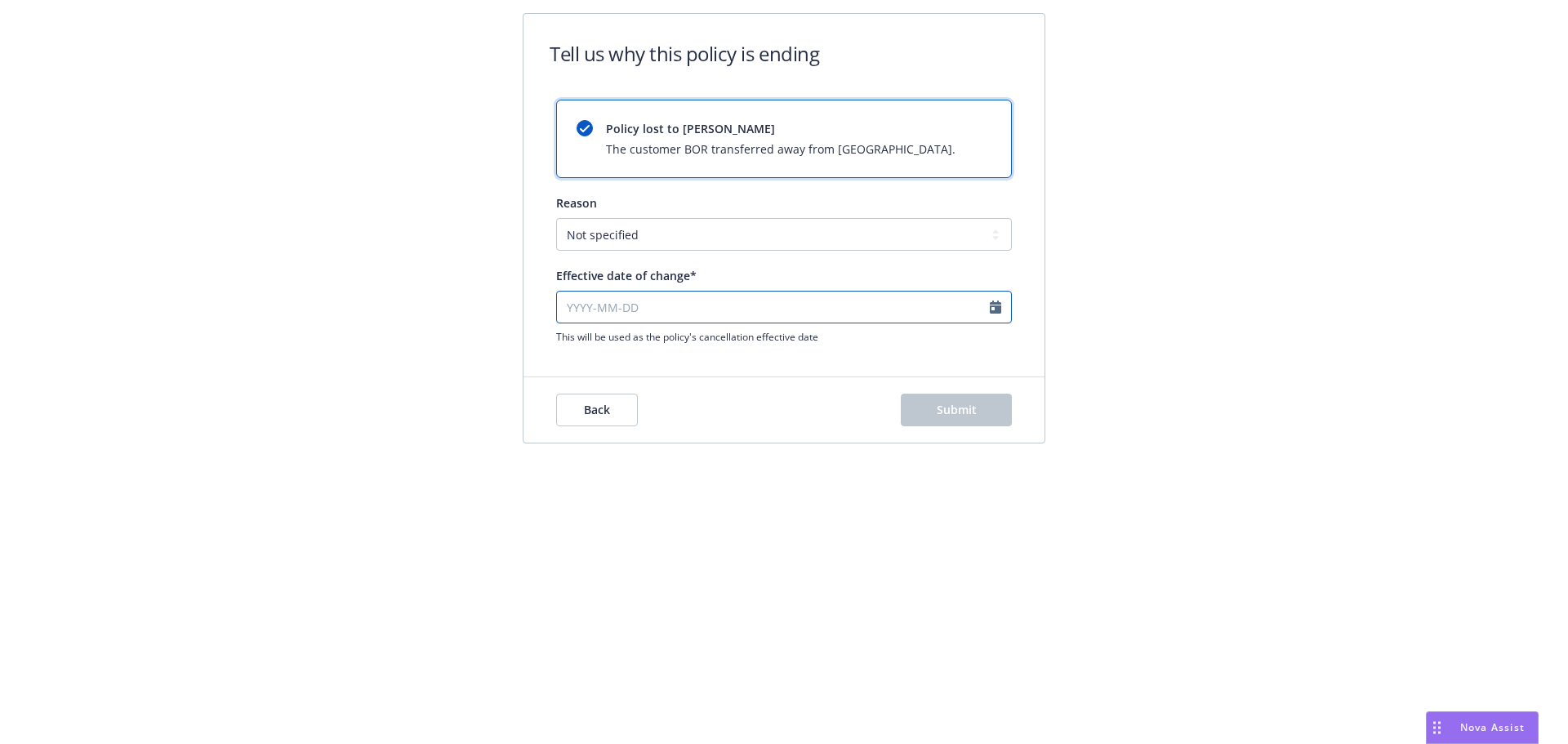
select select "August"
select select "2025"
click at [559, 301] on input "Effective date of change*" at bounding box center [783, 307] width 455 height 33
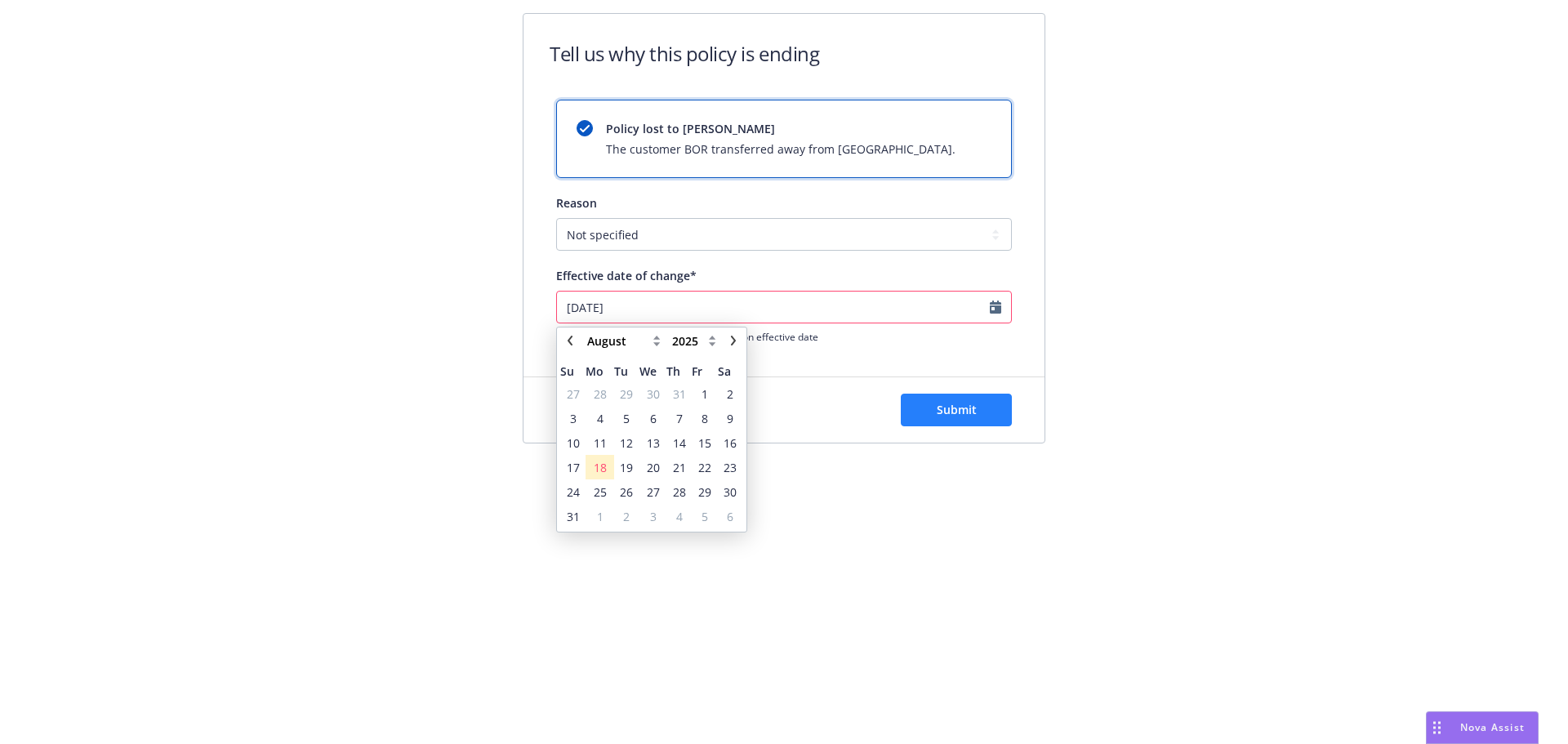
type input "[DATE]"
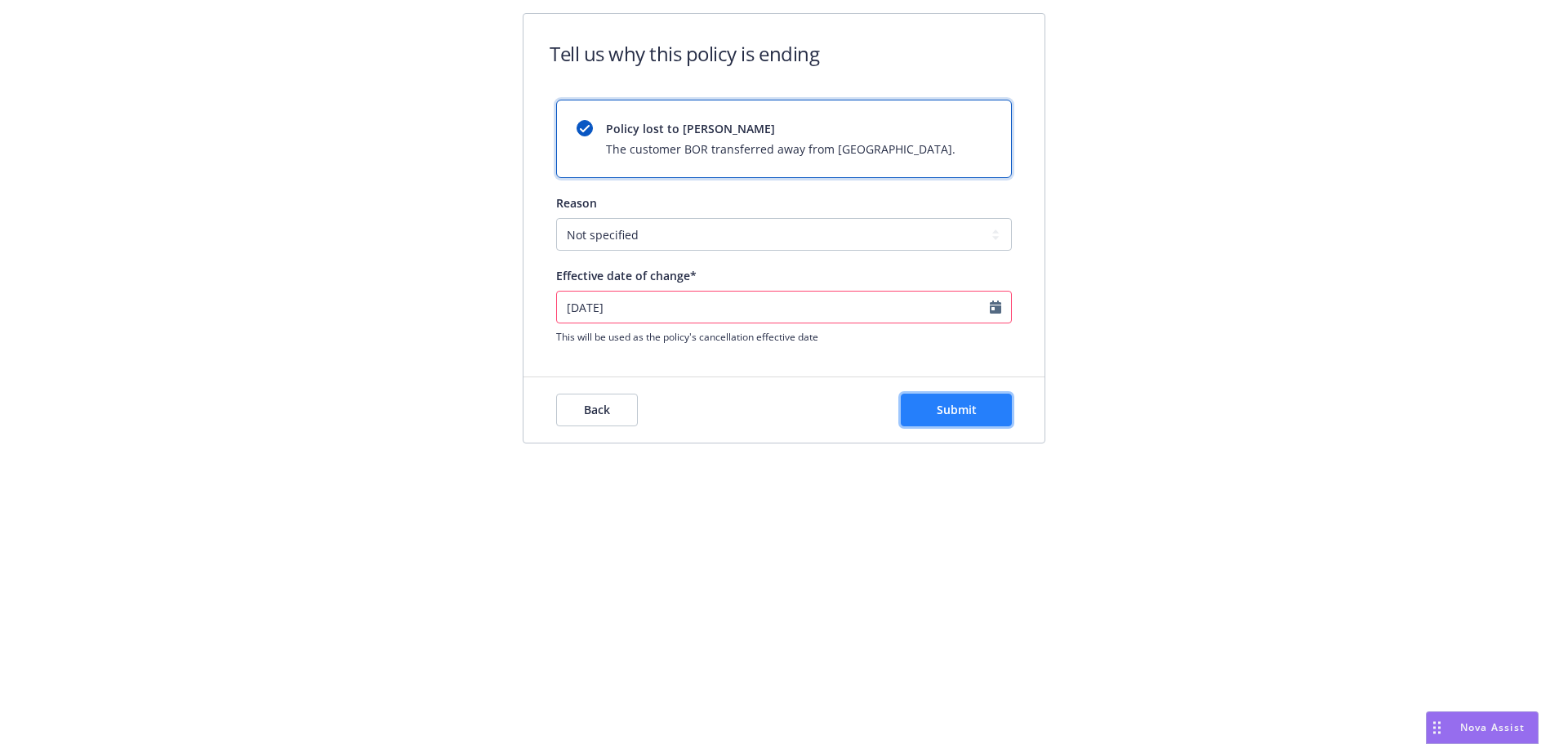
click at [949, 402] on span "Submit" at bounding box center [956, 410] width 40 height 16
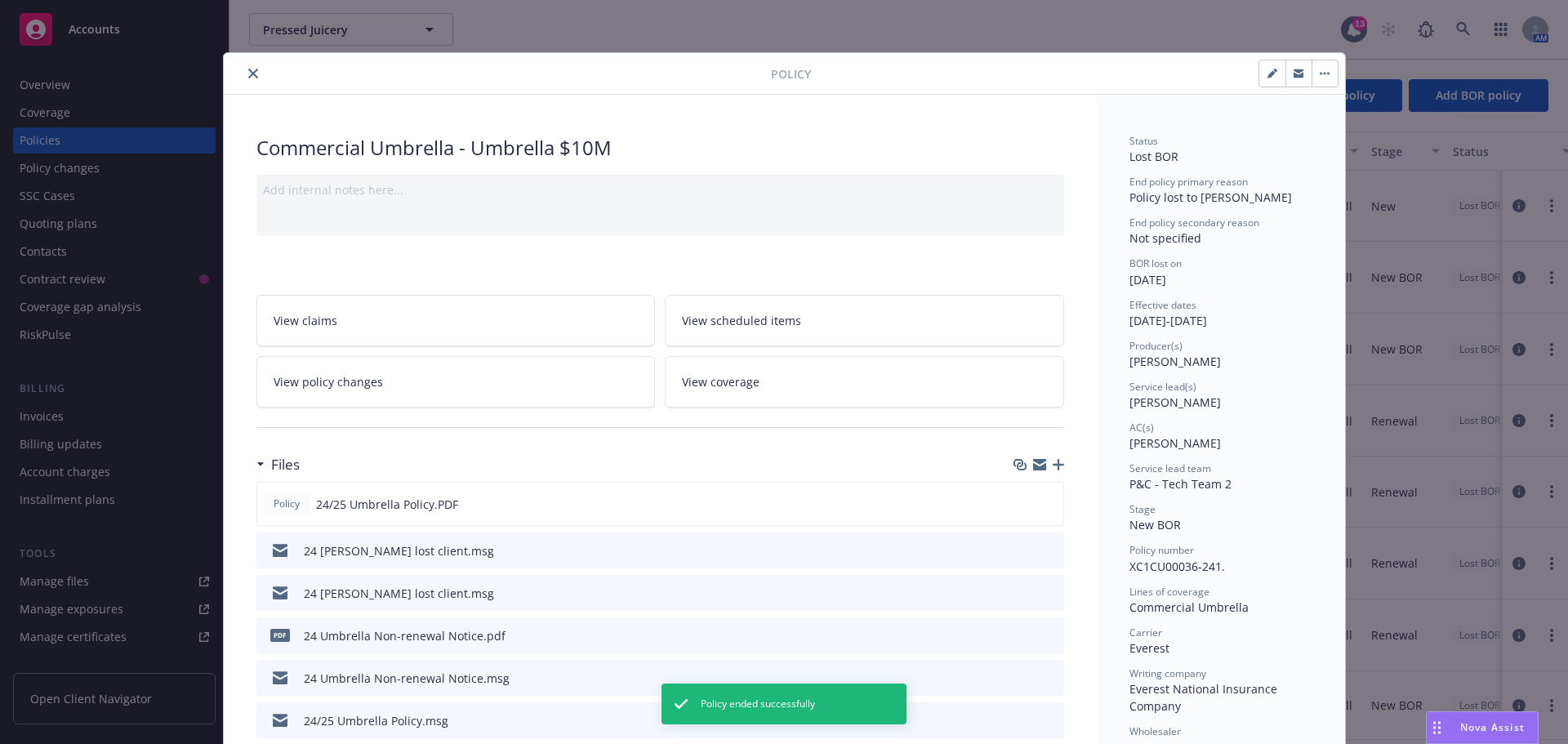
scroll to position [49, 0]
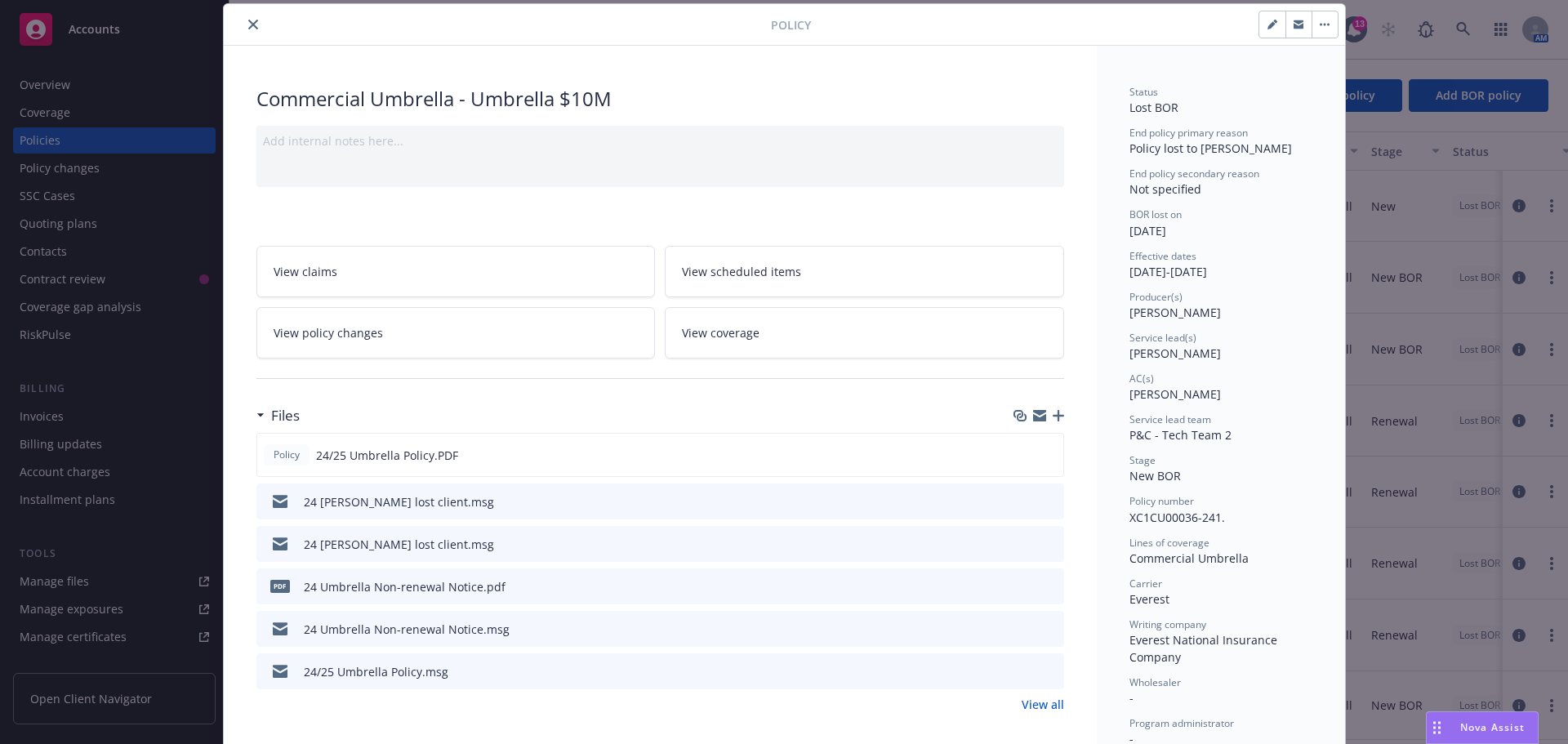
click at [249, 22] on icon "close" at bounding box center [252, 24] width 9 height 9
